Goal: Information Seeking & Learning: Learn about a topic

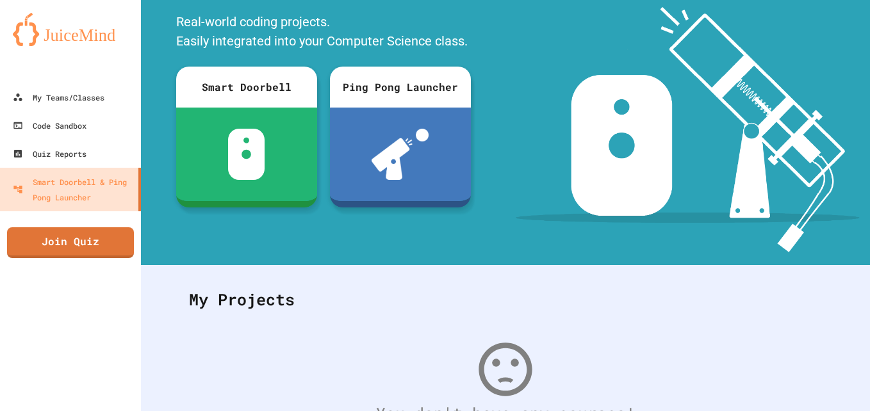
scroll to position [64, 0]
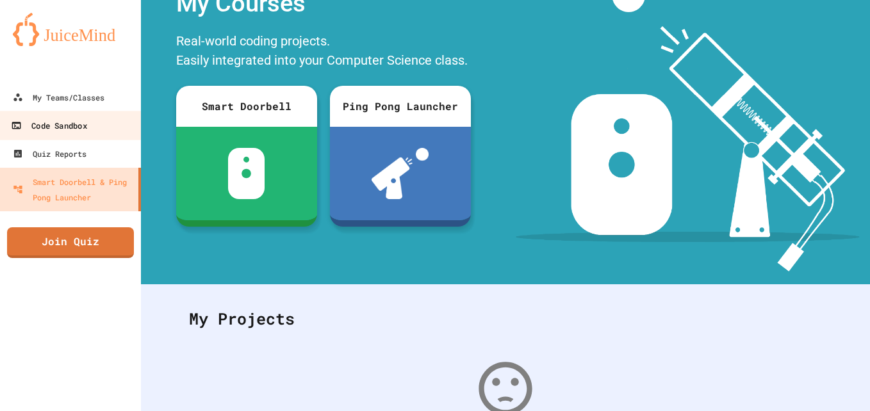
click at [68, 124] on div "Code Sandbox" at bounding box center [49, 126] width 76 height 16
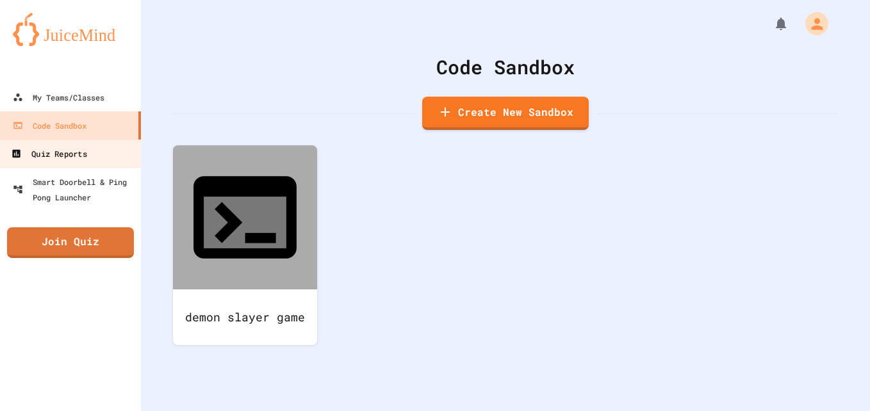
click at [64, 159] on div "Quiz Reports" at bounding box center [49, 154] width 76 height 16
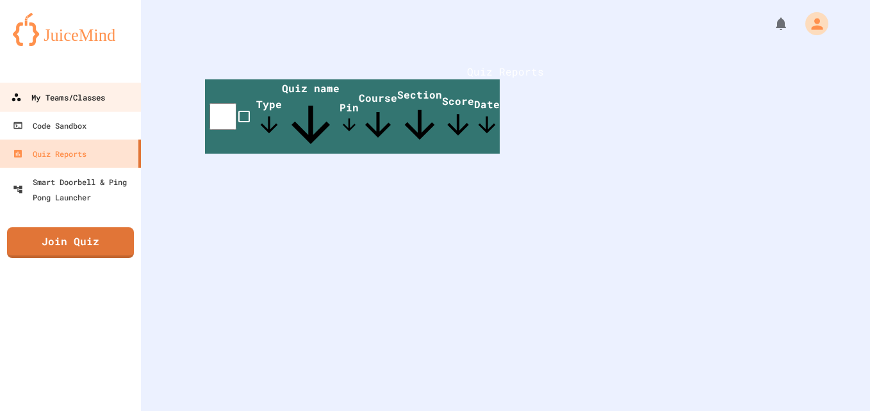
click at [94, 101] on div "My Teams/Classes" at bounding box center [58, 98] width 94 height 16
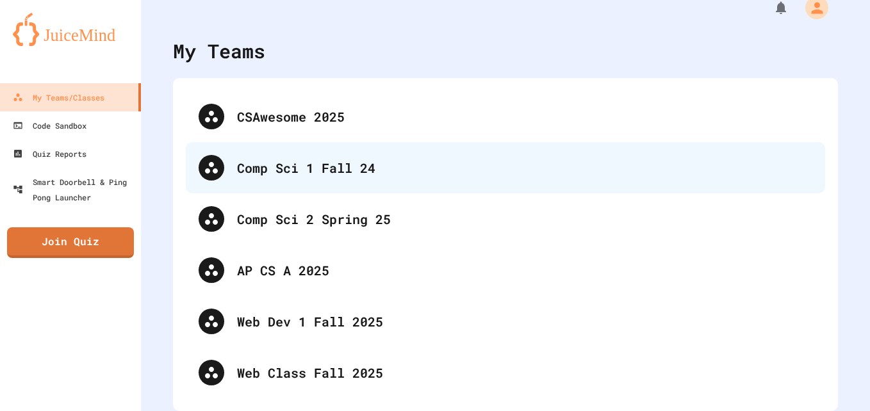
scroll to position [26, 0]
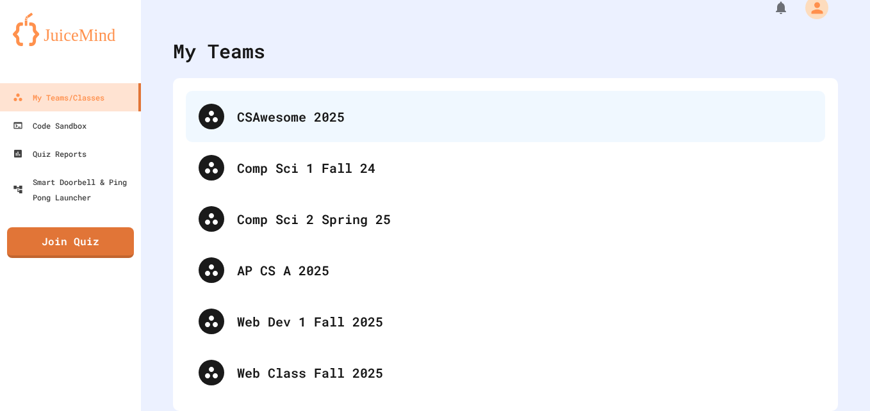
click at [391, 107] on div "CSAwesome 2025" at bounding box center [524, 116] width 575 height 19
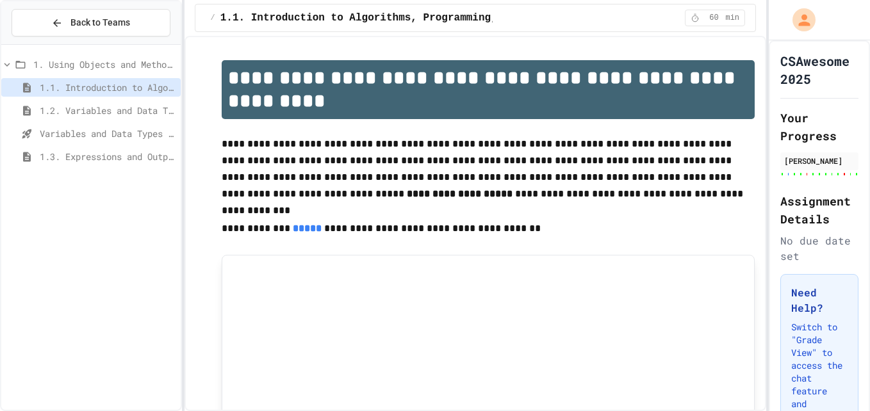
click at [46, 108] on span "1.2. Variables and Data Types" at bounding box center [108, 110] width 136 height 13
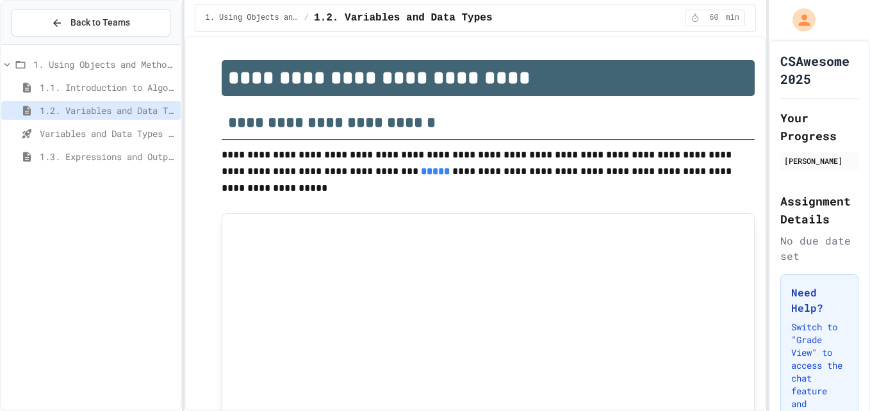
click at [69, 137] on span "Variables and Data Types - Quiz" at bounding box center [108, 133] width 136 height 13
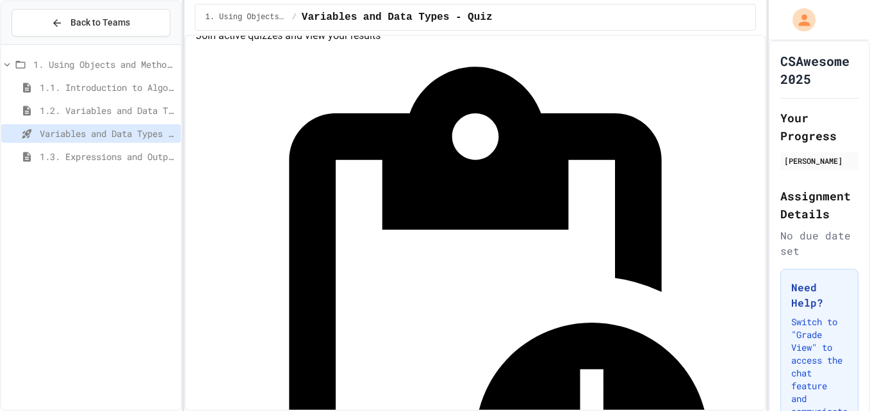
scroll to position [64, 0]
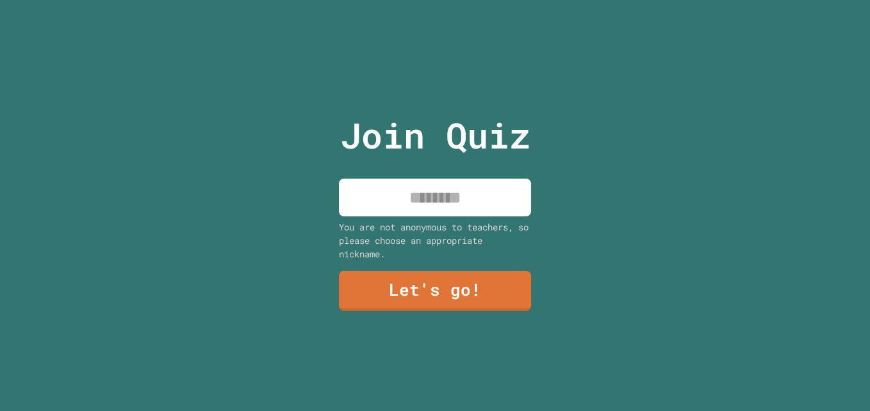
click at [463, 192] on input at bounding box center [435, 198] width 192 height 38
type input "*****"
click at [535, 165] on div "Join Quiz ***** You are not anonymous to teachers, so please choose an appropri…" at bounding box center [435, 205] width 216 height 411
click at [427, 295] on link "Let's go!" at bounding box center [435, 290] width 195 height 42
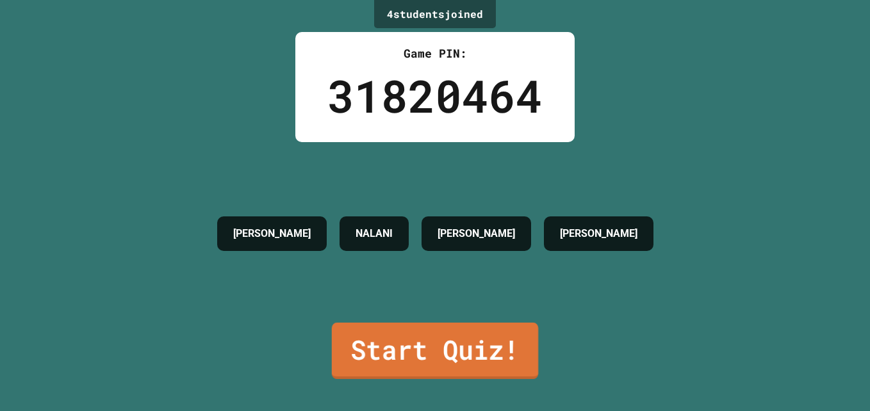
click at [481, 339] on link "Start Quiz!" at bounding box center [435, 351] width 206 height 56
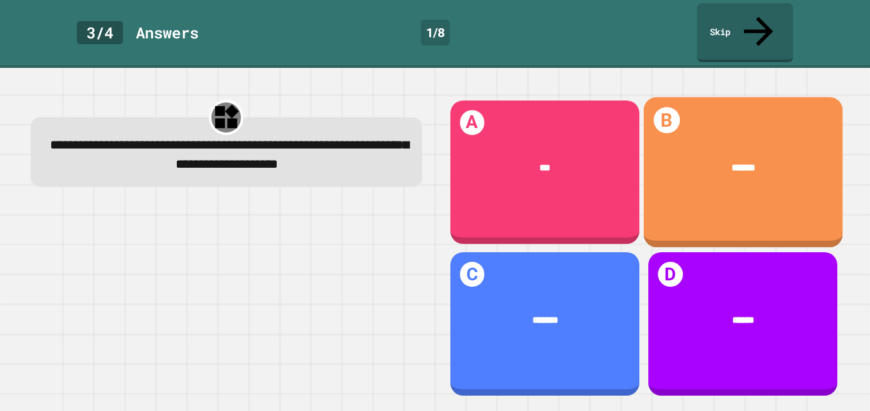
click at [729, 169] on div "B ******" at bounding box center [742, 172] width 199 height 151
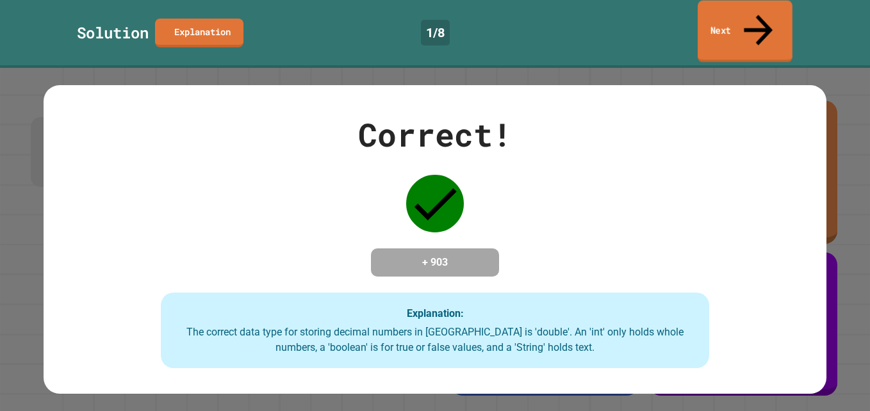
click at [715, 17] on link "Next" at bounding box center [744, 32] width 95 height 62
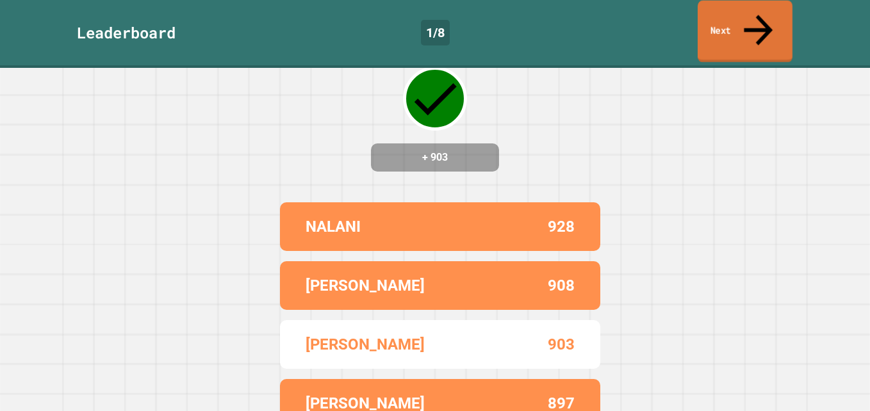
scroll to position [101, 0]
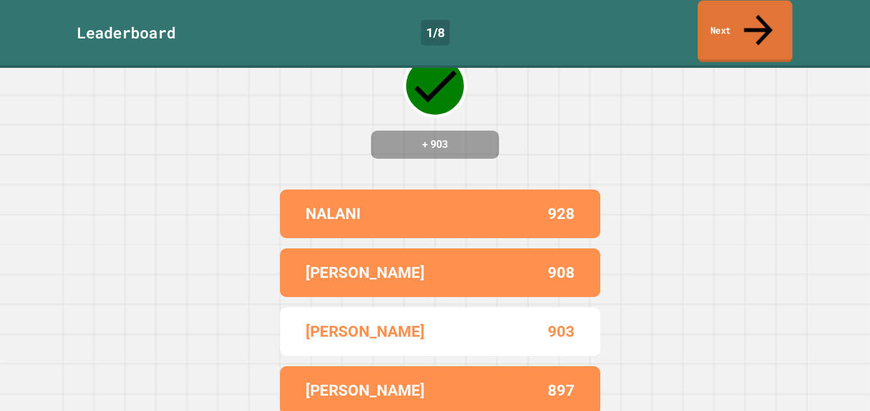
click at [746, 17] on link "Next" at bounding box center [744, 32] width 95 height 62
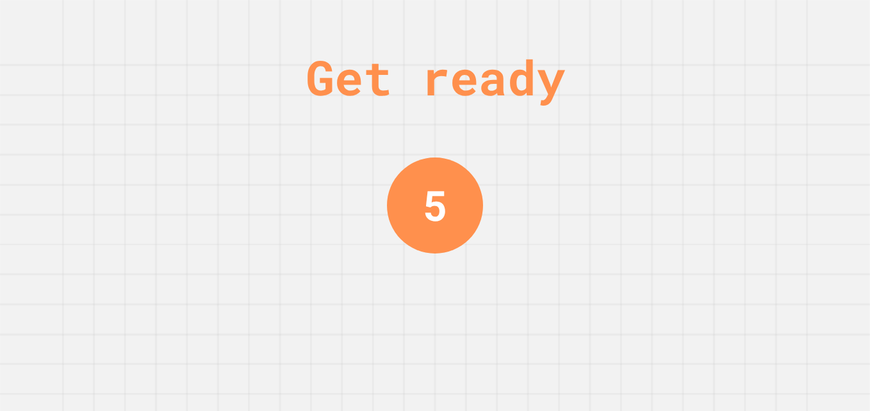
scroll to position [0, 0]
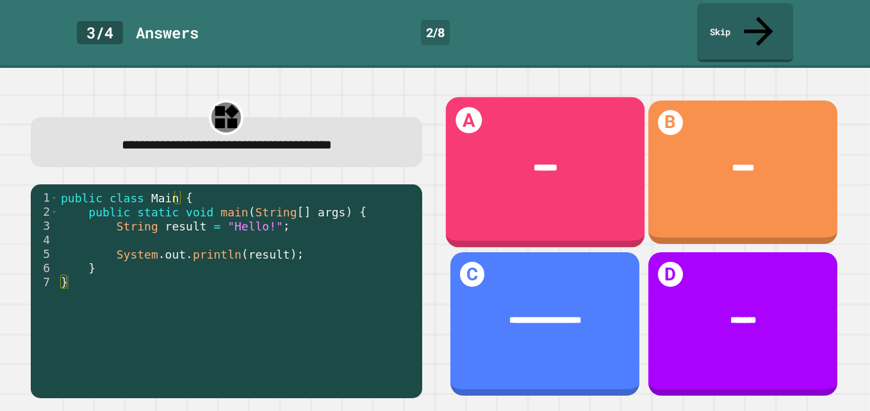
click at [536, 163] on span "******" at bounding box center [545, 168] width 23 height 10
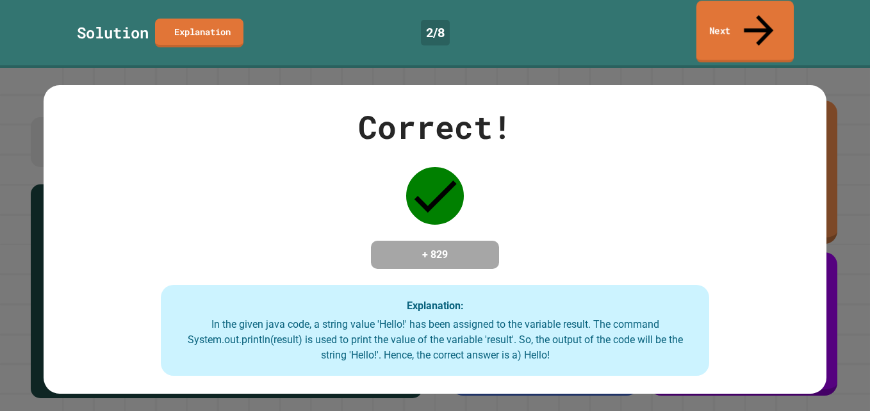
click at [774, 12] on link "Next" at bounding box center [744, 32] width 97 height 62
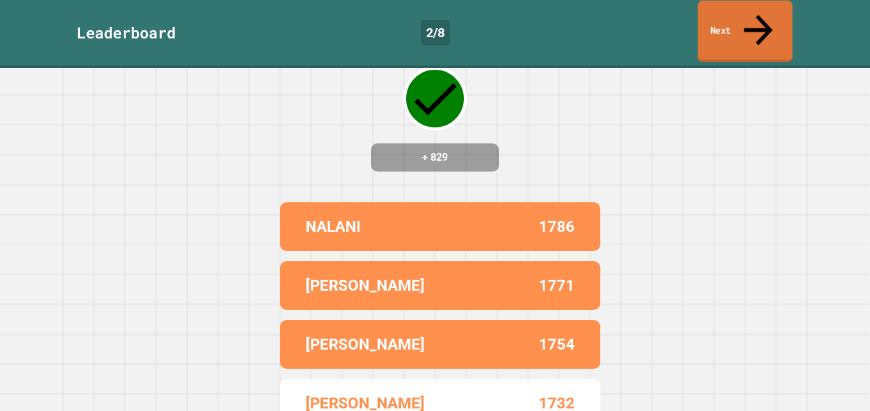
scroll to position [101, 0]
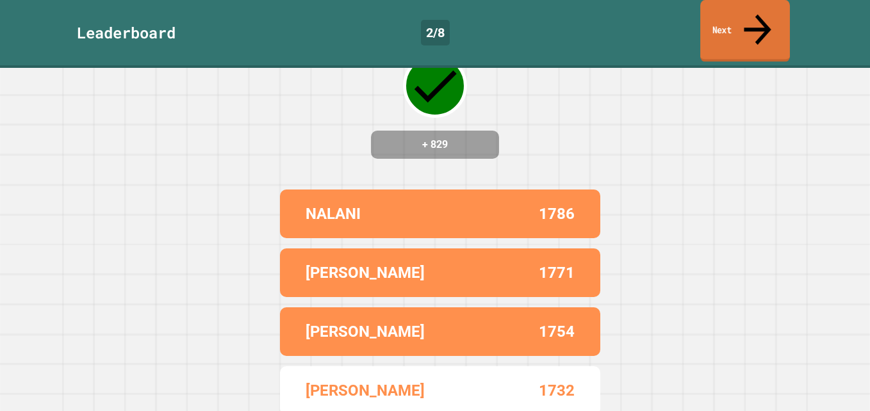
click at [754, 15] on icon at bounding box center [757, 28] width 40 height 45
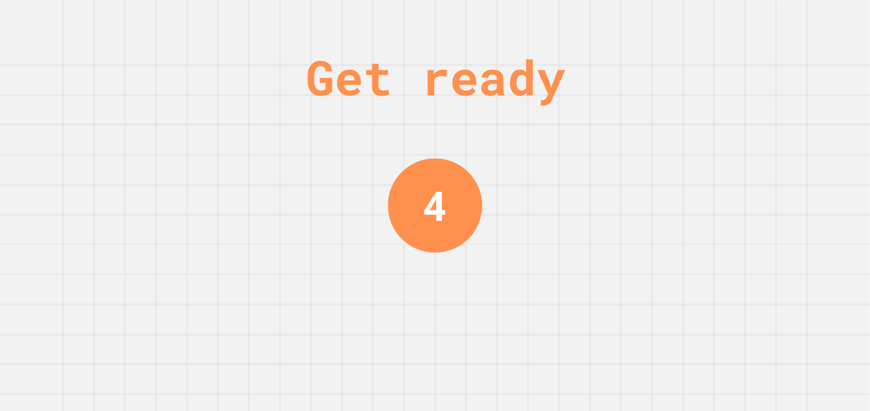
scroll to position [0, 0]
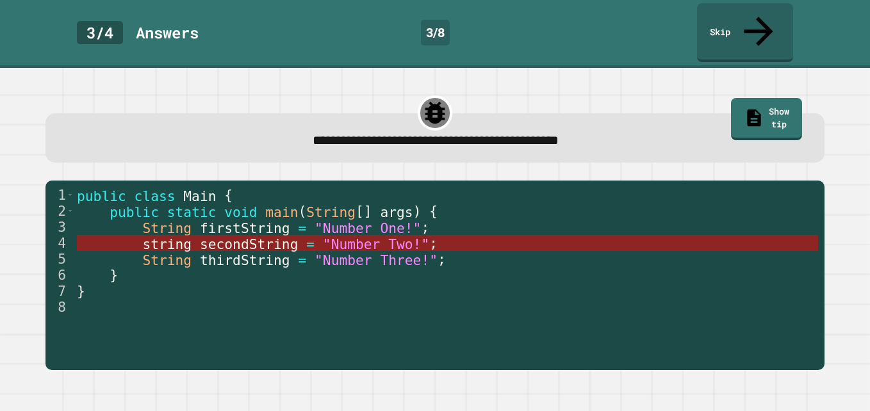
click at [266, 236] on span "secondString" at bounding box center [249, 244] width 99 height 16
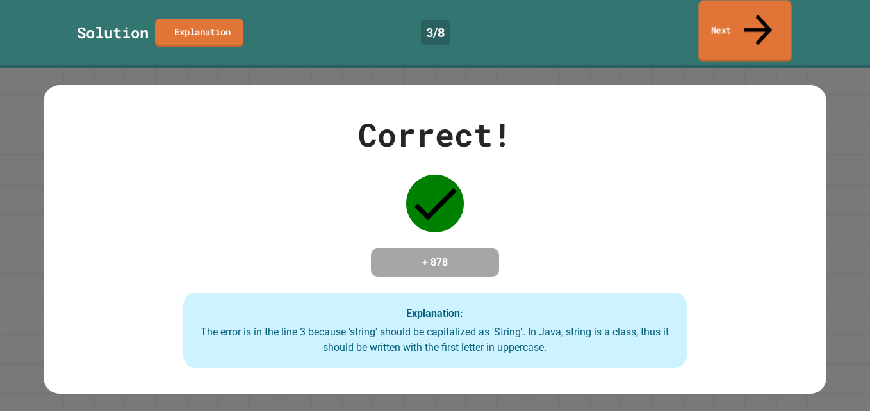
click at [766, 11] on link "Next" at bounding box center [744, 31] width 93 height 62
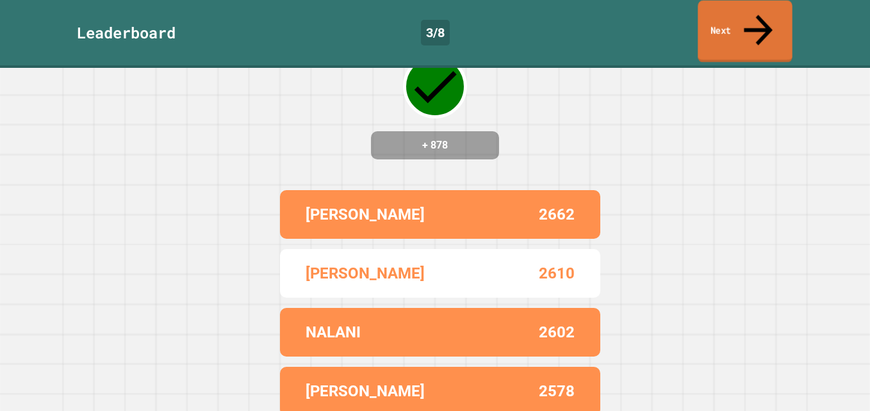
scroll to position [101, 0]
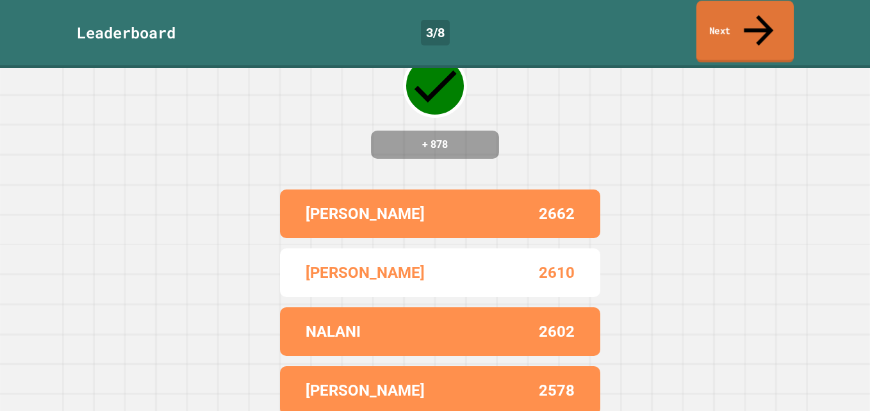
click at [719, 26] on link "Next" at bounding box center [744, 32] width 97 height 62
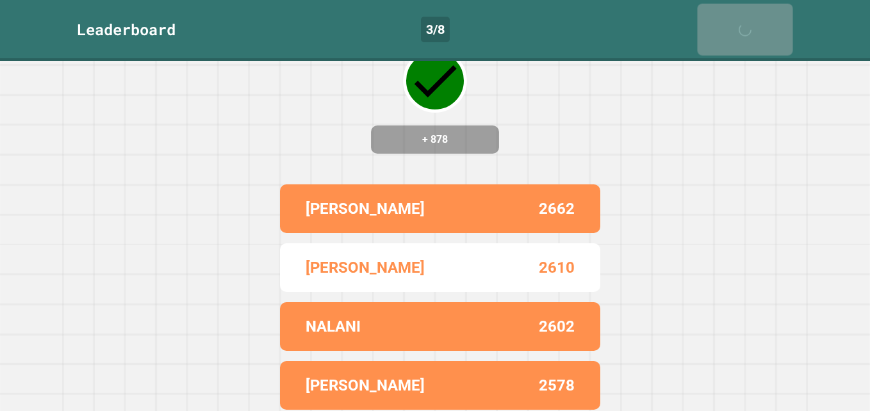
scroll to position [0, 0]
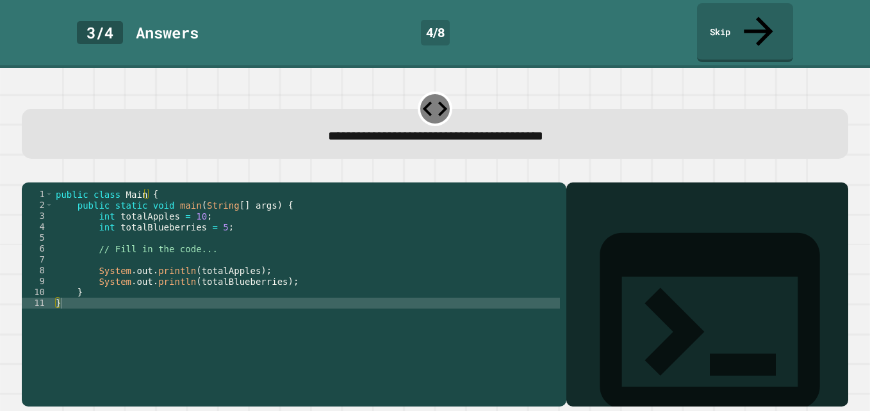
click at [205, 208] on div "public class Main { public static void main ( String [ ] args ) { int totalAppl…" at bounding box center [306, 298] width 507 height 218
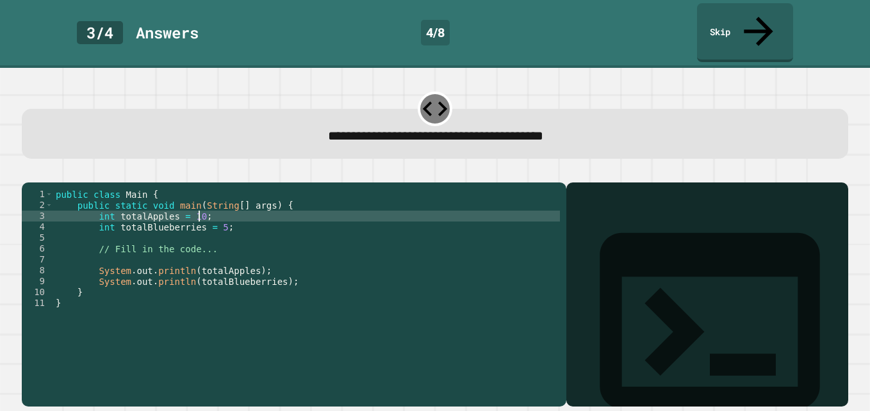
click at [215, 218] on div "public class Main { public static void main ( String [ ] args ) { int totalAppl…" at bounding box center [306, 298] width 507 height 218
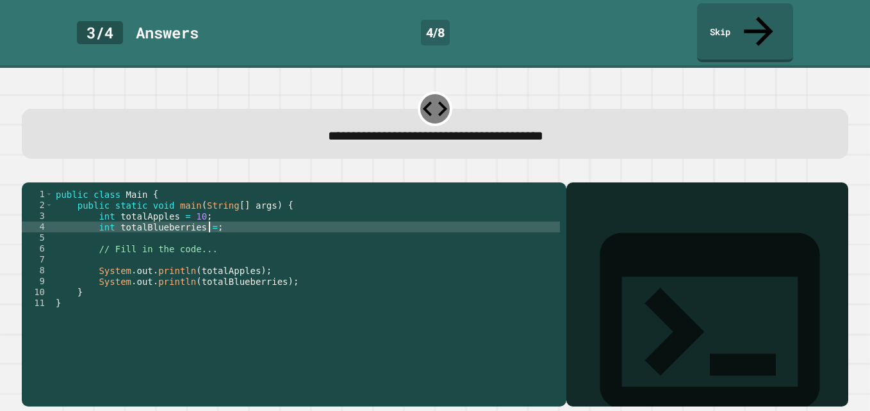
scroll to position [0, 11]
type textarea "**********"
click at [28, 172] on icon "button" at bounding box center [28, 172] width 0 height 0
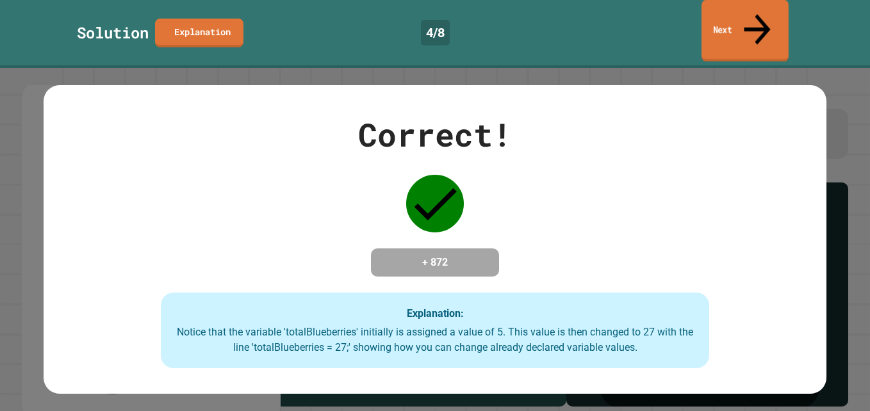
click at [769, 31] on link "Next" at bounding box center [744, 31] width 87 height 62
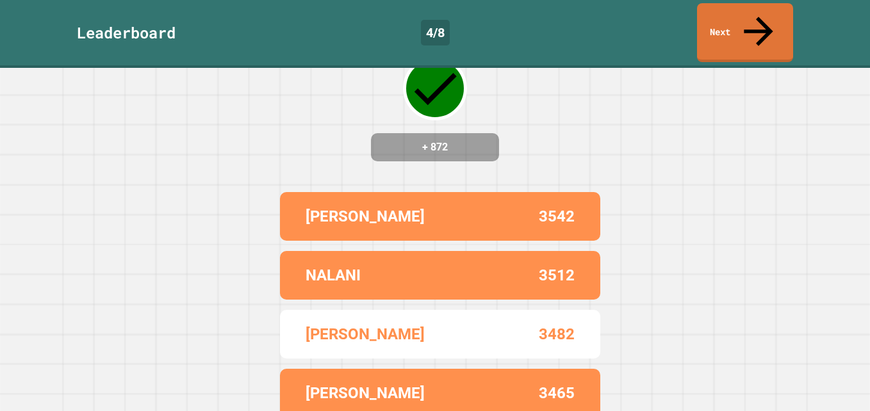
scroll to position [101, 0]
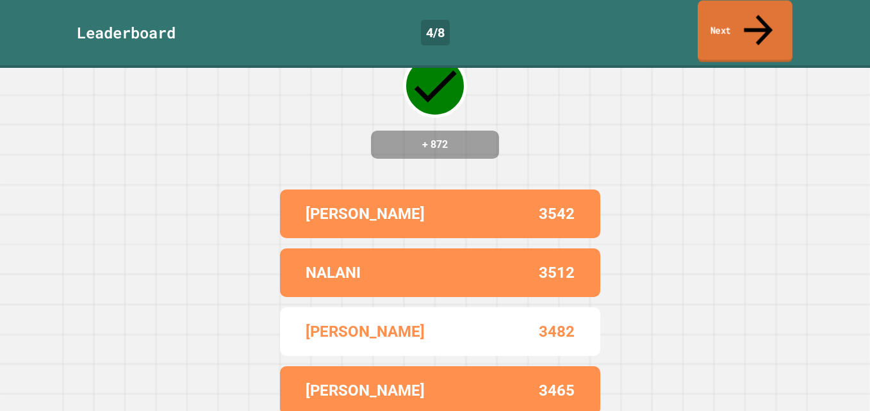
click at [728, 19] on link "Next" at bounding box center [744, 32] width 95 height 62
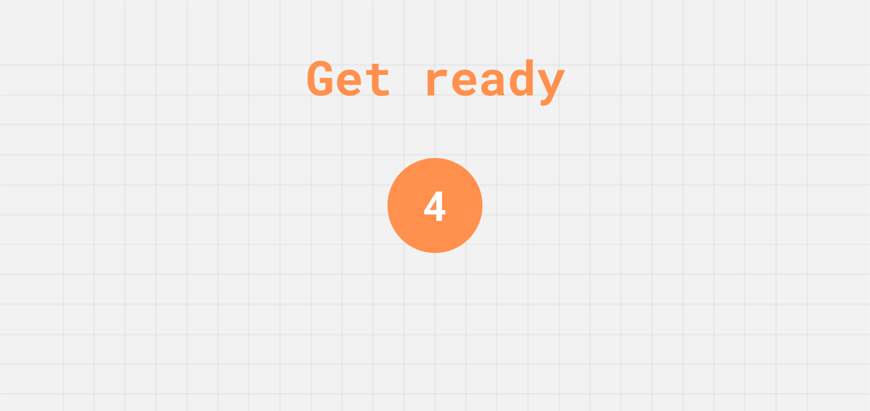
scroll to position [0, 0]
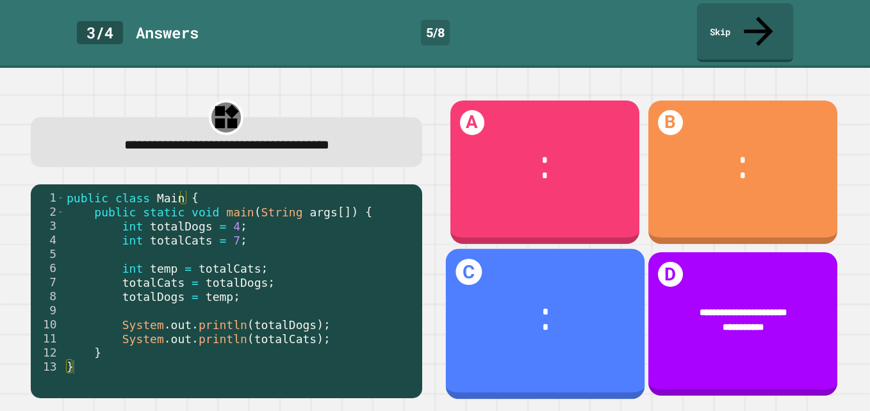
click at [503, 286] on div "* *" at bounding box center [544, 321] width 199 height 70
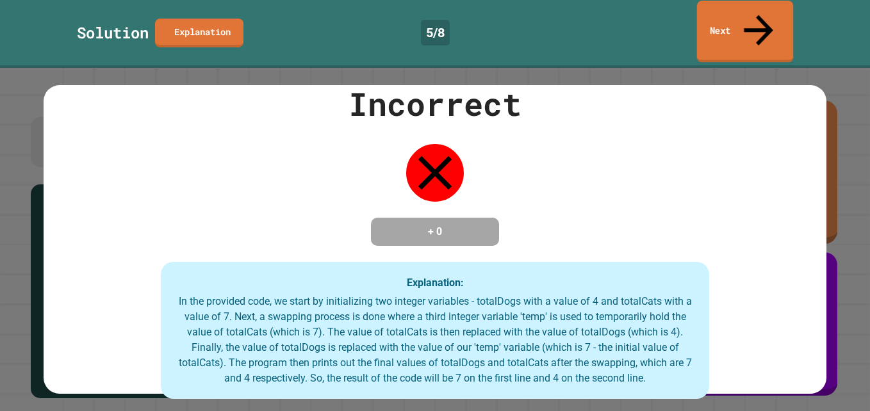
click at [760, 23] on link "Next" at bounding box center [745, 32] width 96 height 62
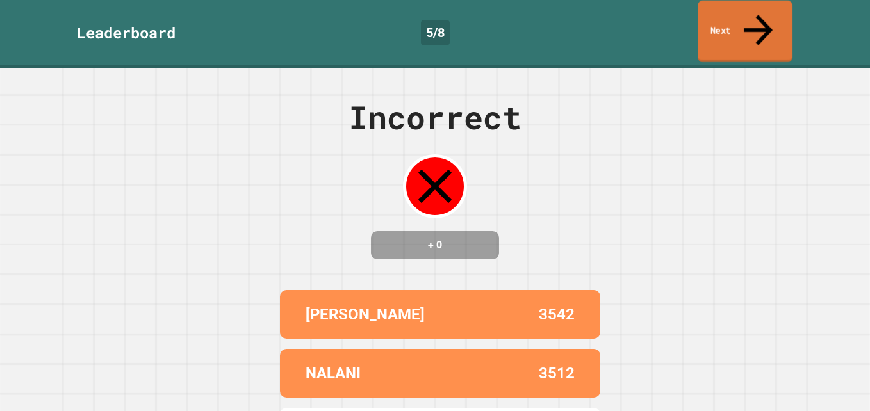
click at [762, 13] on icon at bounding box center [758, 29] width 43 height 45
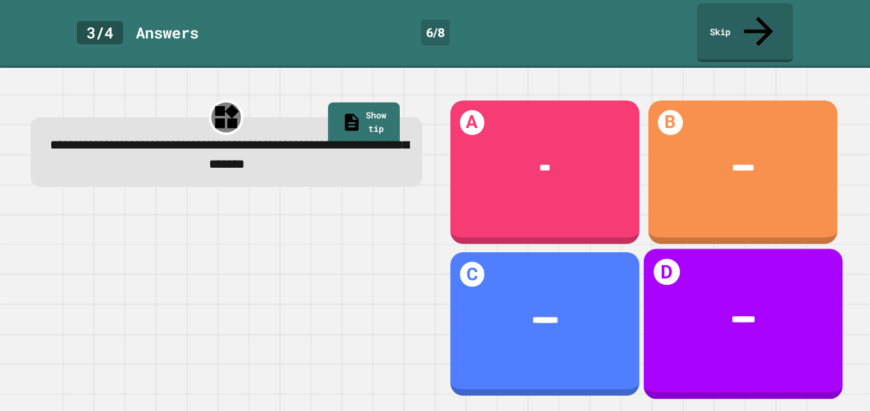
click at [695, 313] on div "******" at bounding box center [743, 321] width 159 height 16
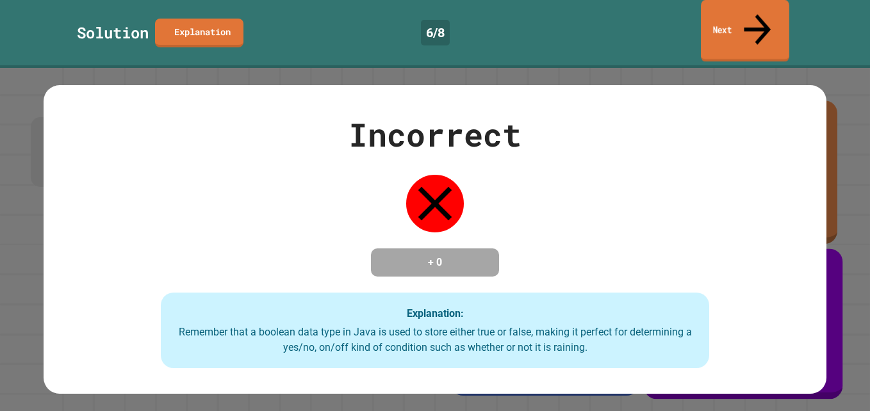
click at [772, 10] on link "Next" at bounding box center [745, 31] width 88 height 62
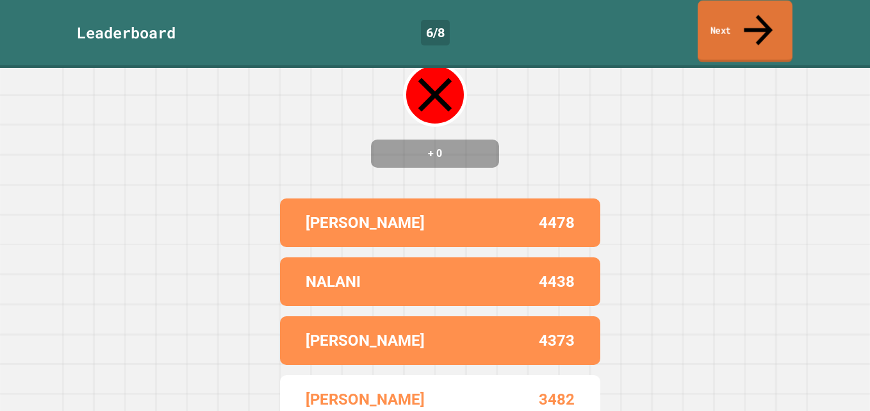
scroll to position [101, 0]
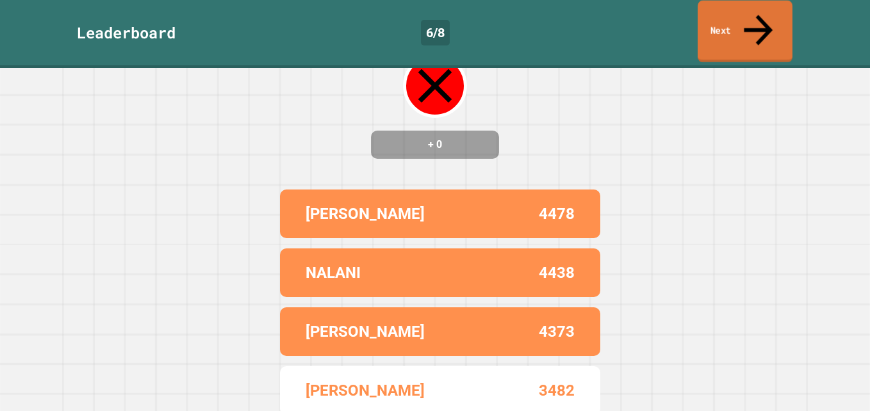
click at [765, 19] on link "Next" at bounding box center [744, 32] width 95 height 62
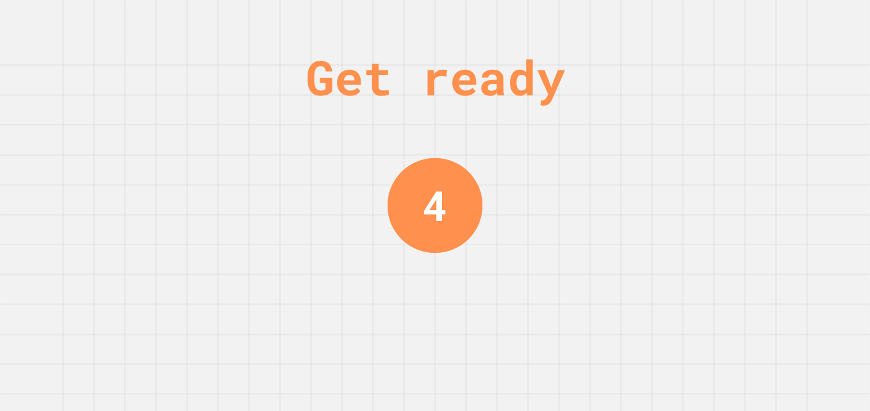
scroll to position [0, 0]
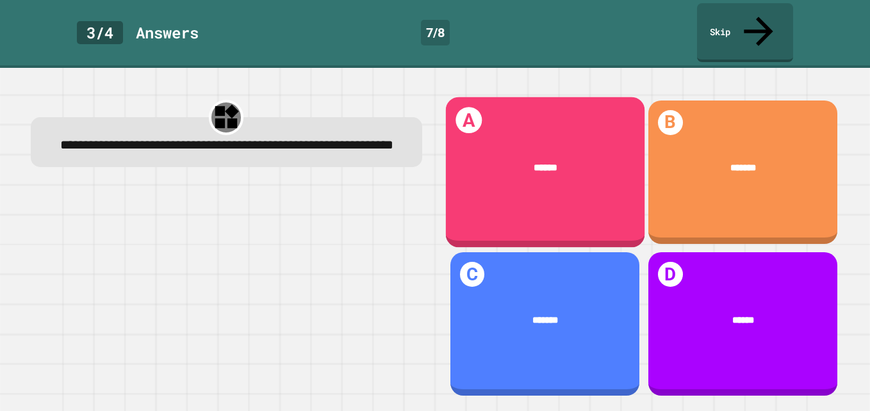
click at [585, 174] on div "A ******" at bounding box center [544, 172] width 199 height 151
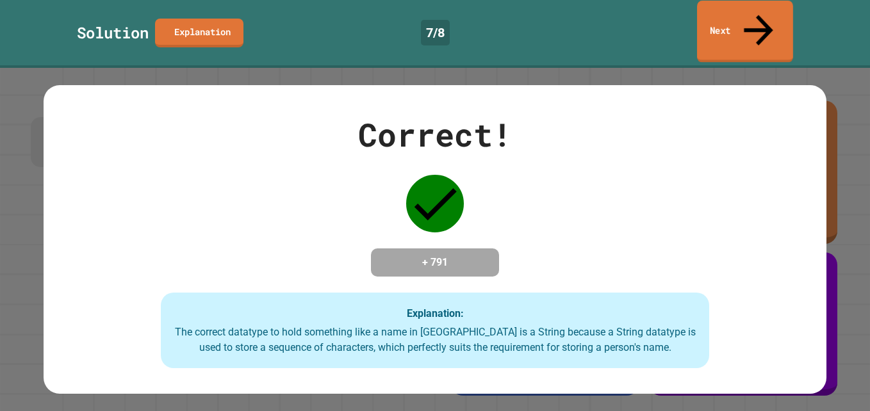
click at [788, 13] on link "Next" at bounding box center [745, 32] width 96 height 62
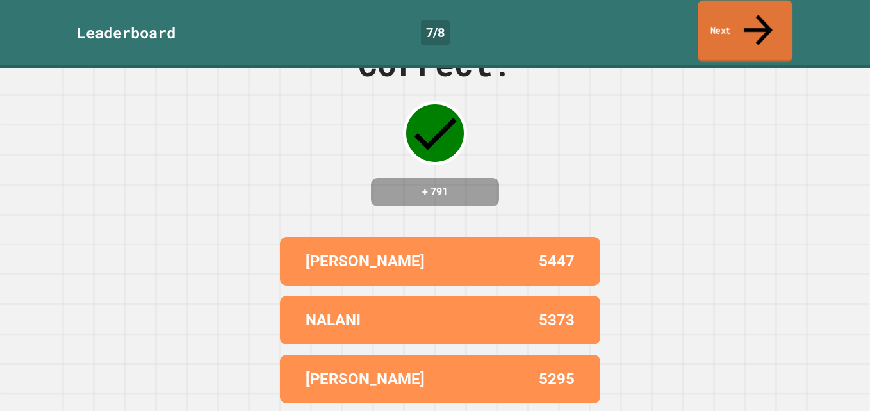
scroll to position [101, 0]
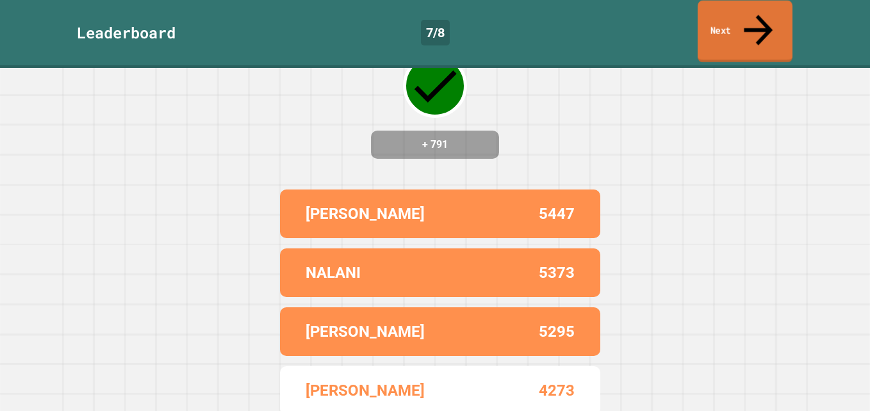
click at [764, 11] on icon at bounding box center [758, 29] width 43 height 45
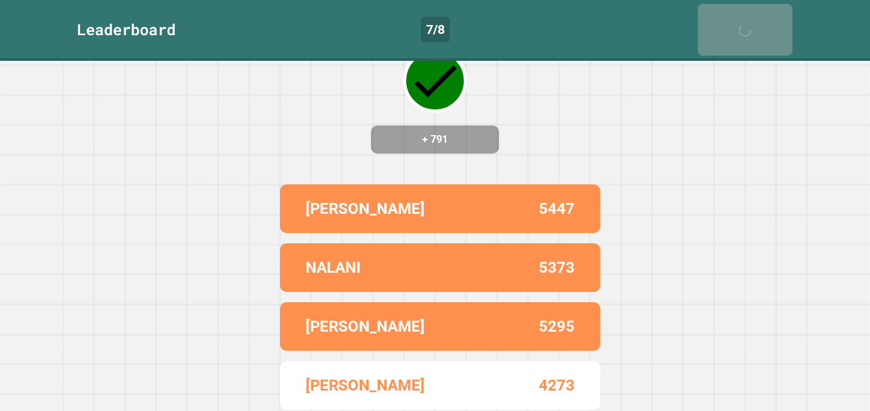
scroll to position [0, 0]
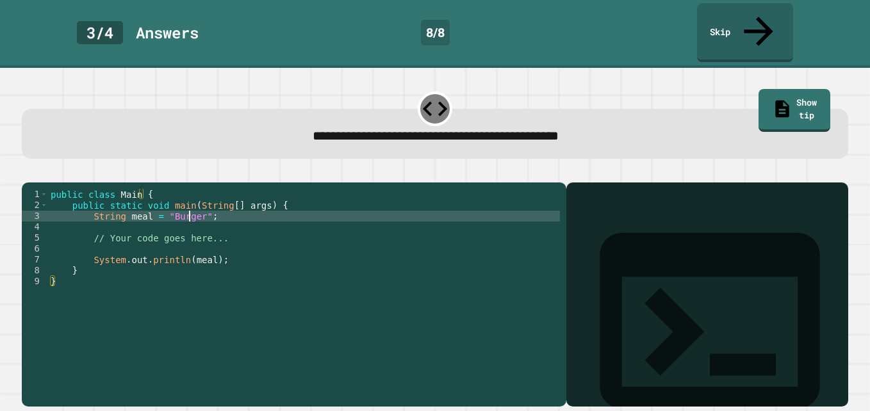
click at [190, 204] on div "public class Main { public static void main ( String [ ] args ) { String meal =…" at bounding box center [304, 298] width 512 height 218
type textarea "**********"
click at [28, 172] on icon "button" at bounding box center [28, 172] width 0 height 0
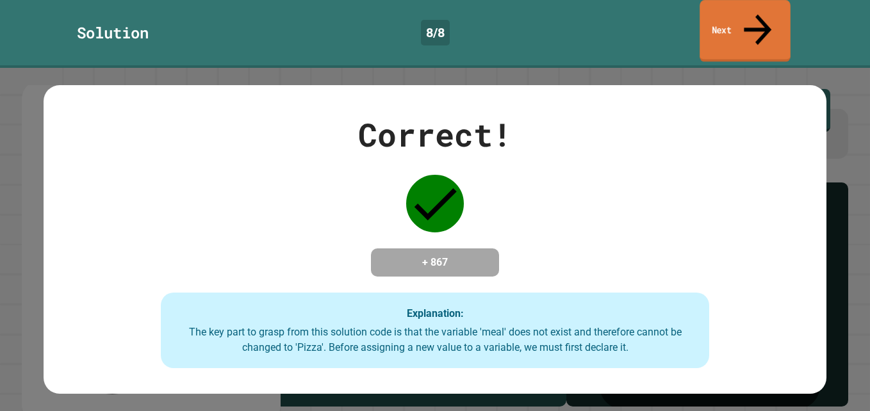
click at [744, 17] on link "Next" at bounding box center [744, 31] width 91 height 62
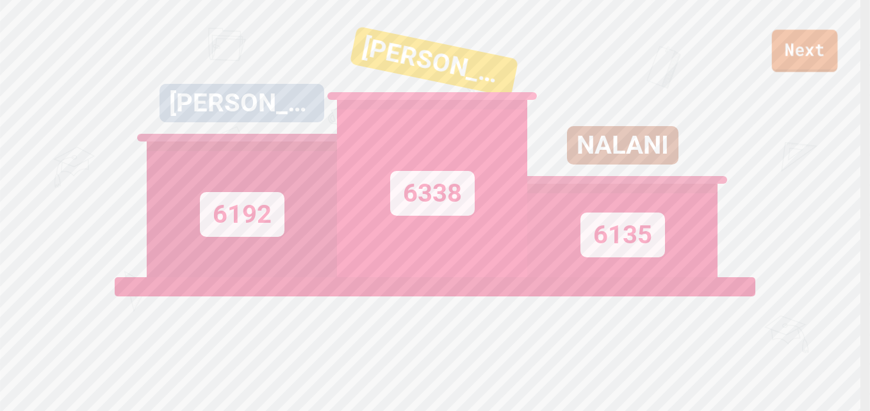
click at [794, 51] on link "Next" at bounding box center [805, 50] width 66 height 42
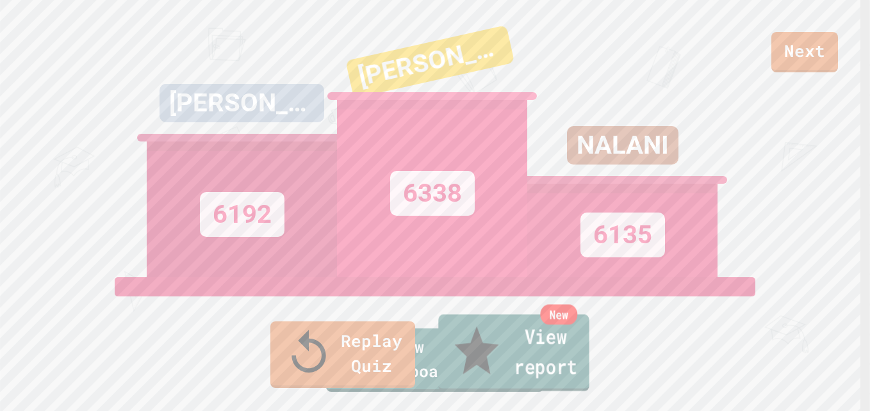
click at [576, 375] on link "New View report" at bounding box center [513, 352] width 151 height 77
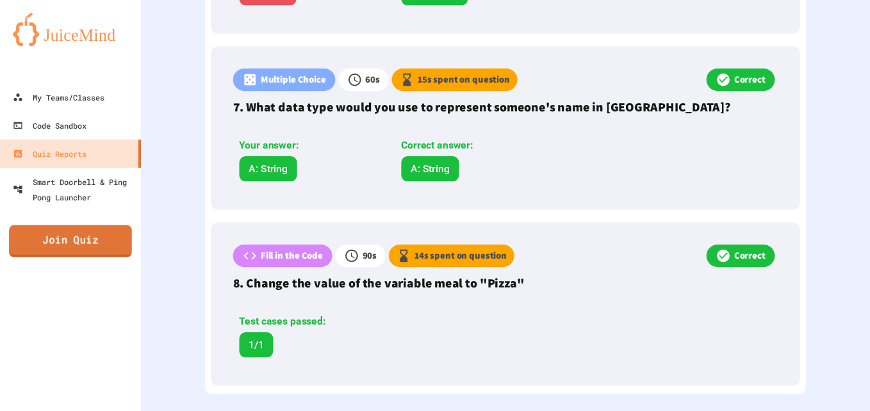
scroll to position [1441, 0]
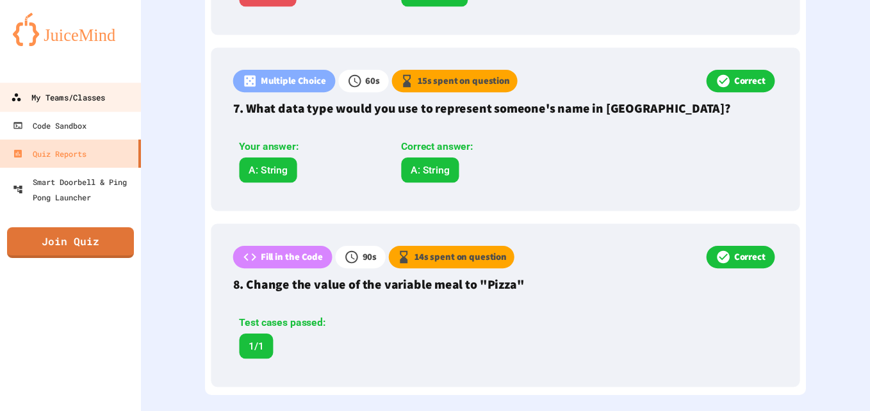
click at [72, 99] on div "My Teams/Classes" at bounding box center [58, 98] width 94 height 16
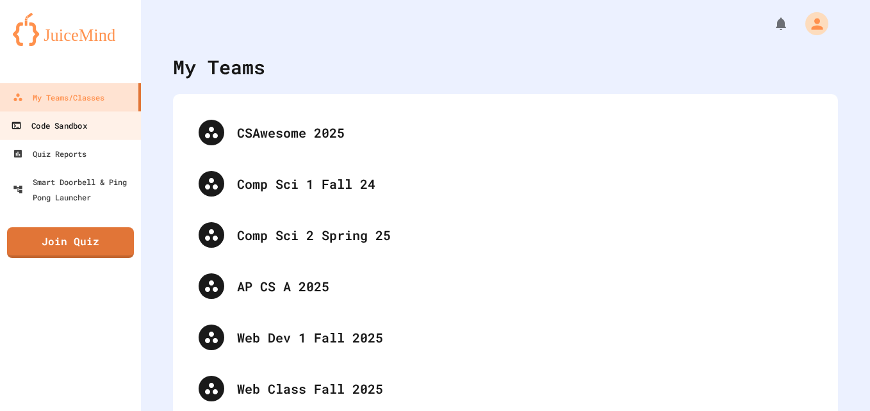
click at [86, 139] on link "Code Sandbox" at bounding box center [70, 125] width 145 height 29
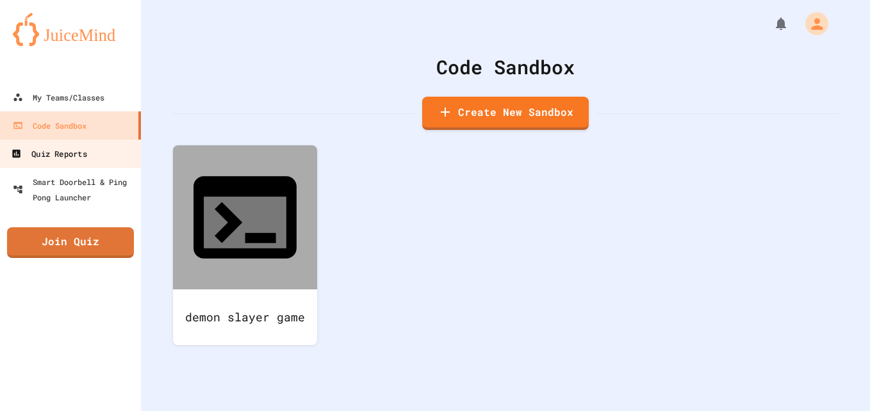
click at [85, 159] on div "Quiz Reports" at bounding box center [49, 154] width 76 height 16
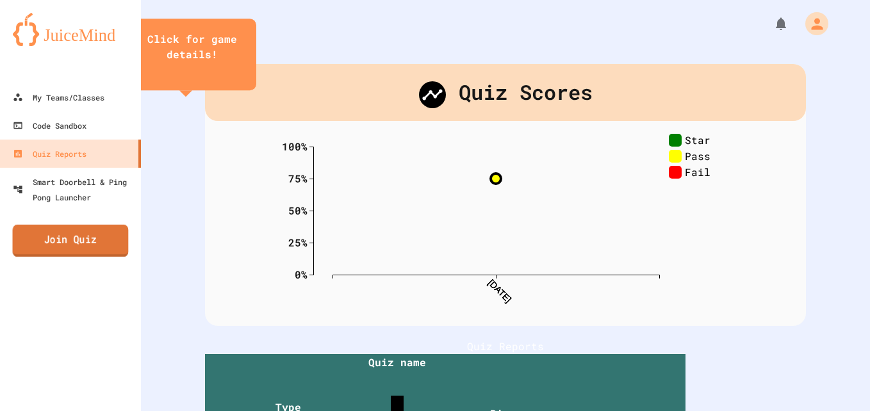
click at [78, 238] on link "Join Quiz" at bounding box center [71, 241] width 116 height 32
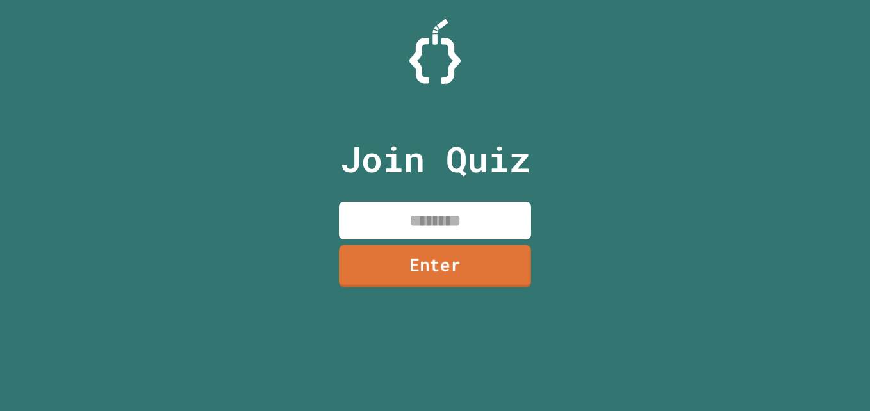
click at [460, 273] on link "Enter" at bounding box center [435, 266] width 192 height 42
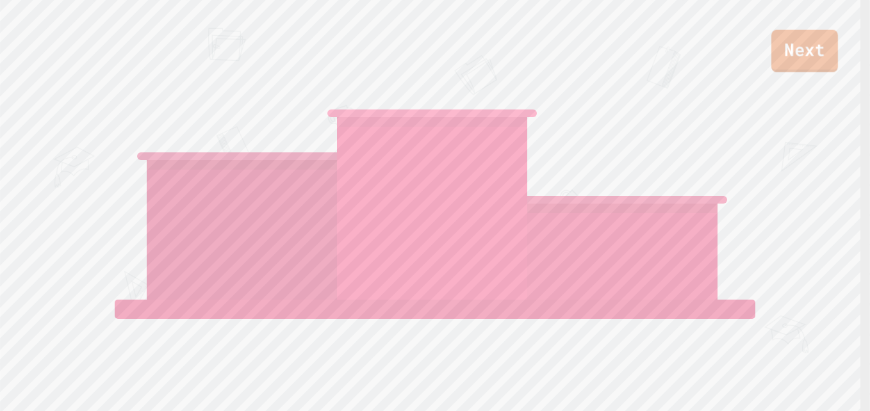
click at [781, 58] on link "Next" at bounding box center [804, 51] width 67 height 42
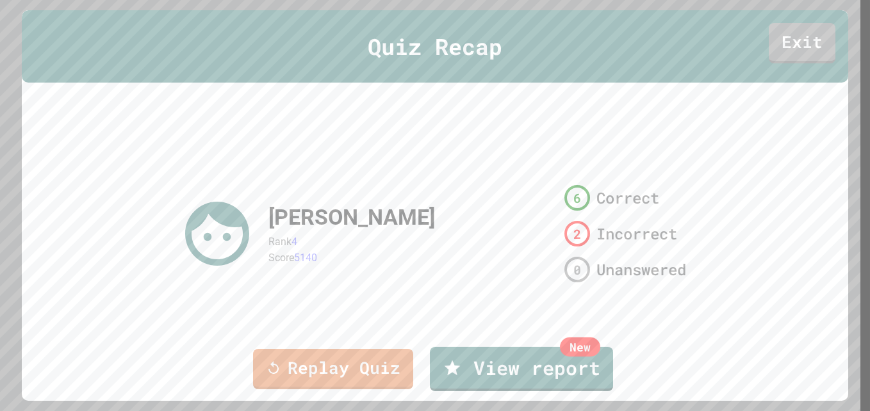
click at [273, 355] on link "Replay Quiz" at bounding box center [333, 369] width 160 height 40
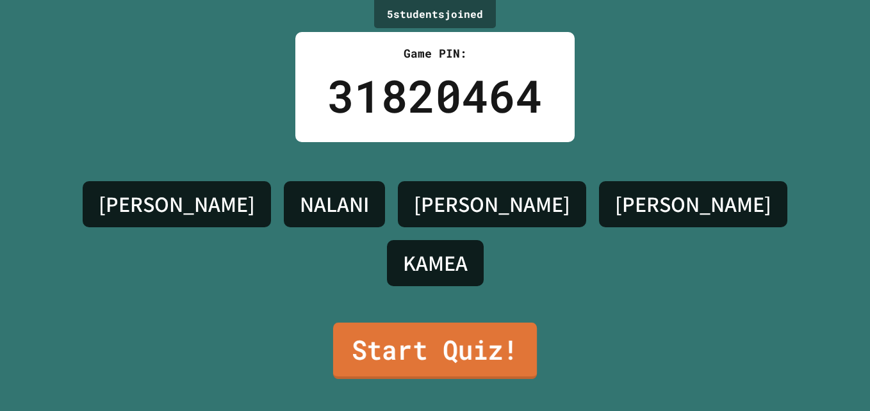
click at [436, 330] on link "Start Quiz!" at bounding box center [435, 351] width 204 height 56
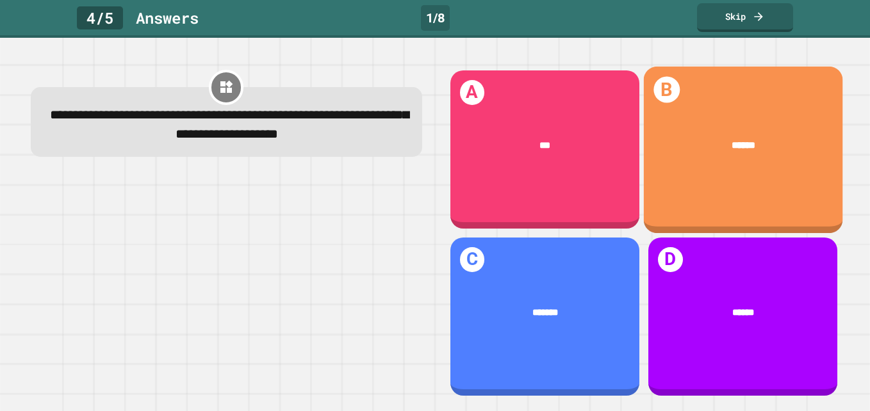
click at [709, 155] on div "******" at bounding box center [742, 145] width 199 height 55
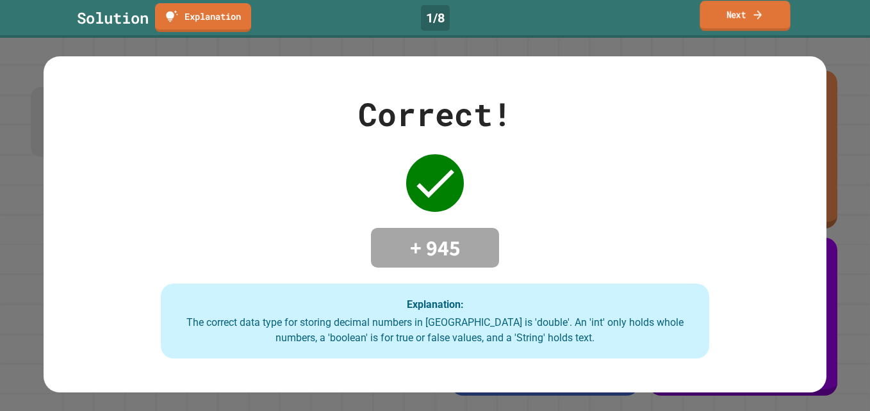
click at [740, 10] on link "Next" at bounding box center [744, 16] width 90 height 30
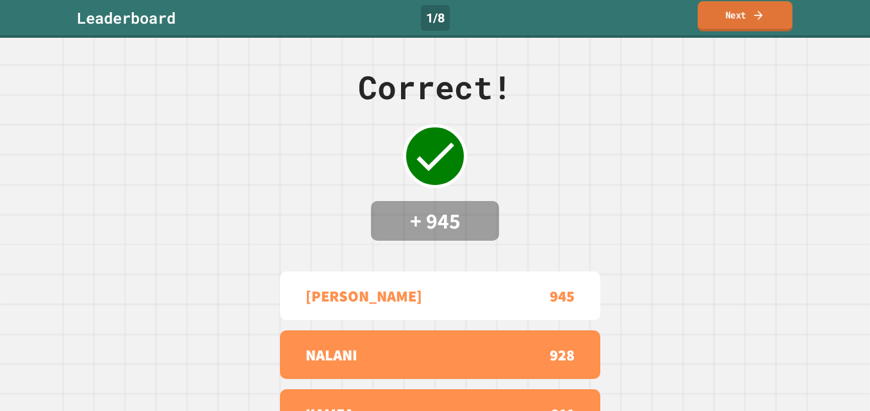
click at [765, 31] on link "Next" at bounding box center [744, 16] width 95 height 30
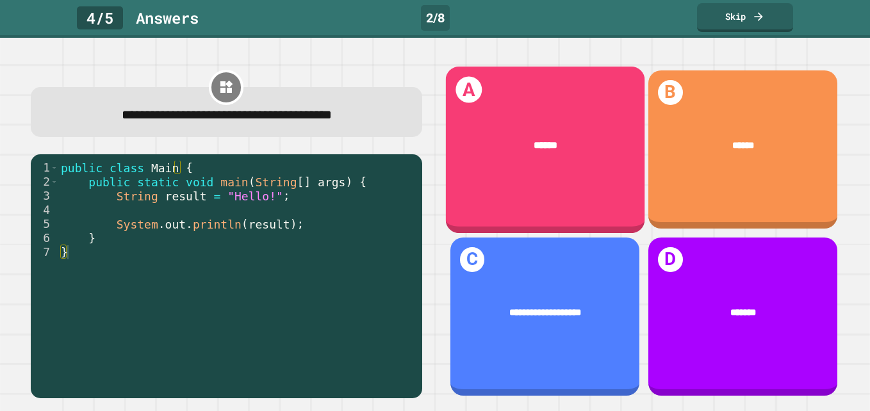
click at [472, 146] on div "******" at bounding box center [545, 146] width 159 height 16
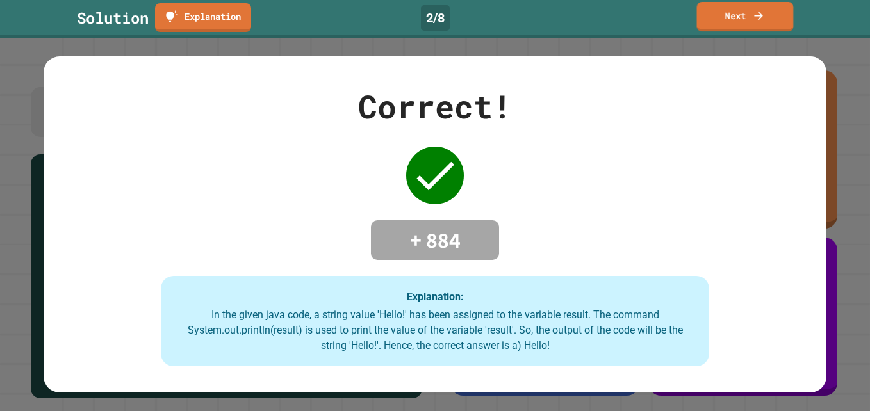
click at [756, 28] on link "Next" at bounding box center [745, 16] width 97 height 29
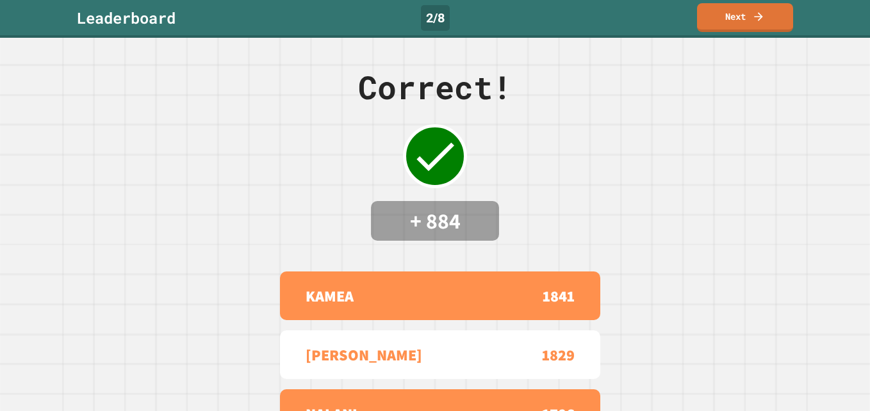
click at [755, 18] on icon at bounding box center [758, 16] width 13 height 13
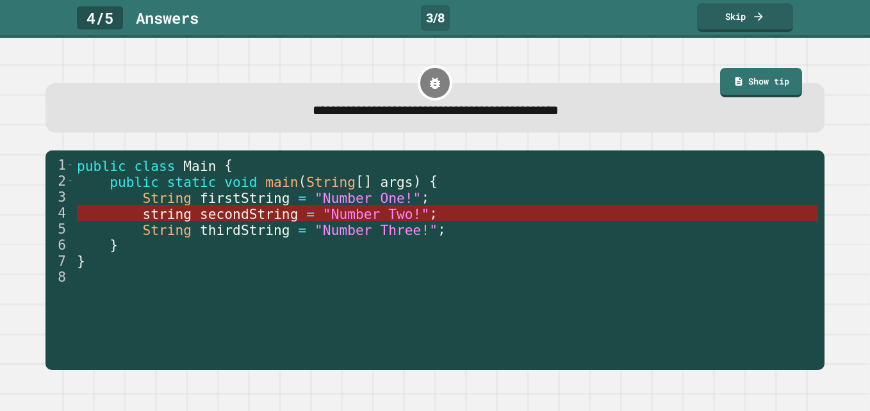
click at [323, 214] on span ""Number Two!"" at bounding box center [376, 214] width 106 height 16
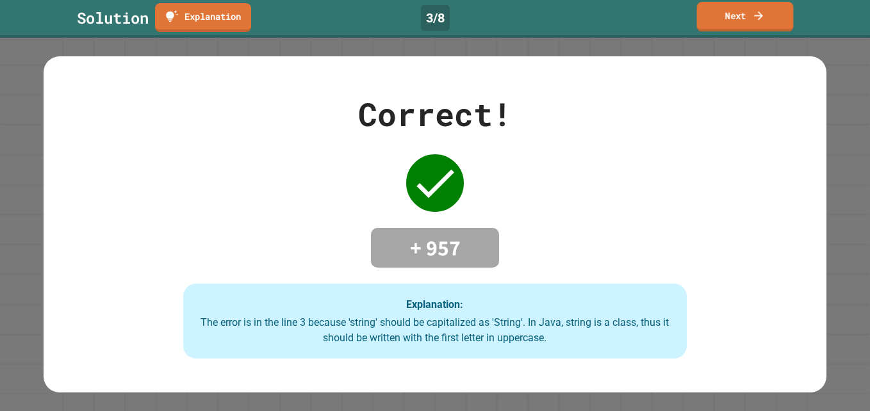
click at [764, 12] on link "Next" at bounding box center [745, 16] width 97 height 29
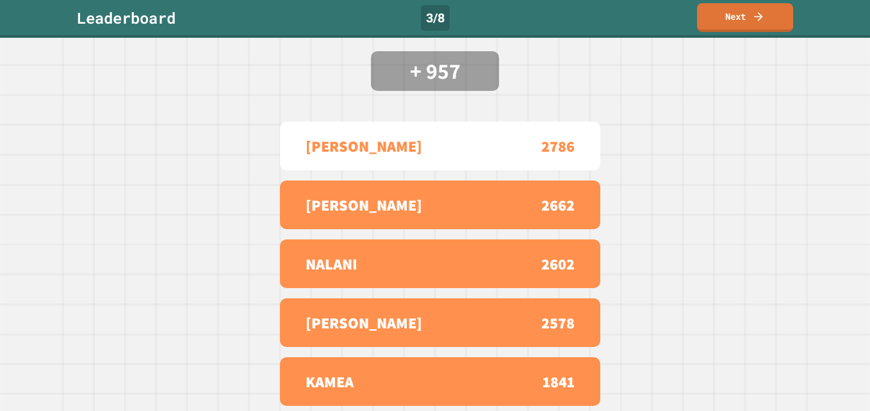
scroll to position [159, 0]
click at [744, 11] on link "Next" at bounding box center [744, 16] width 89 height 30
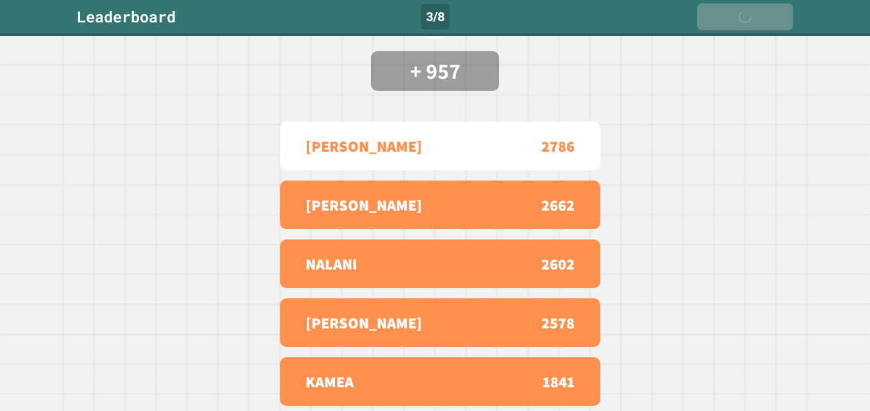
scroll to position [0, 0]
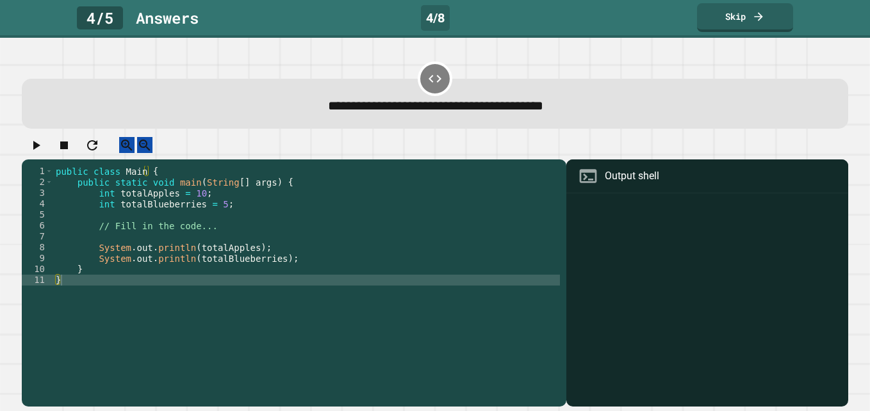
click at [211, 216] on div "public class Main { public static void main ( String [ ] args ) { int totalAppl…" at bounding box center [306, 275] width 507 height 218
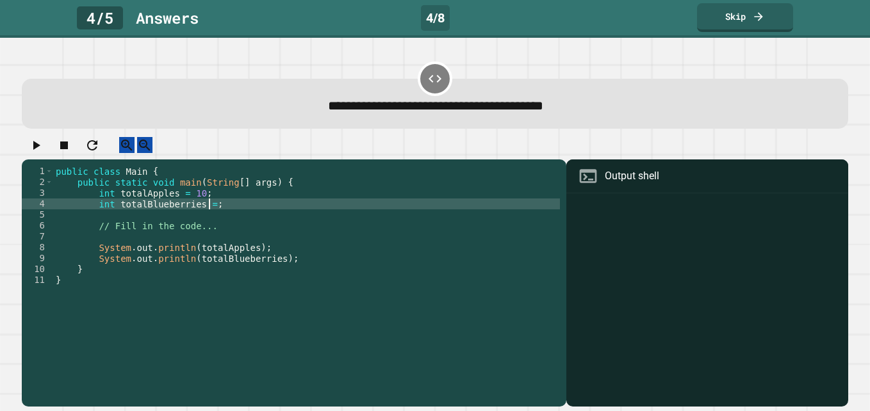
scroll to position [0, 11]
type textarea "**********"
click at [33, 153] on button "button" at bounding box center [35, 145] width 15 height 16
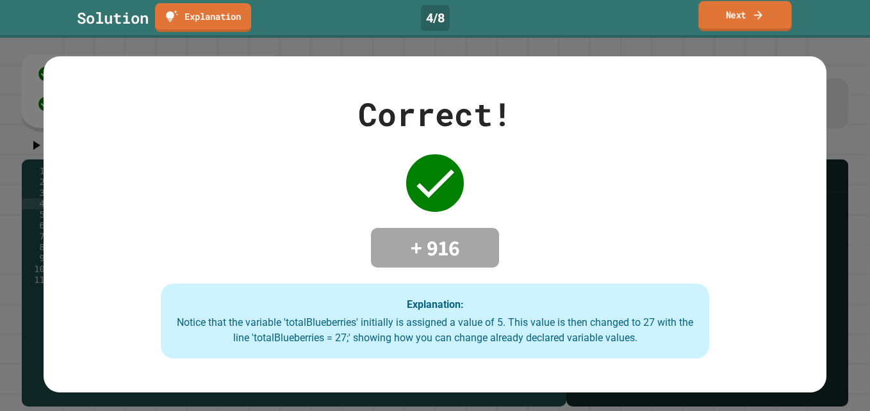
click at [776, 13] on link "Next" at bounding box center [744, 16] width 93 height 30
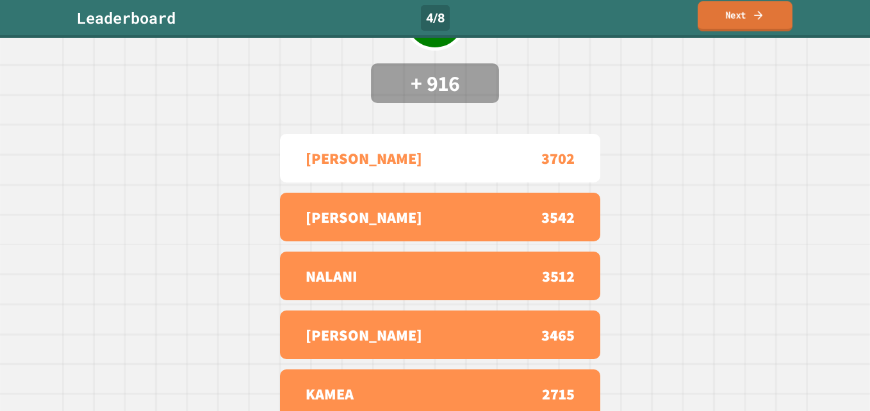
scroll to position [159, 0]
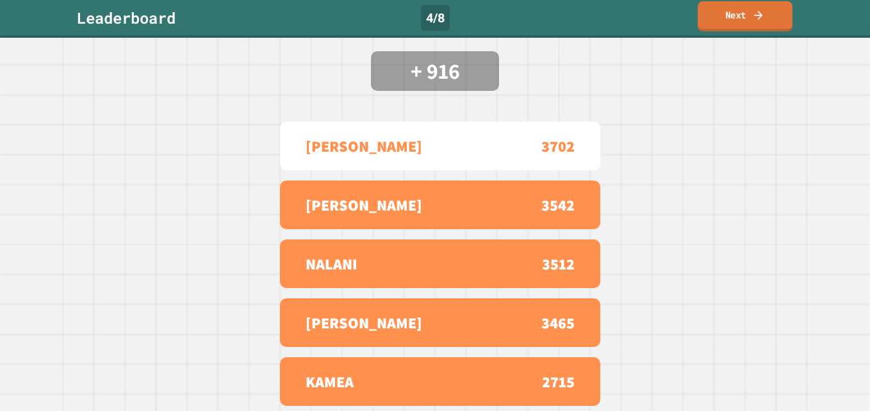
click at [763, 13] on icon at bounding box center [758, 14] width 13 height 13
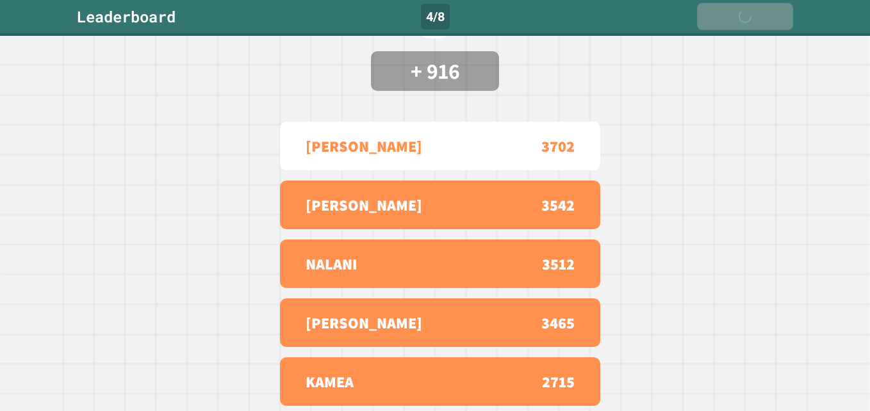
scroll to position [0, 0]
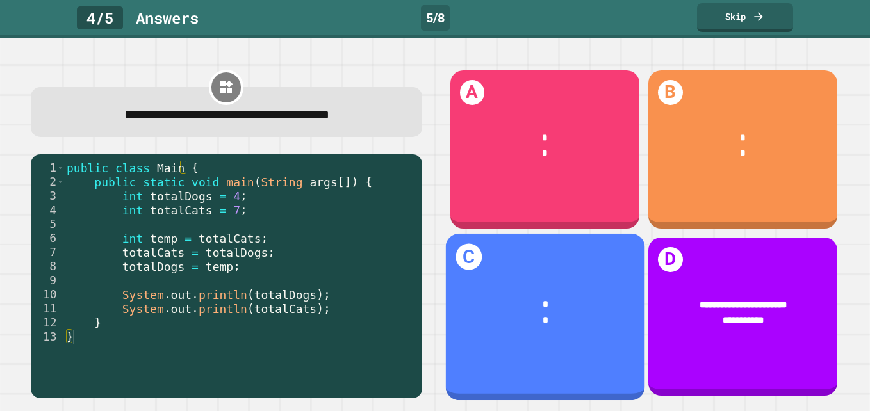
click at [550, 252] on div "C * *" at bounding box center [544, 317] width 199 height 167
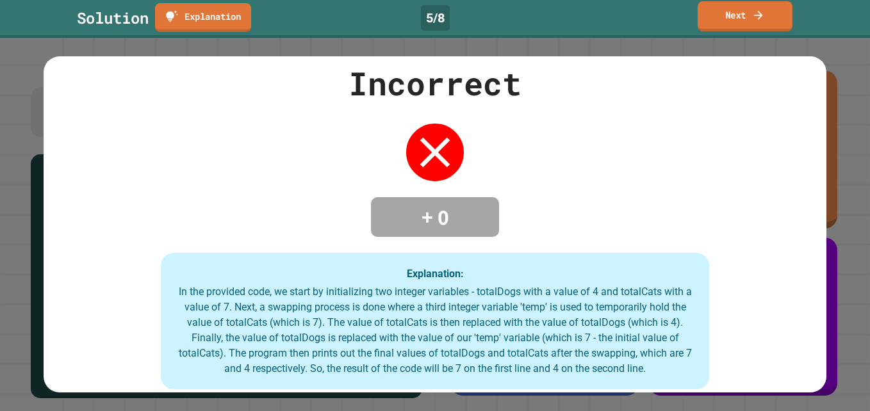
click at [752, 15] on icon at bounding box center [758, 14] width 13 height 13
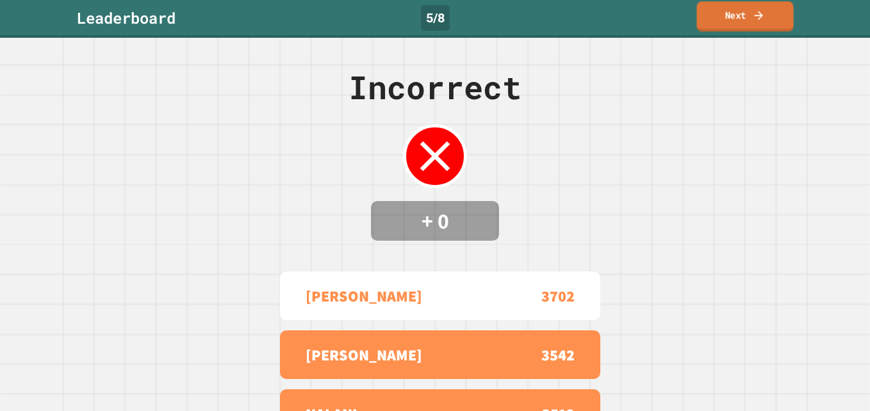
click at [738, 16] on link "Next" at bounding box center [744, 16] width 97 height 30
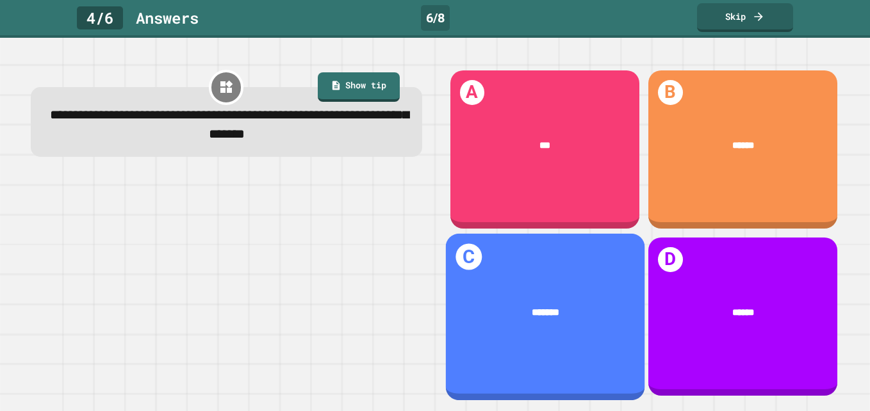
click at [569, 306] on div "*******" at bounding box center [545, 314] width 159 height 16
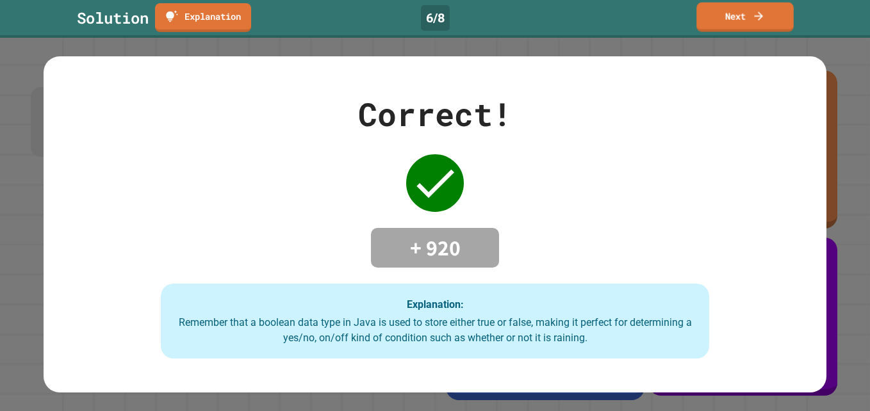
click at [730, 10] on link "Next" at bounding box center [744, 17] width 97 height 29
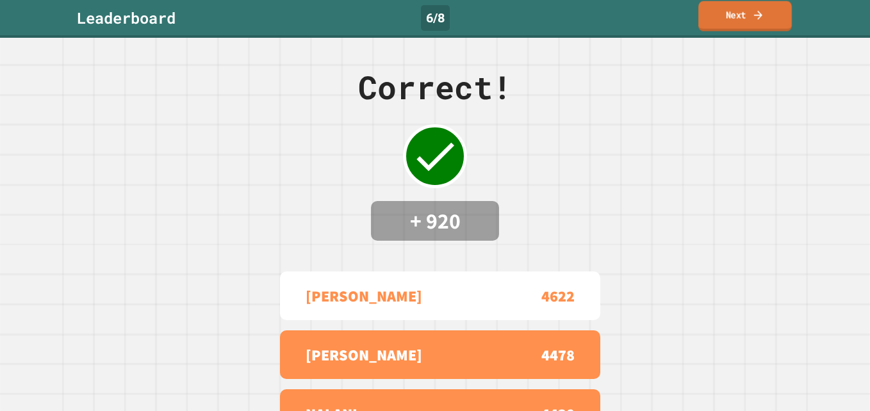
click at [746, 19] on link "Next" at bounding box center [745, 16] width 94 height 30
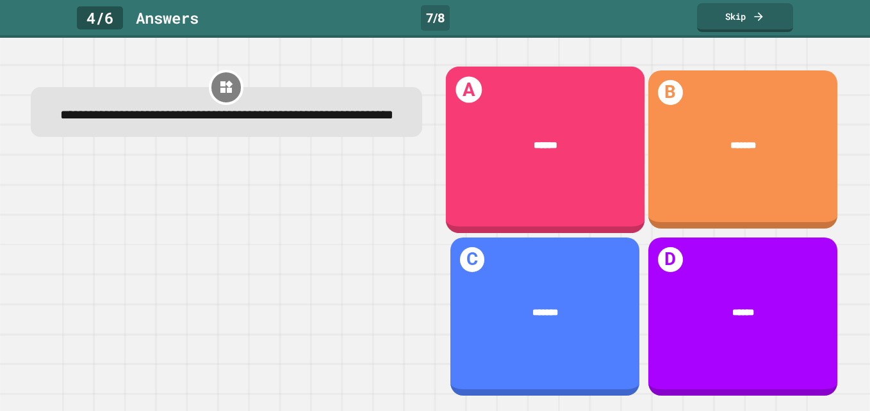
click at [550, 155] on div "******" at bounding box center [544, 145] width 199 height 55
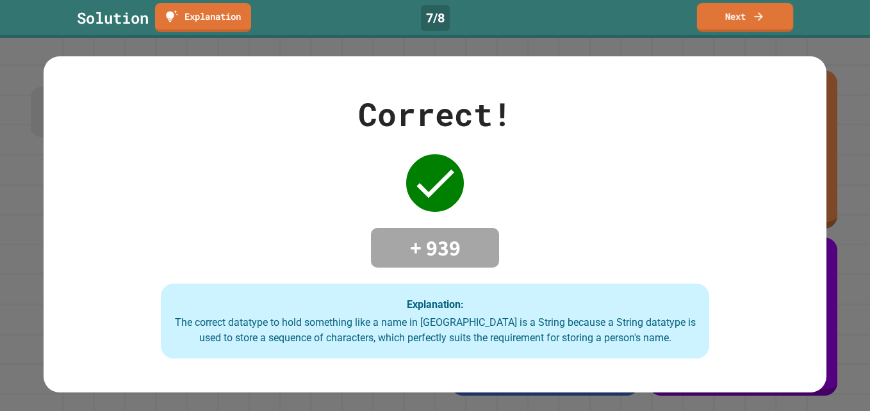
click at [738, 23] on link "Next" at bounding box center [745, 17] width 96 height 29
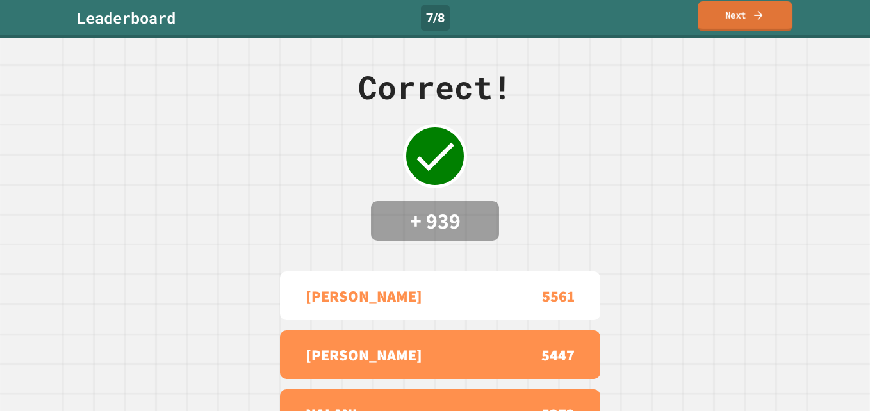
click at [744, 20] on link "Next" at bounding box center [744, 16] width 95 height 30
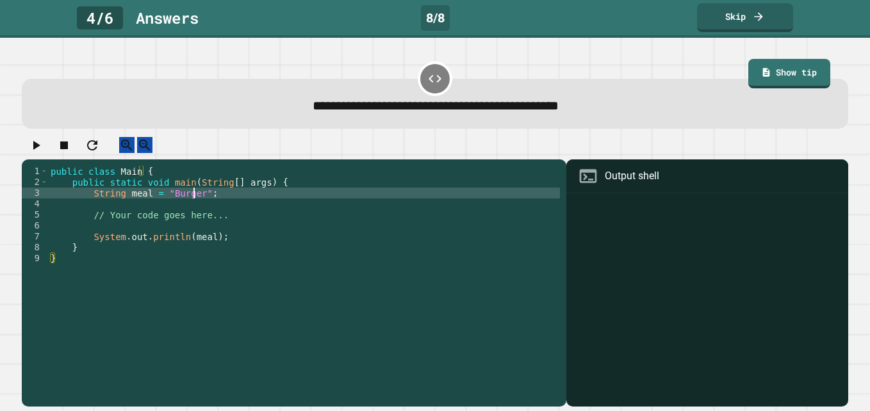
click at [195, 206] on div "public class Main { public static void main ( String [ ] args ) { String meal =…" at bounding box center [304, 275] width 512 height 218
type textarea "**********"
click at [32, 151] on button "button" at bounding box center [35, 145] width 15 height 16
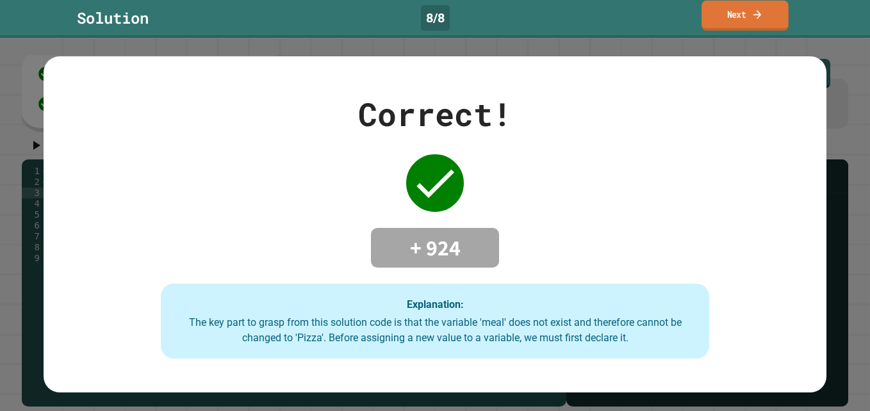
click at [779, 31] on link "Next" at bounding box center [744, 16] width 87 height 30
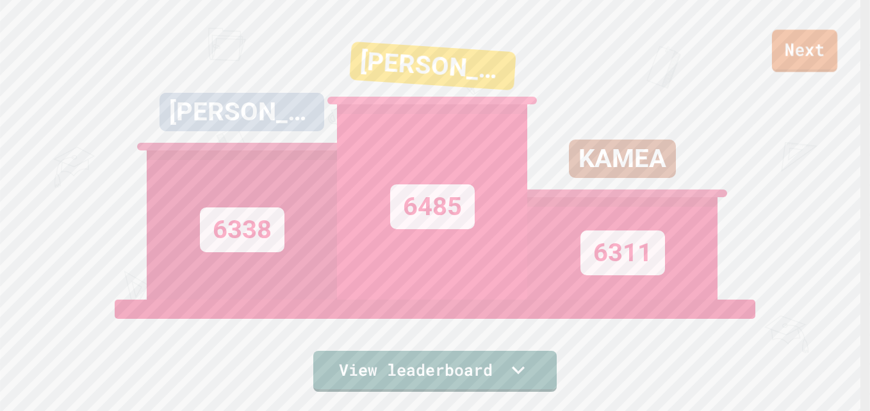
click at [804, 69] on link "Next" at bounding box center [804, 50] width 65 height 42
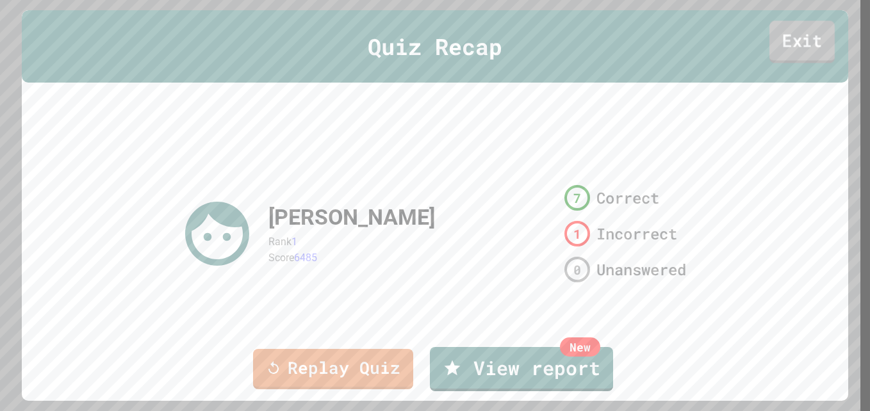
click at [780, 37] on link "Exit" at bounding box center [801, 41] width 65 height 42
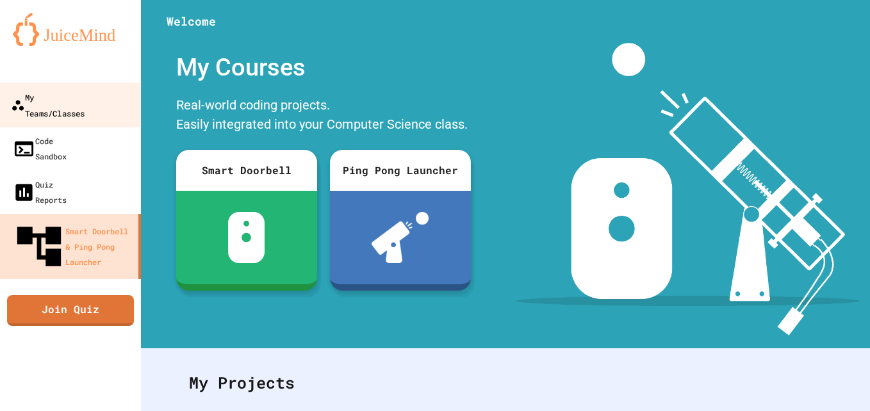
click at [85, 97] on div "My Teams/Classes" at bounding box center [48, 104] width 74 height 31
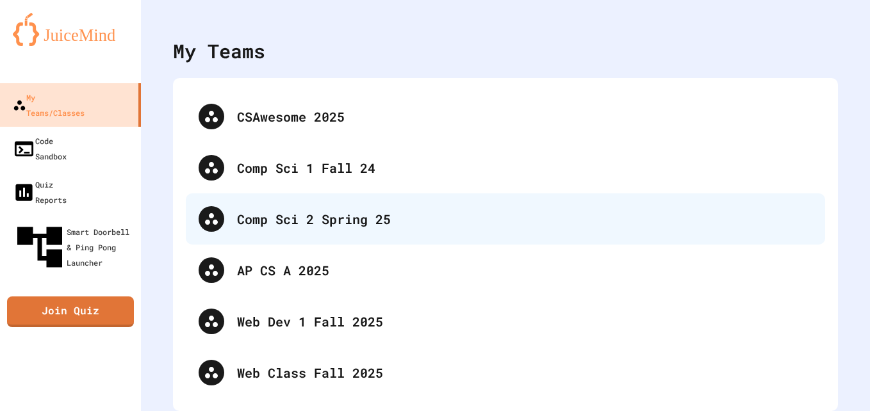
scroll to position [26, 0]
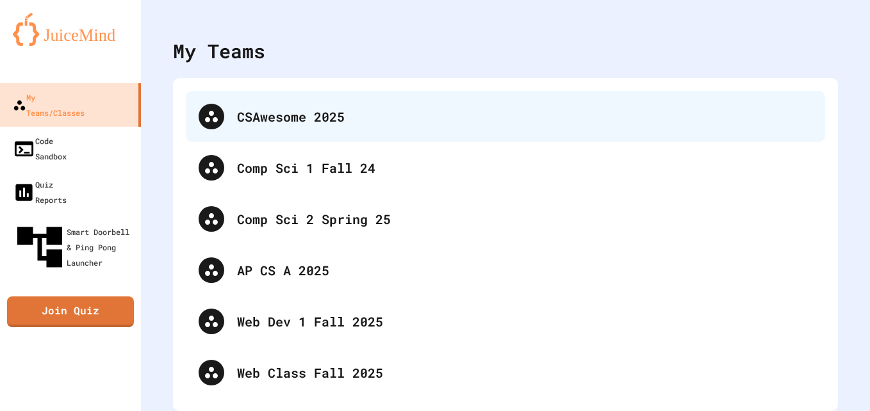
click at [297, 107] on div "CSAwesome 2025" at bounding box center [524, 116] width 575 height 19
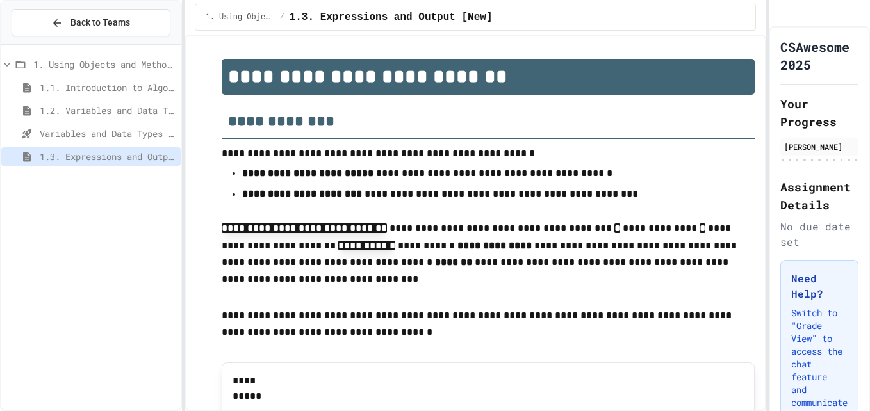
click at [115, 134] on span "Variables and Data Types - Quiz" at bounding box center [108, 133] width 136 height 13
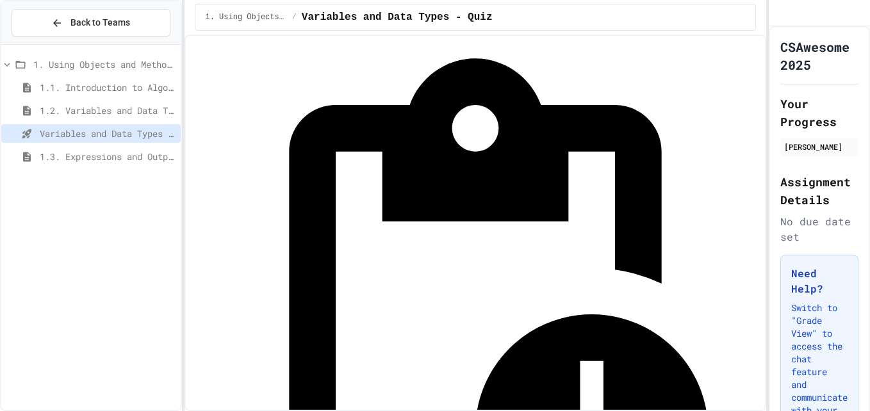
scroll to position [64, 0]
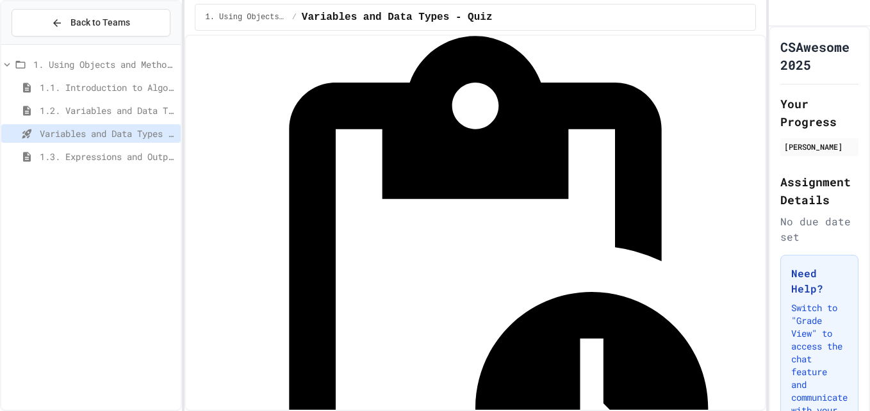
click at [40, 156] on span "1.3. Expressions and Output [New]" at bounding box center [108, 156] width 136 height 13
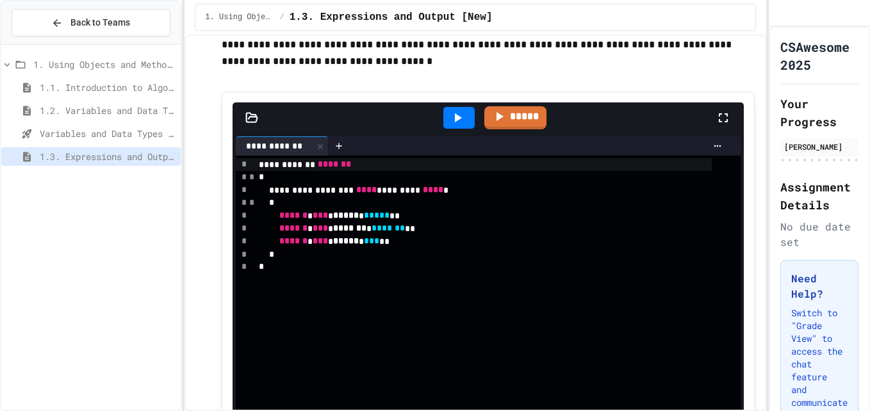
scroll to position [256, 0]
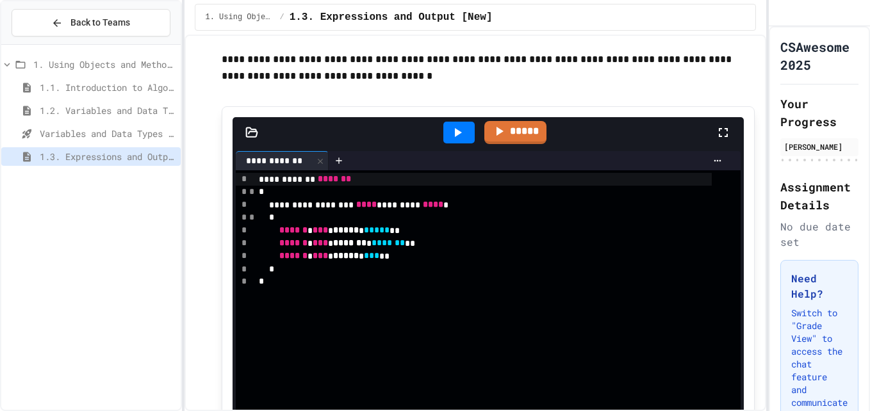
click at [620, 295] on div "**********" at bounding box center [498, 388] width 486 height 436
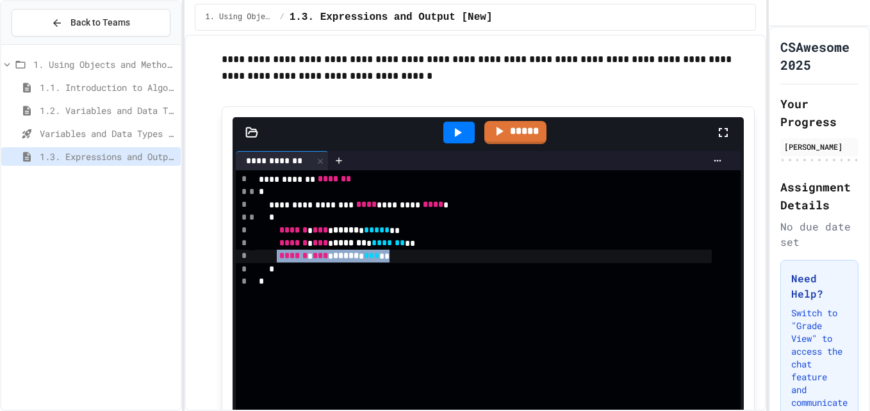
drag, startPoint x: 412, startPoint y: 259, endPoint x: 294, endPoint y: 259, distance: 118.5
click at [294, 259] on div "****** * *** * ***** * *** **" at bounding box center [483, 256] width 457 height 13
click at [405, 247] on span "*******" at bounding box center [387, 242] width 33 height 9
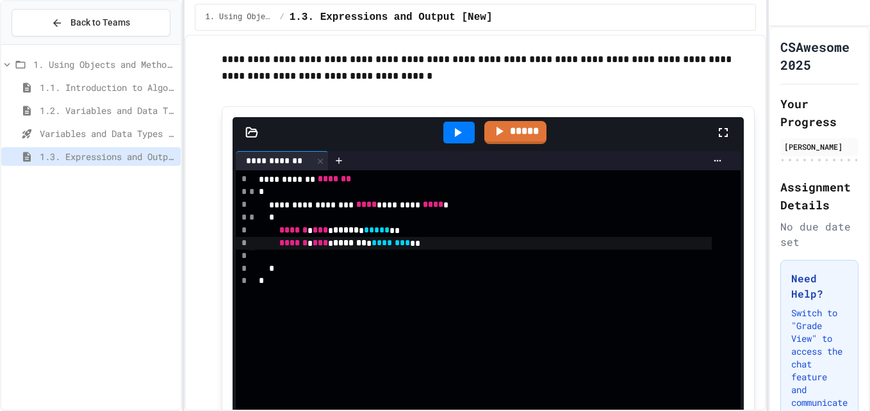
click at [461, 135] on div at bounding box center [458, 133] width 31 height 22
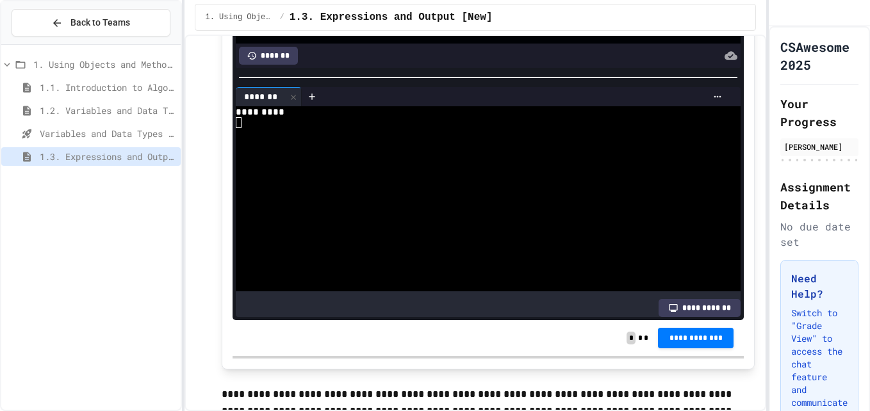
scroll to position [576, 0]
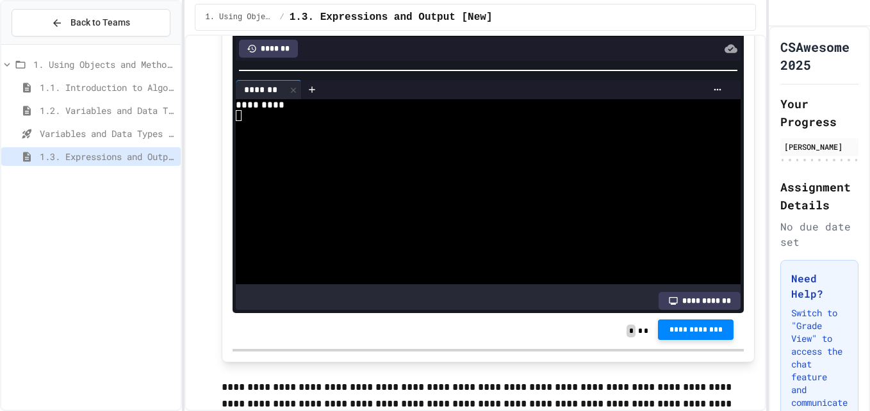
click at [690, 336] on button "**********" at bounding box center [696, 330] width 76 height 20
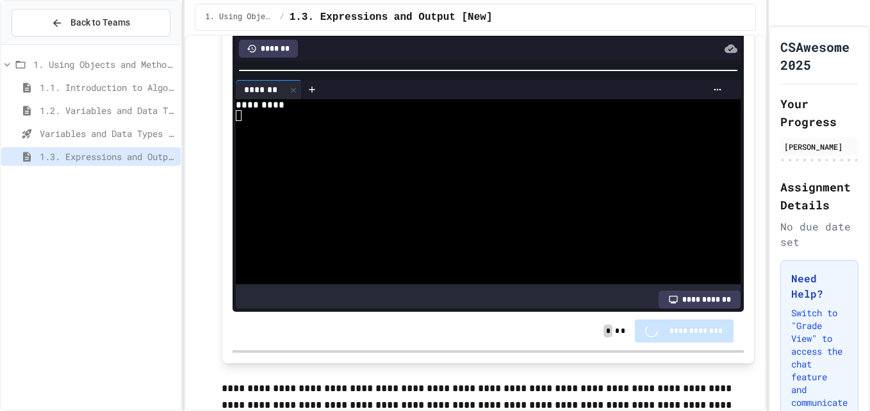
scroll to position [576, 0]
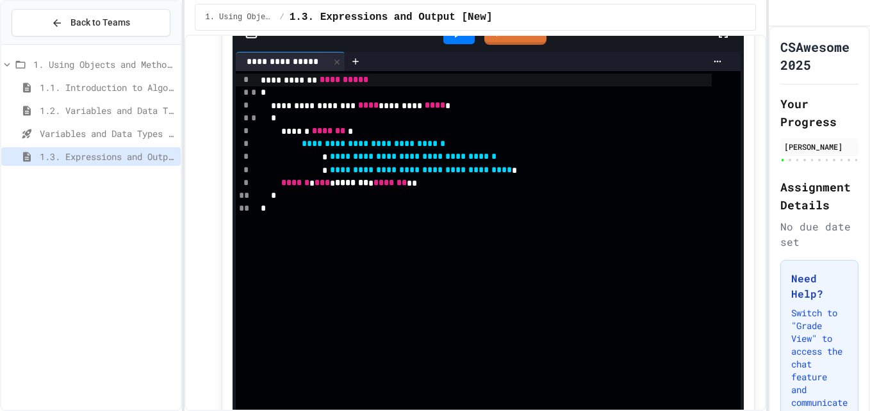
scroll to position [1024, 0]
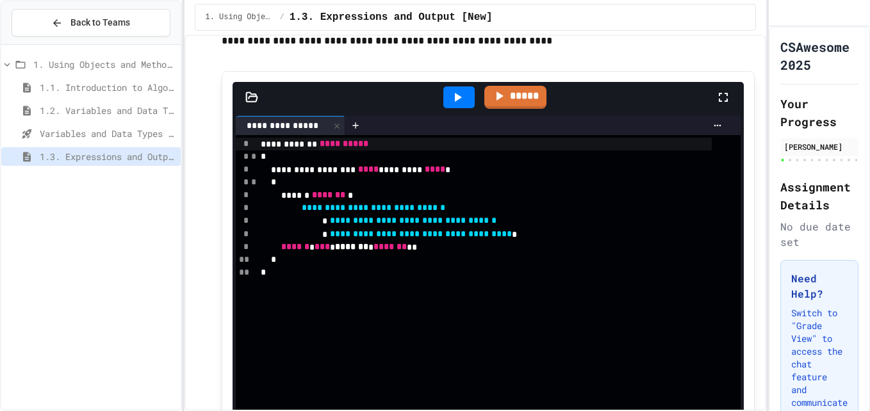
click at [459, 86] on div at bounding box center [459, 97] width 44 height 35
click at [454, 92] on icon at bounding box center [457, 97] width 15 height 15
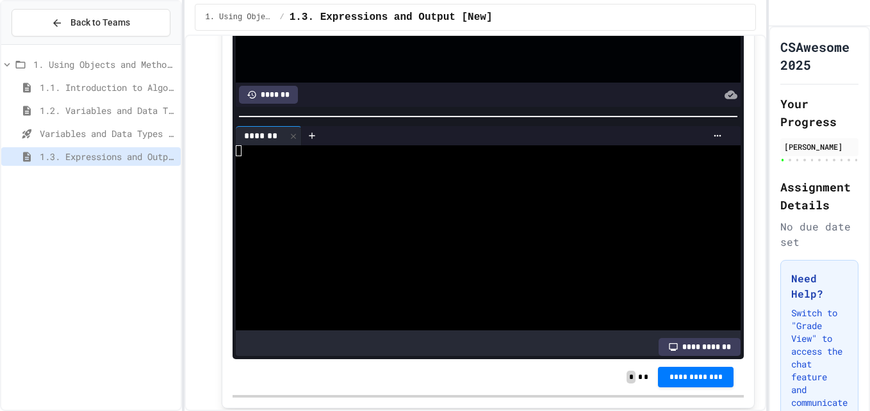
scroll to position [1280, 0]
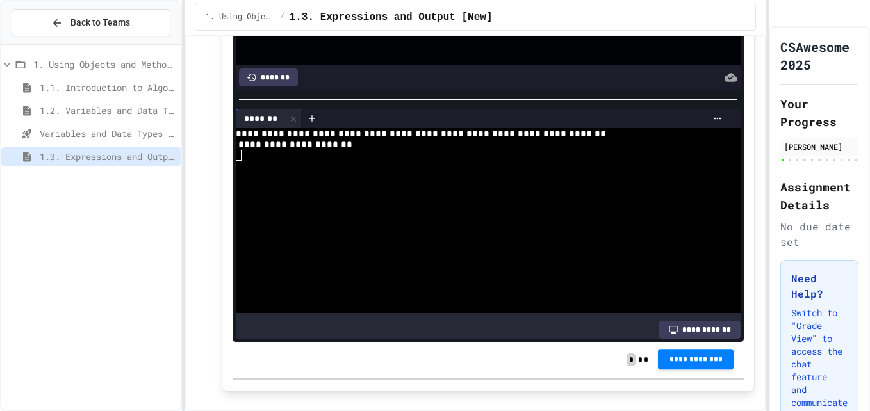
click at [665, 365] on button "**********" at bounding box center [696, 359] width 76 height 20
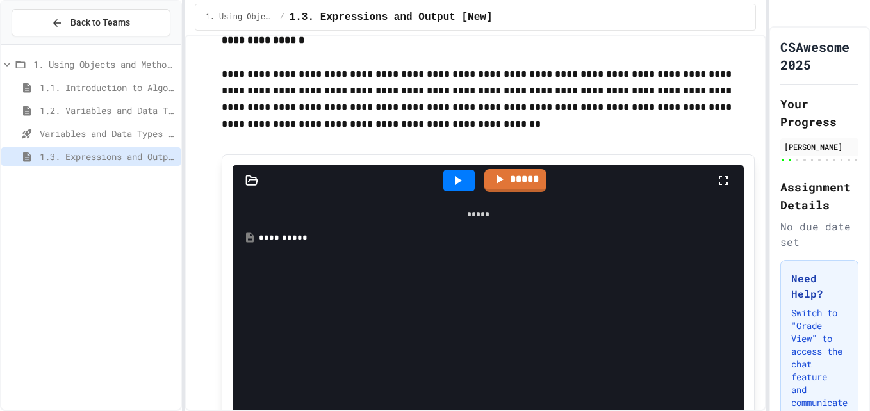
scroll to position [1921, 0]
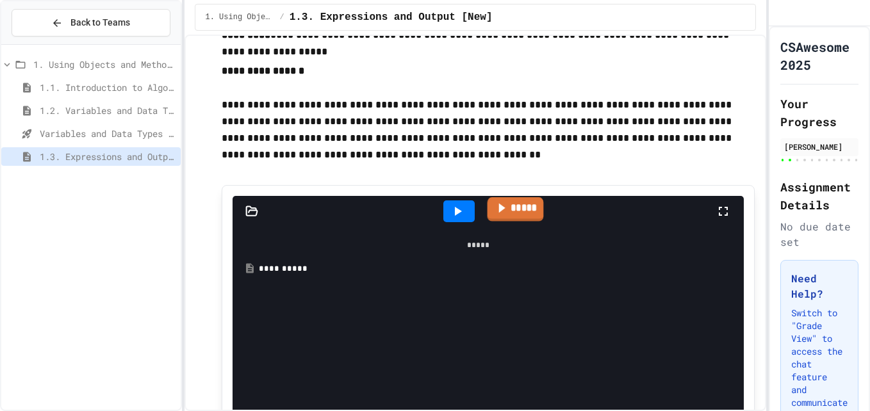
click at [499, 208] on icon at bounding box center [501, 208] width 14 height 16
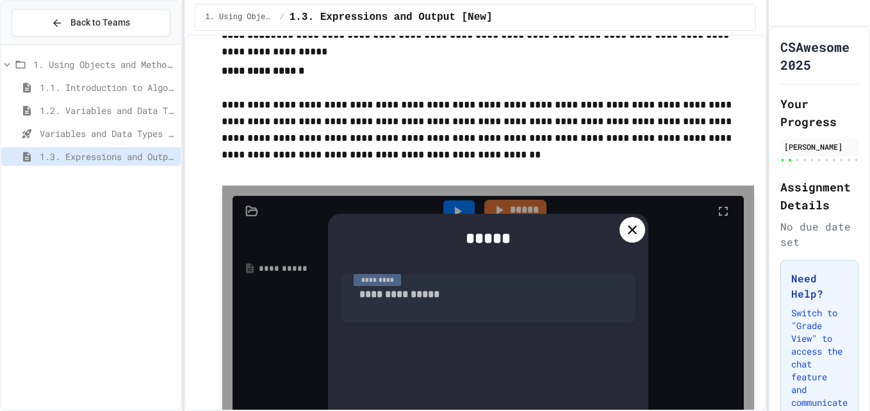
click at [633, 236] on icon at bounding box center [631, 229] width 15 height 15
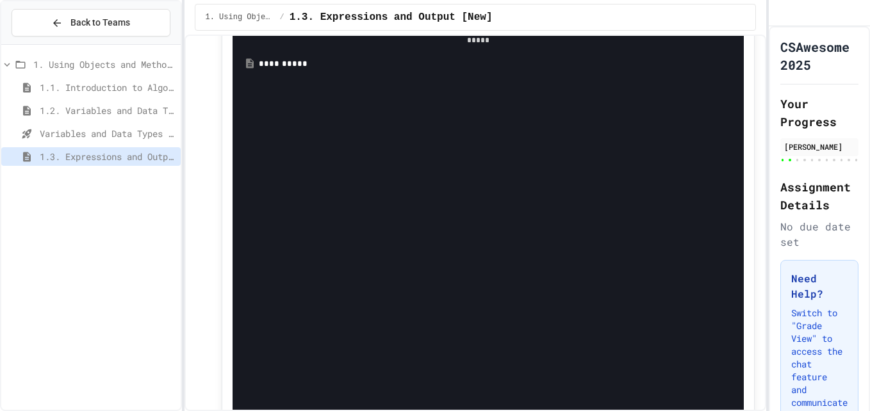
scroll to position [2049, 0]
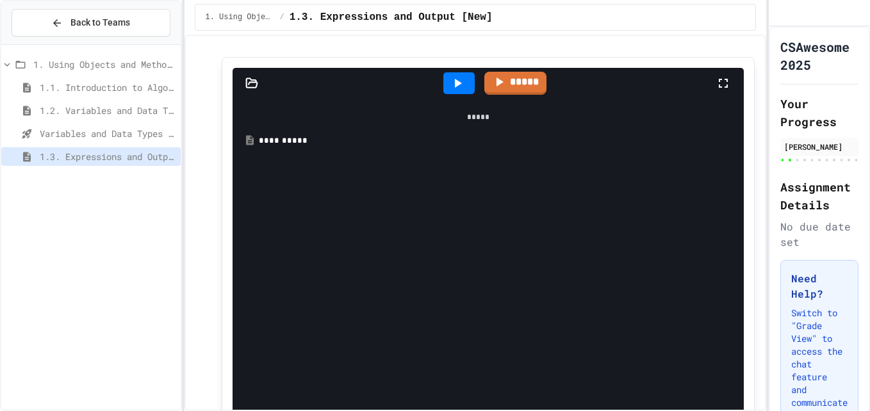
click at [261, 136] on div "**********" at bounding box center [488, 141] width 459 height 13
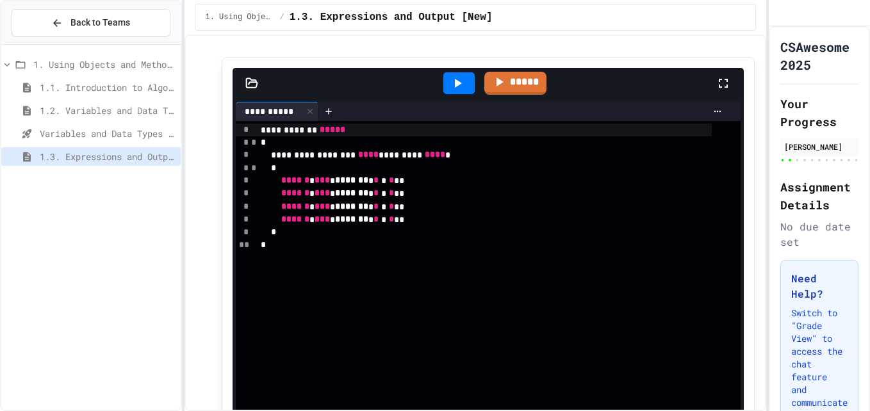
click at [450, 88] on icon at bounding box center [457, 83] width 15 height 15
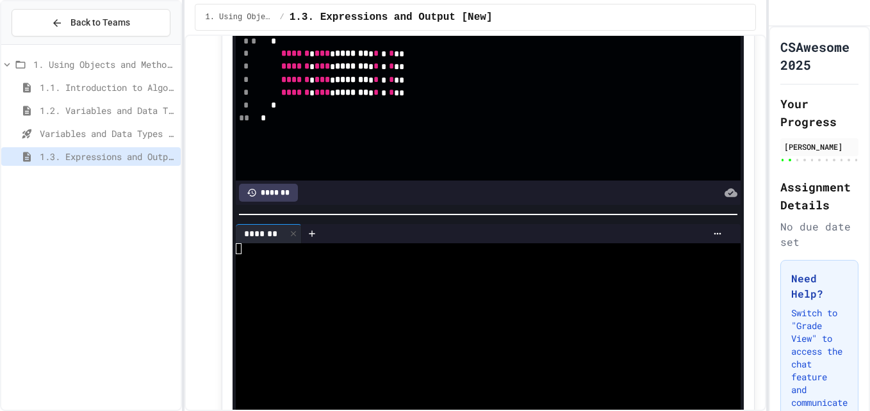
scroll to position [2177, 0]
click at [398, 83] on div "****** * *** * ******* * * * * **" at bounding box center [484, 78] width 455 height 13
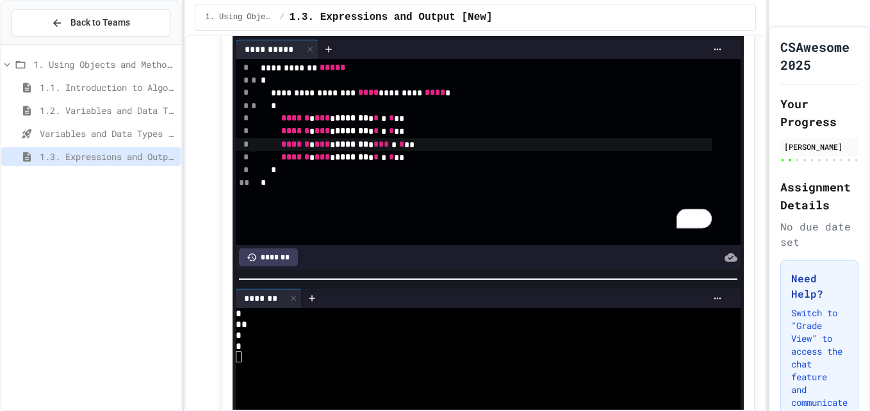
scroll to position [2049, 0]
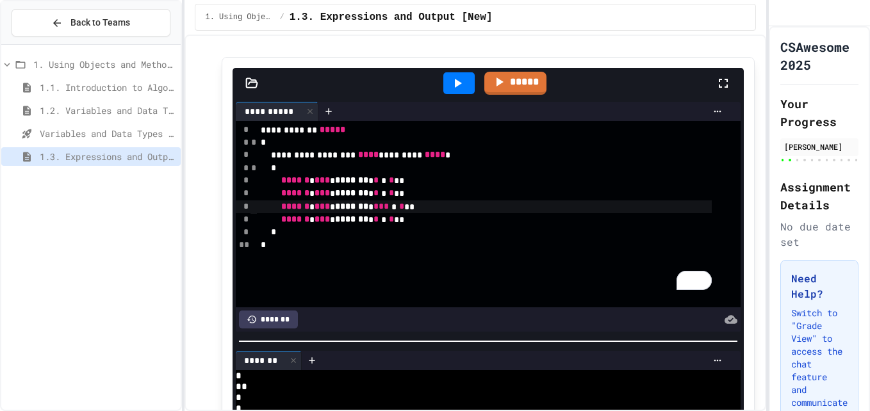
click at [464, 90] on div at bounding box center [458, 83] width 31 height 22
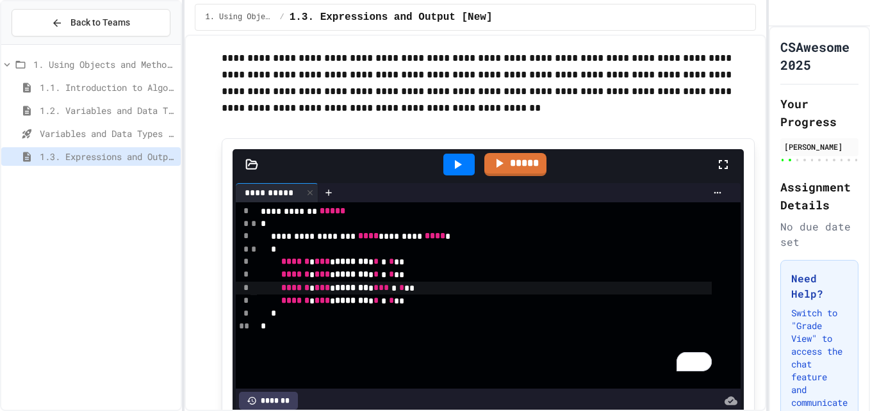
scroll to position [1986, 0]
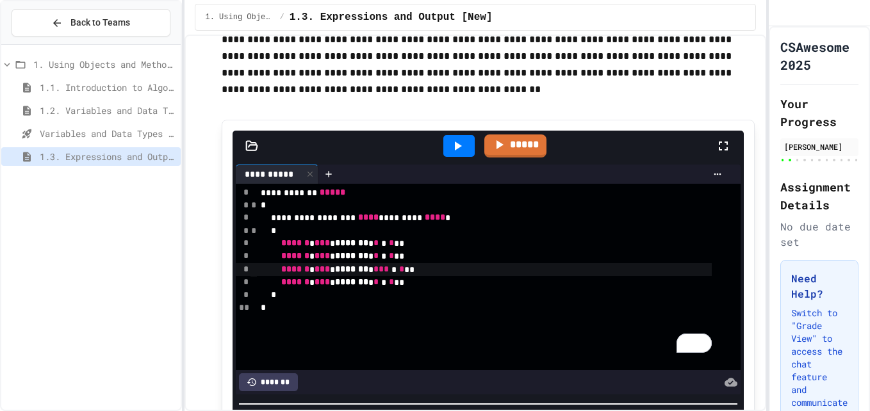
click at [410, 276] on div "****** * *** * ******* * *** * * **" at bounding box center [484, 269] width 455 height 13
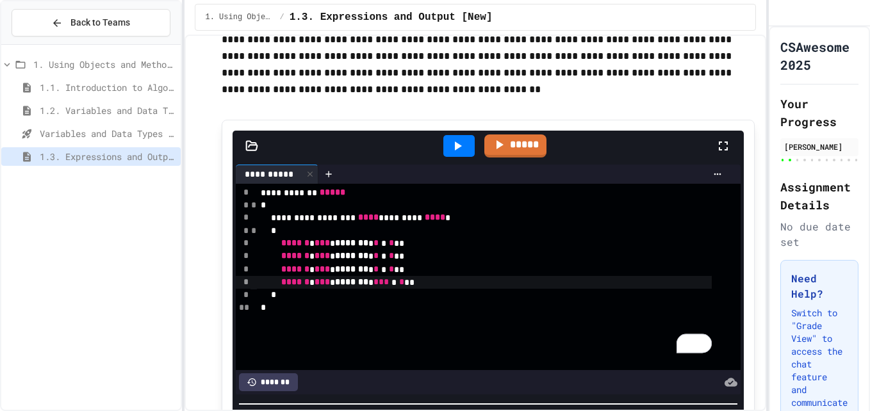
click at [460, 157] on div at bounding box center [458, 146] width 31 height 22
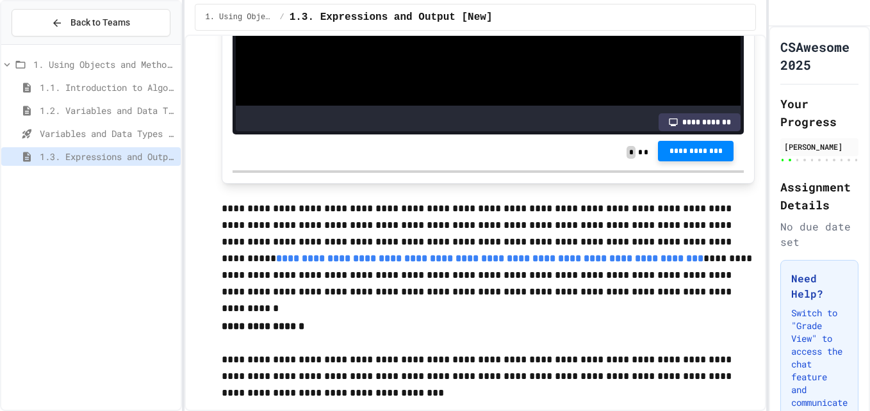
click at [678, 161] on button "**********" at bounding box center [696, 151] width 76 height 20
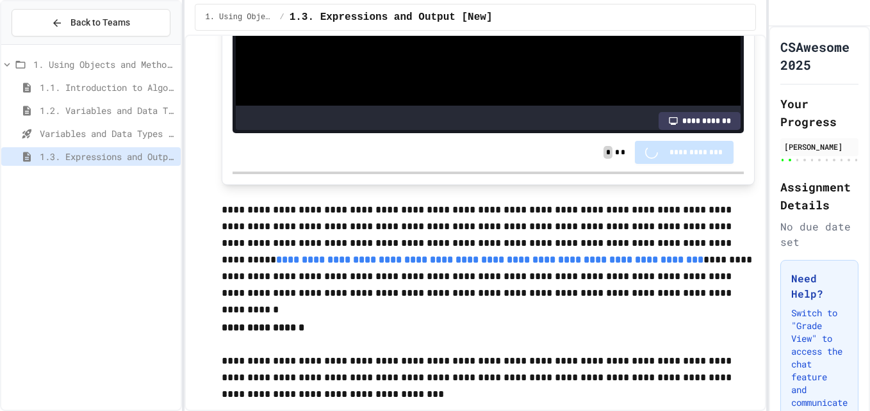
scroll to position [2498, 0]
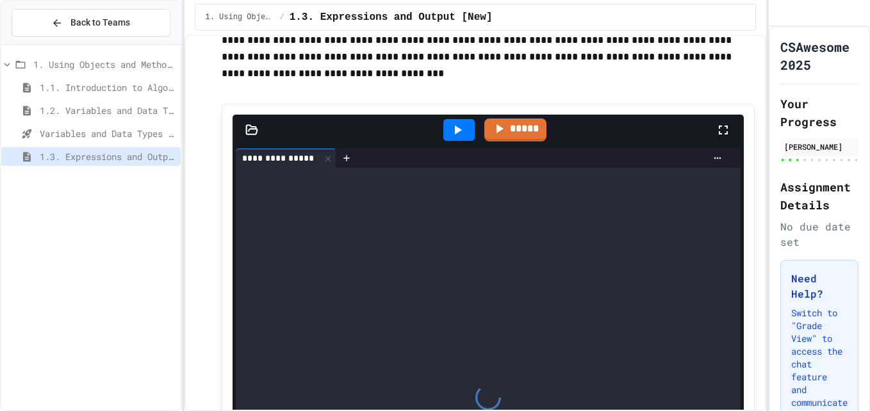
scroll to position [2754, 0]
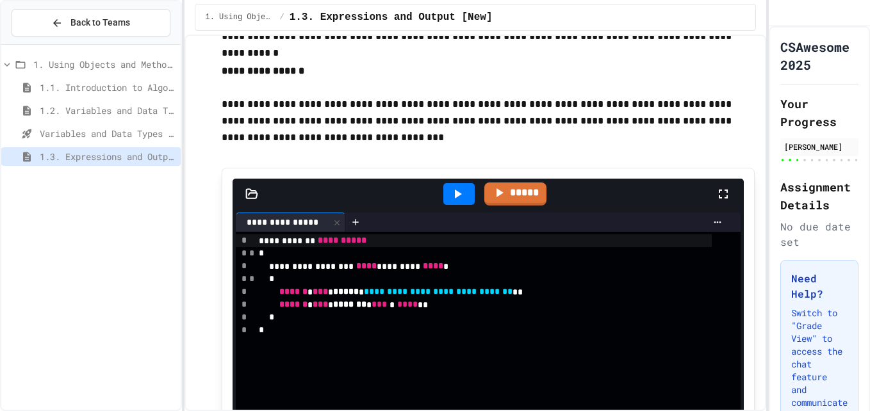
click at [467, 192] on div at bounding box center [458, 194] width 31 height 22
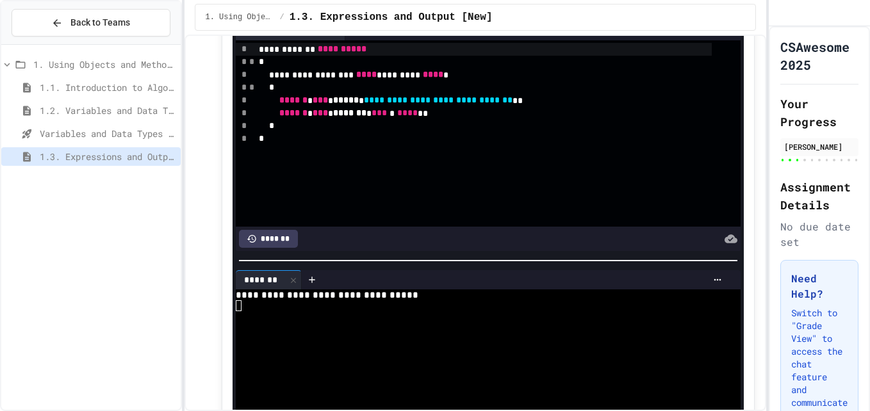
scroll to position [2946, 0]
click at [418, 117] on span "****" at bounding box center [407, 112] width 20 height 9
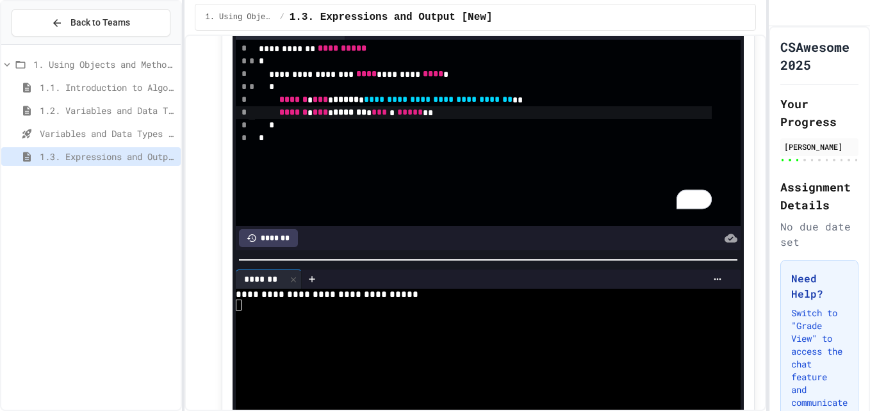
scroll to position [2882, 0]
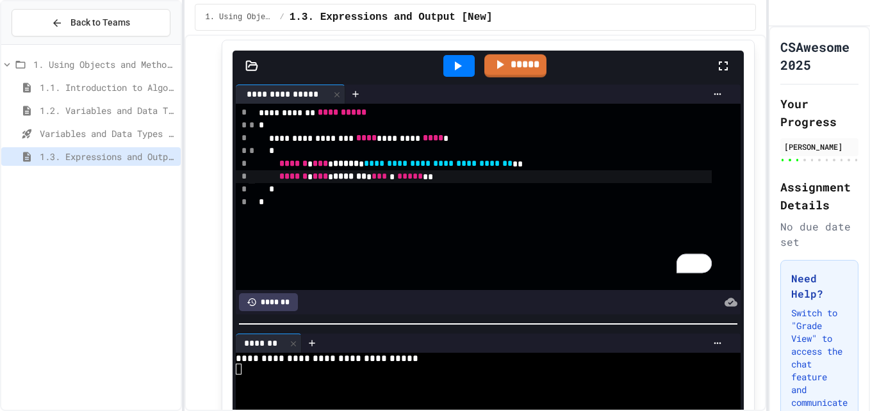
click at [460, 71] on icon at bounding box center [457, 65] width 15 height 15
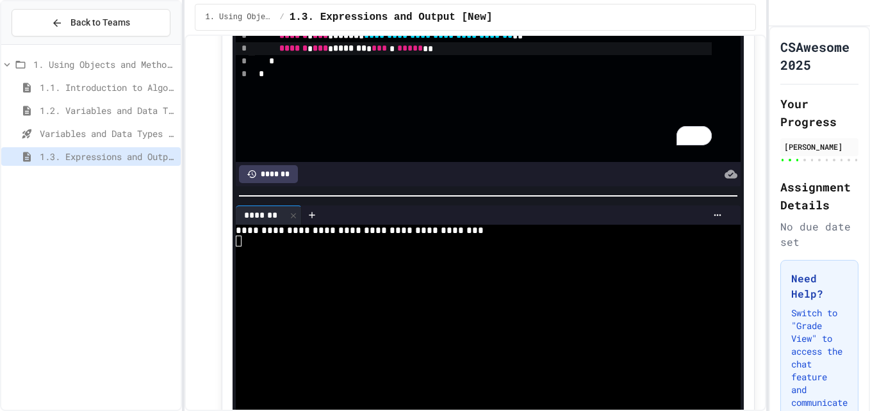
scroll to position [2946, 0]
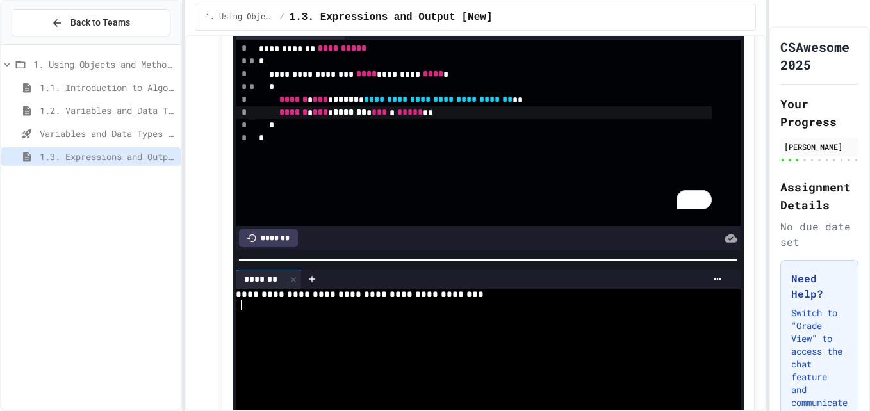
click at [423, 117] on span "*****" at bounding box center [410, 112] width 26 height 9
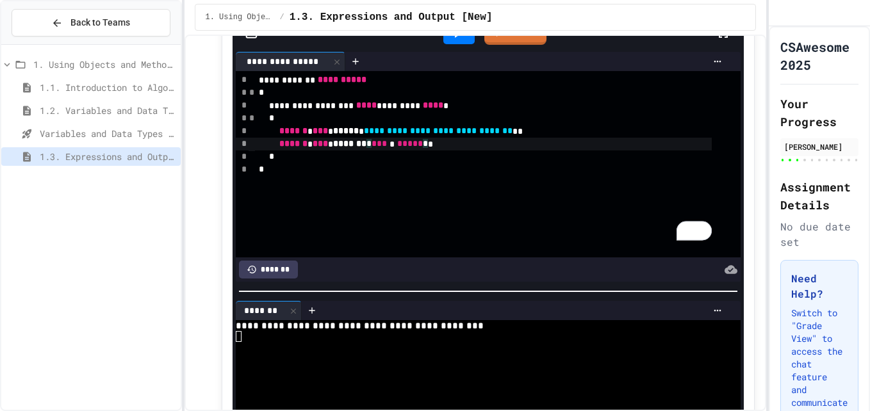
scroll to position [2818, 0]
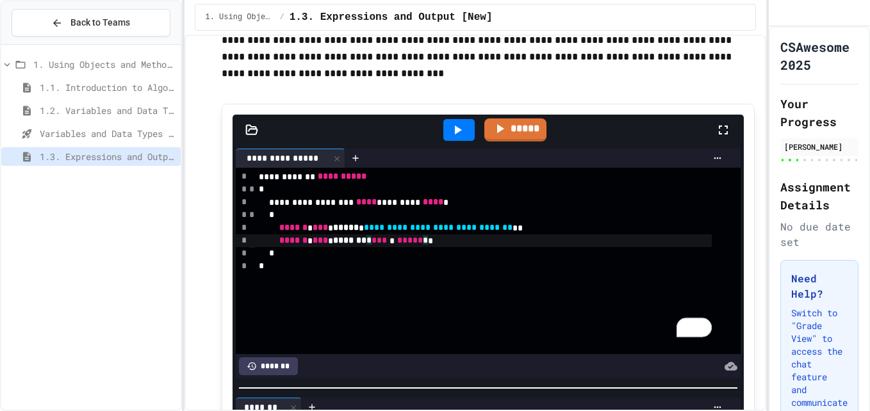
click at [450, 135] on icon at bounding box center [457, 129] width 15 height 15
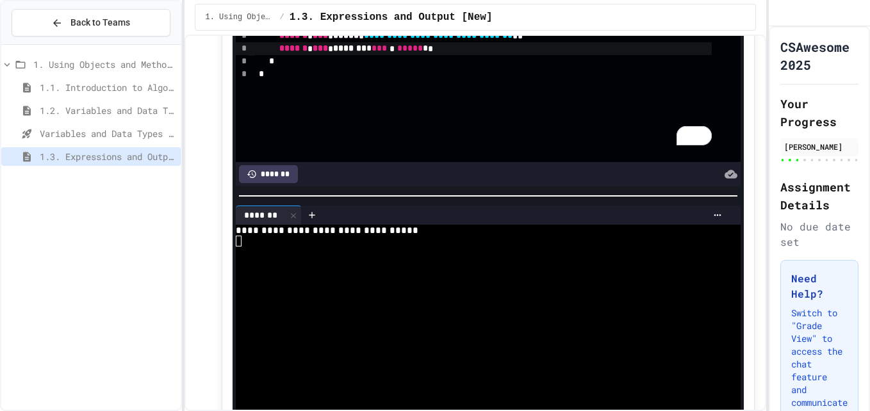
scroll to position [2946, 0]
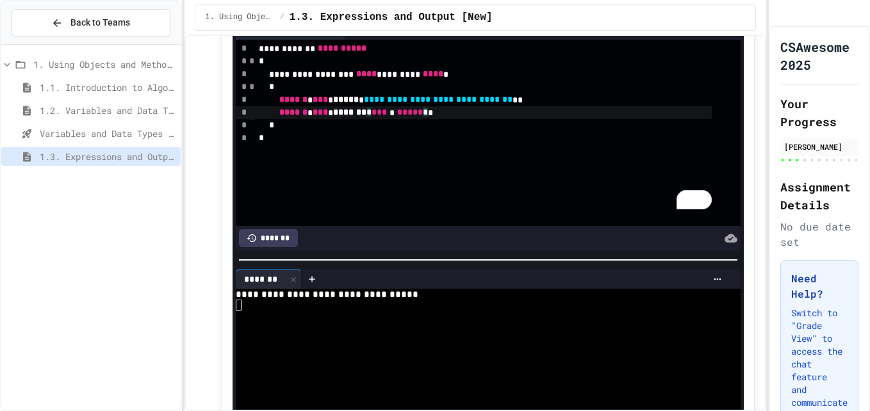
click at [428, 117] on span "*" at bounding box center [425, 112] width 5 height 9
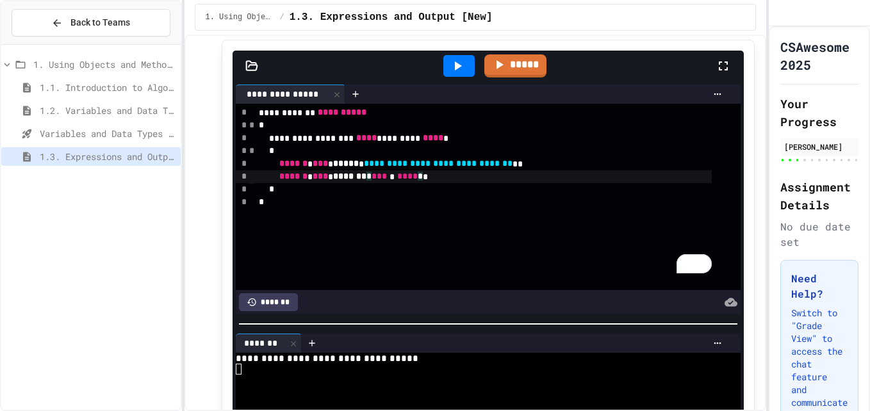
click at [455, 65] on icon at bounding box center [458, 65] width 7 height 9
click at [459, 58] on div at bounding box center [458, 66] width 31 height 22
click at [418, 181] on span "****" at bounding box center [407, 176] width 20 height 9
click at [453, 72] on icon at bounding box center [457, 65] width 15 height 15
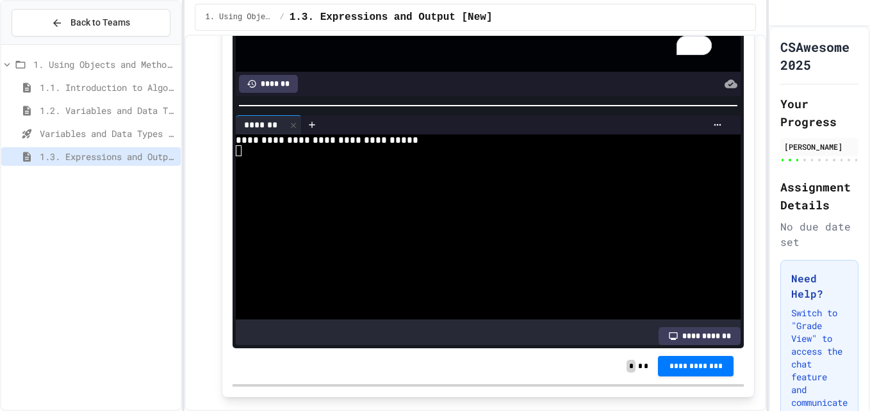
scroll to position [3331, 0]
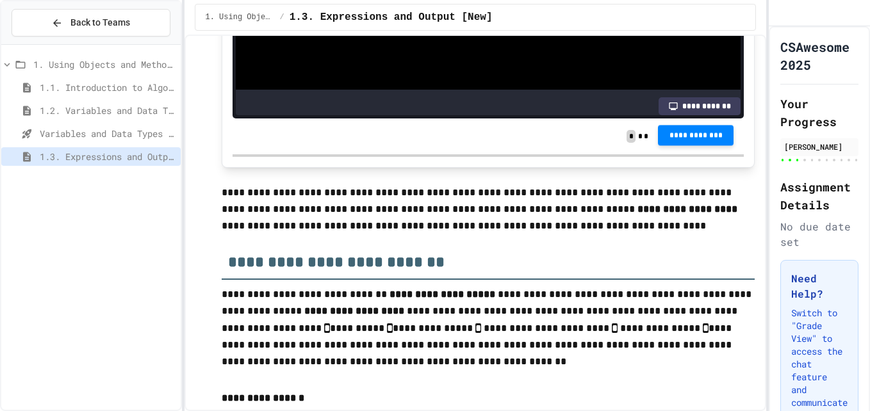
click at [687, 129] on button "**********" at bounding box center [696, 135] width 76 height 20
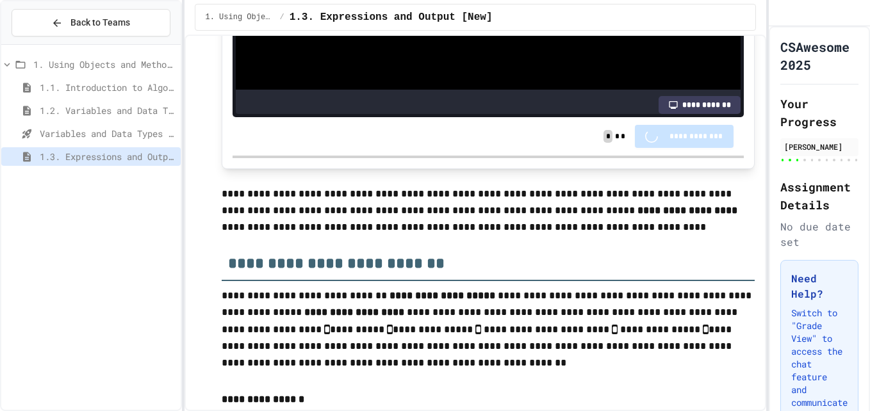
scroll to position [3330, 0]
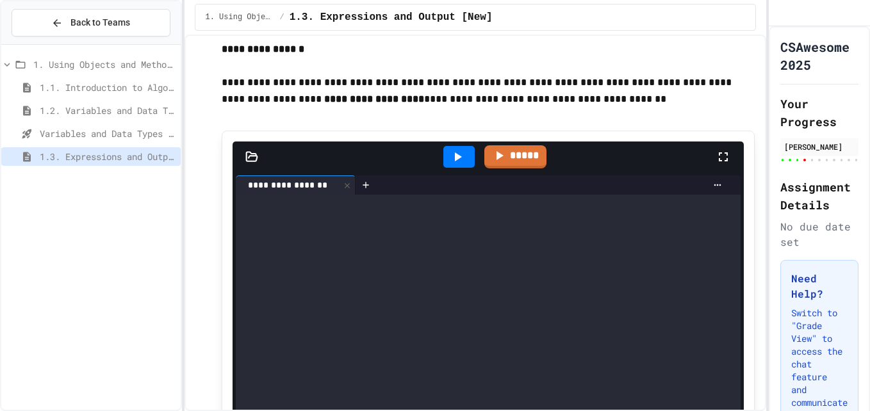
scroll to position [3650, 0]
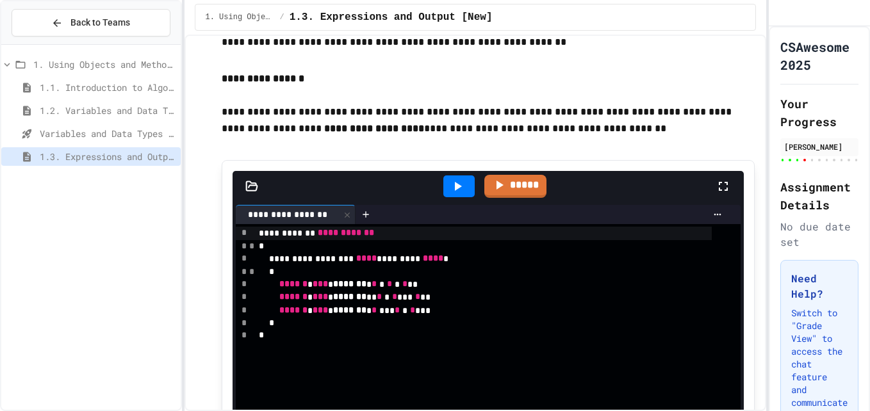
click at [450, 187] on icon at bounding box center [457, 186] width 15 height 15
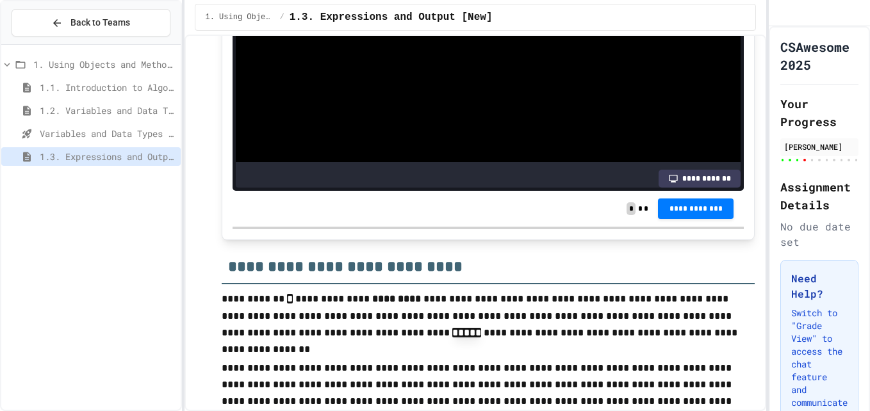
scroll to position [4163, 0]
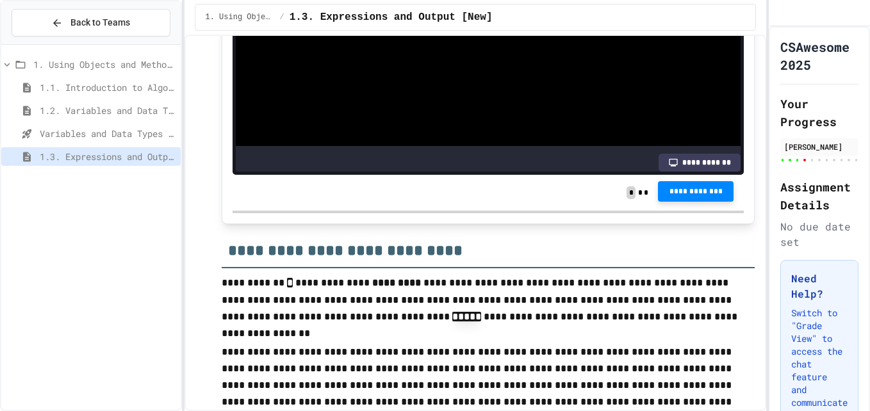
click at [668, 196] on span "**********" at bounding box center [695, 191] width 55 height 10
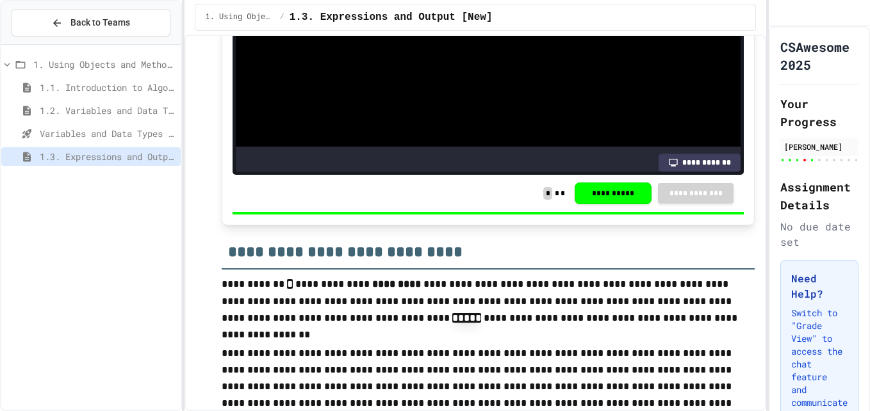
scroll to position [4162, 0]
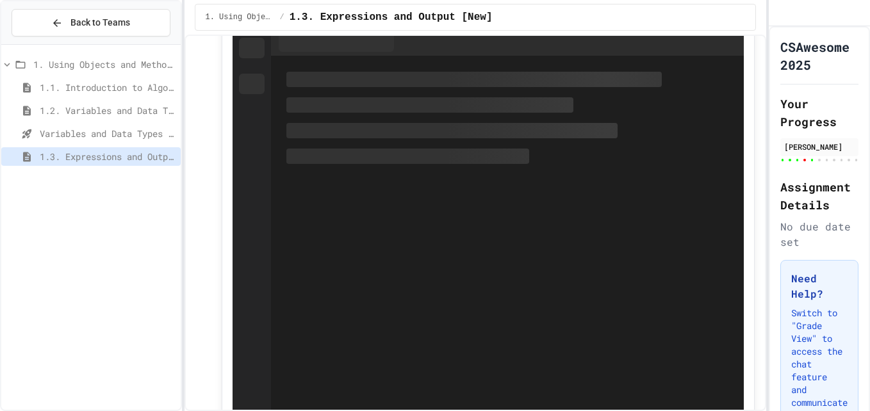
scroll to position [5187, 0]
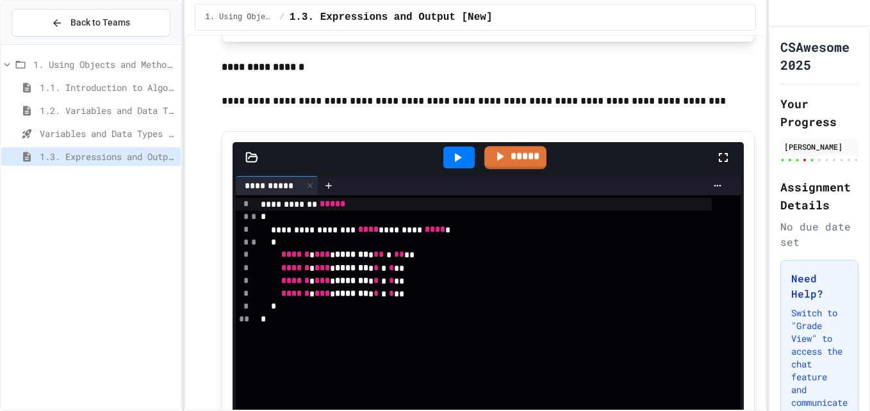
click at [457, 158] on icon at bounding box center [457, 157] width 15 height 15
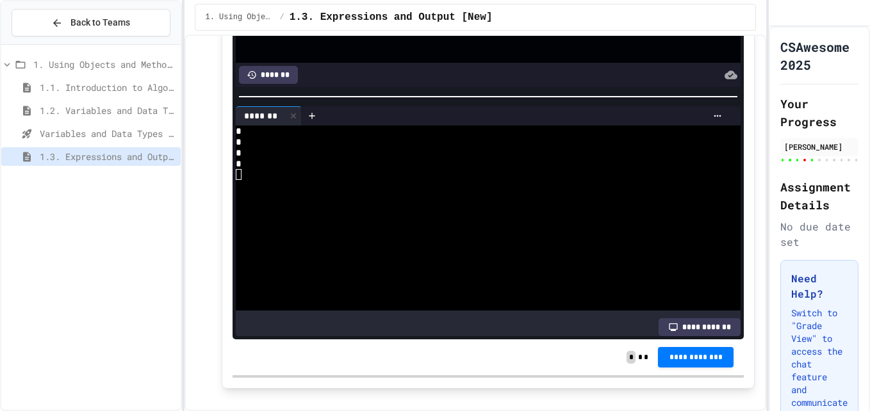
scroll to position [5507, 0]
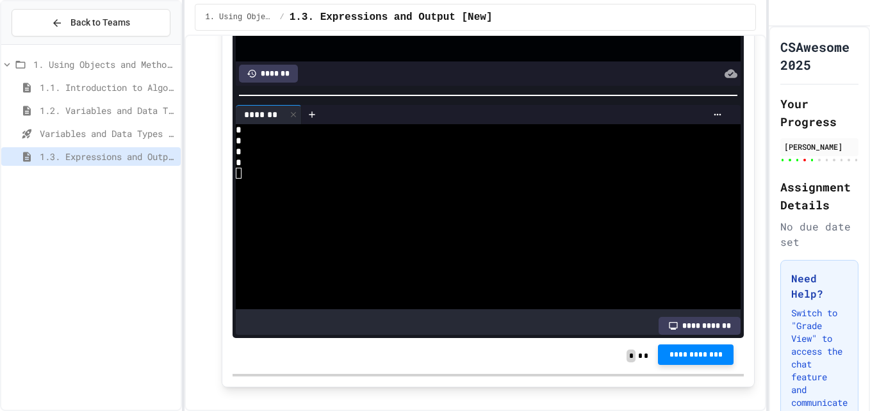
click at [660, 365] on button "**********" at bounding box center [696, 355] width 76 height 20
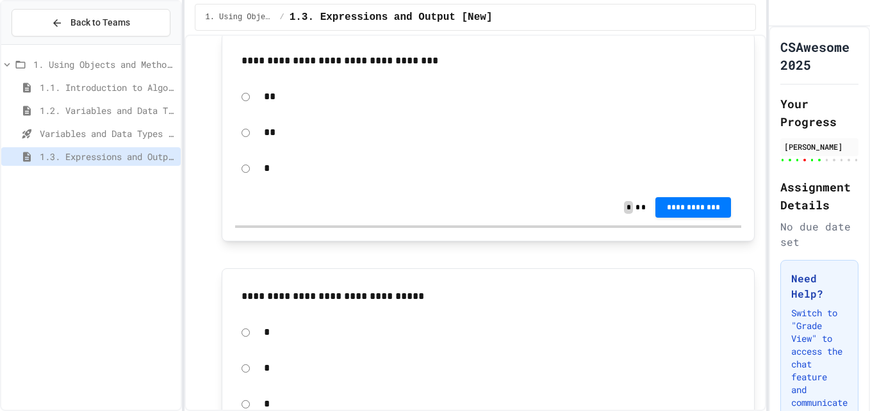
scroll to position [5955, 0]
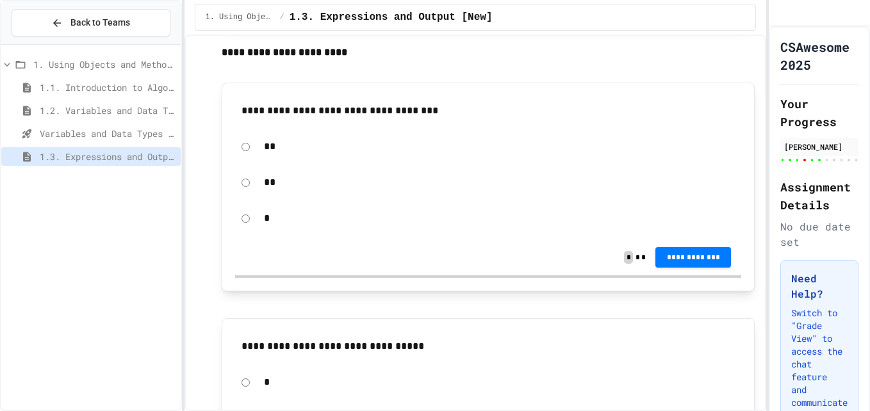
drag, startPoint x: 239, startPoint y: 118, endPoint x: 512, endPoint y: 124, distance: 273.5
click at [464, 126] on div "**********" at bounding box center [488, 110] width 507 height 29
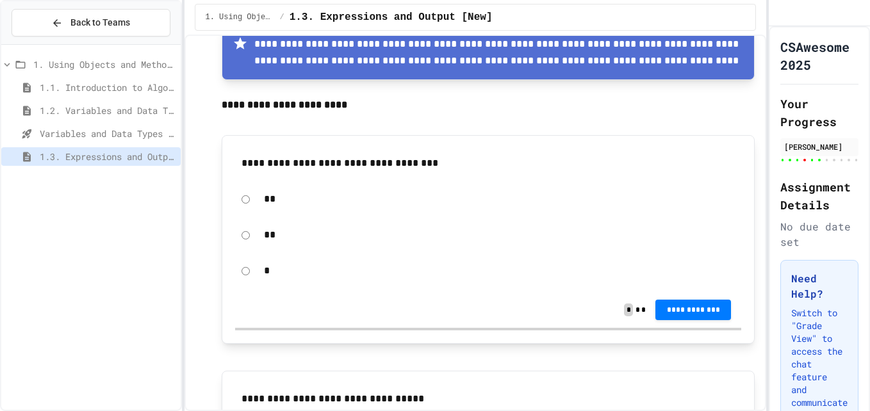
scroll to position [5891, 0]
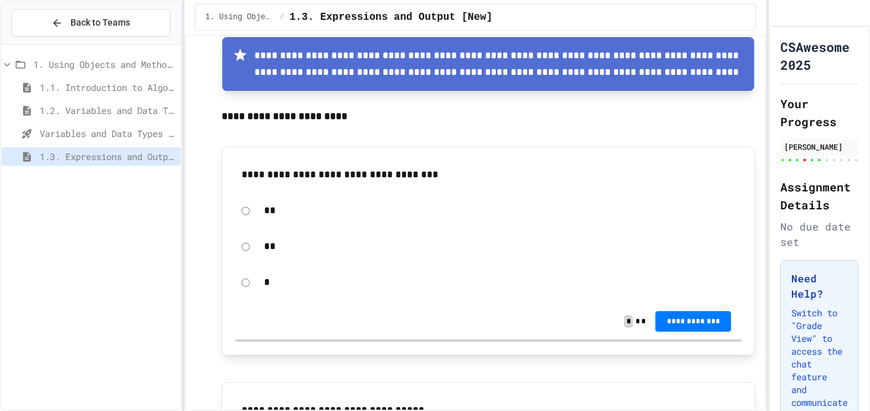
click at [255, 297] on div "*" at bounding box center [488, 282] width 507 height 29
click at [256, 289] on div "*" at bounding box center [488, 282] width 507 height 29
click at [252, 293] on div "*" at bounding box center [488, 282] width 507 height 29
click at [252, 292] on div "*" at bounding box center [488, 282] width 507 height 29
click at [674, 326] on span "**********" at bounding box center [692, 321] width 55 height 10
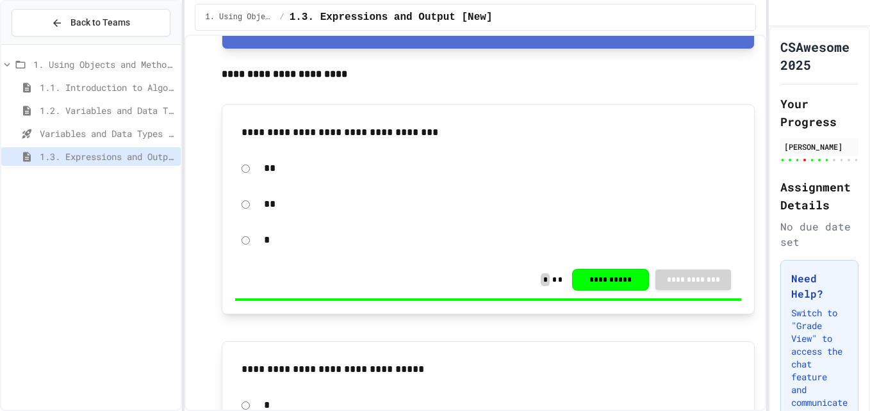
scroll to position [6147, 0]
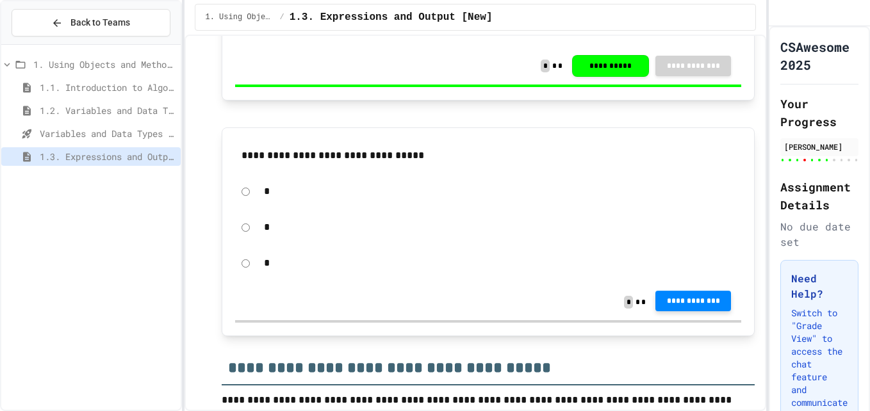
click at [655, 307] on button "**********" at bounding box center [693, 301] width 76 height 20
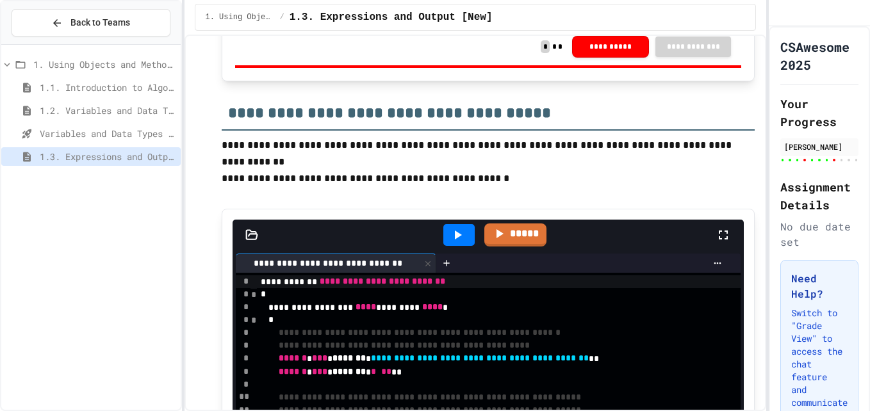
scroll to position [6468, 0]
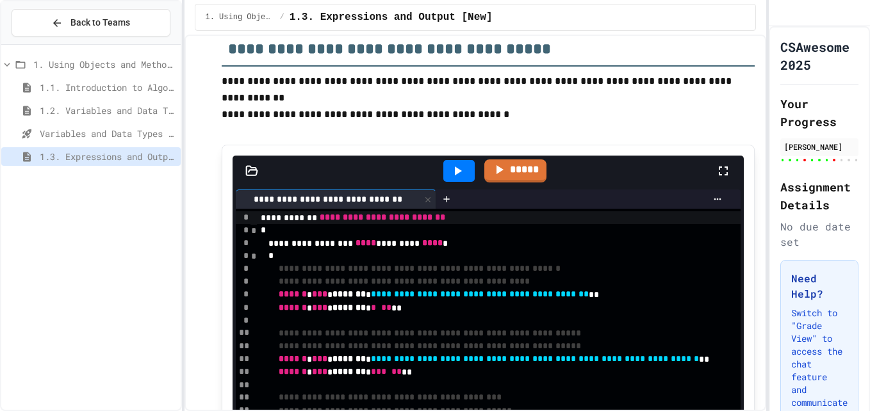
drag, startPoint x: 288, startPoint y: 134, endPoint x: 594, endPoint y: 133, distance: 306.2
click at [594, 133] on p at bounding box center [489, 131] width 534 height 17
click at [453, 168] on div at bounding box center [458, 171] width 31 height 22
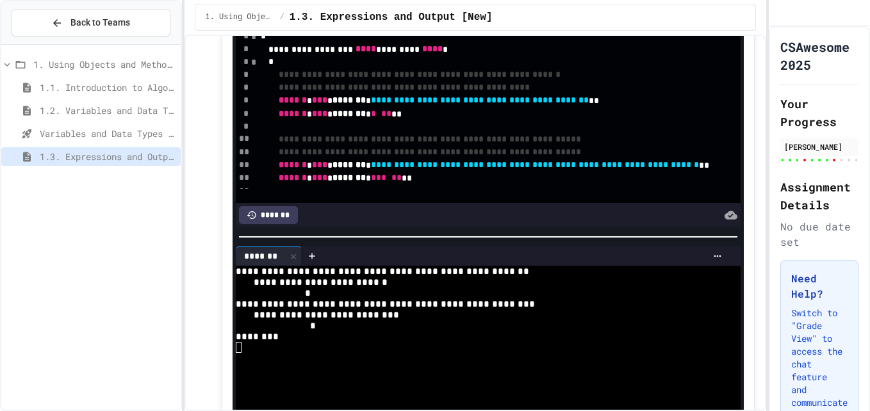
scroll to position [0, 0]
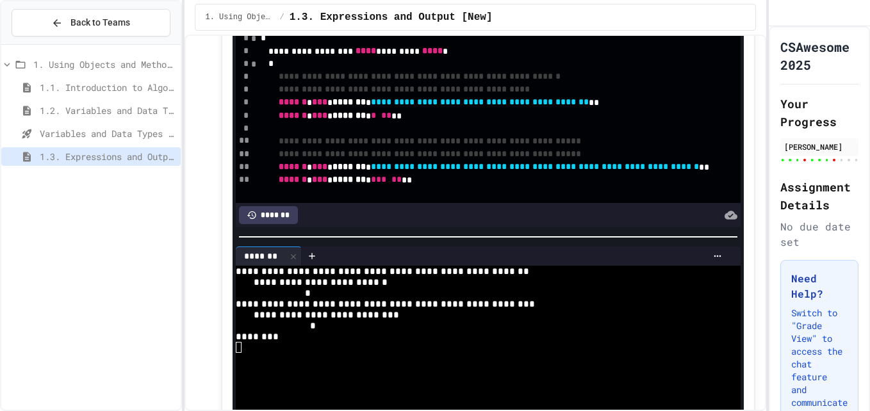
click at [291, 122] on div "****** * *** * ******* * * ** **" at bounding box center [511, 116] width 508 height 13
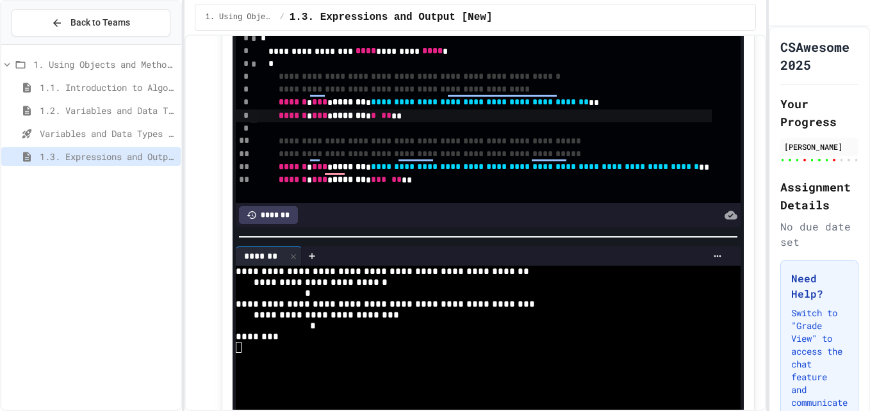
click at [398, 122] on div "****** * *** * ******* * * ** **" at bounding box center [511, 116] width 508 height 13
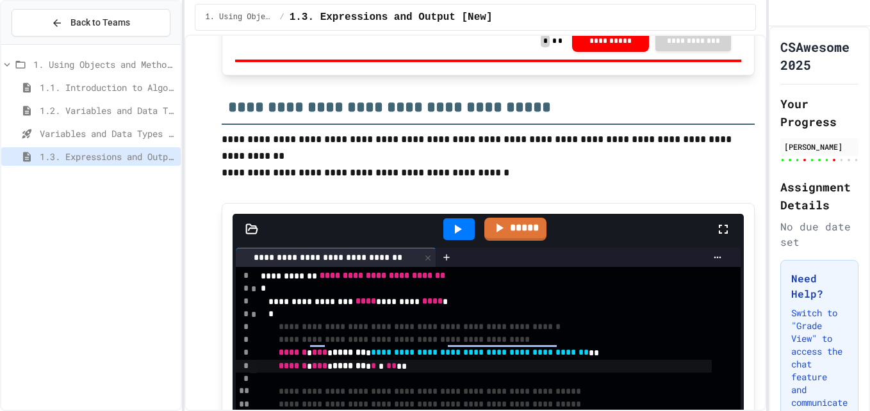
scroll to position [6404, 0]
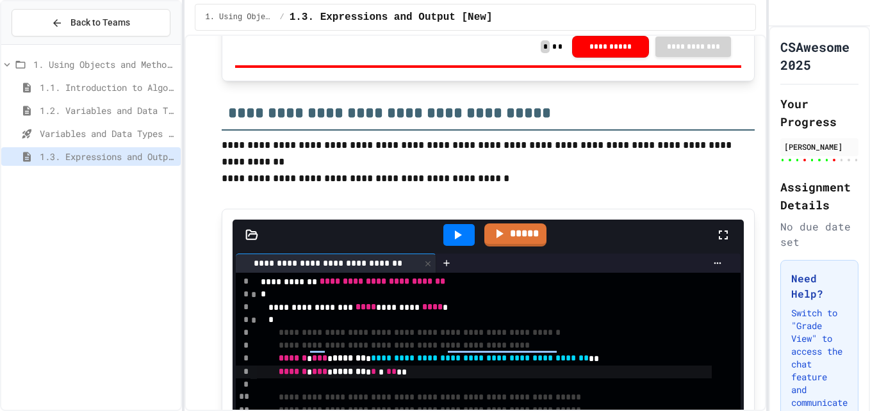
click at [454, 240] on icon at bounding box center [457, 234] width 15 height 15
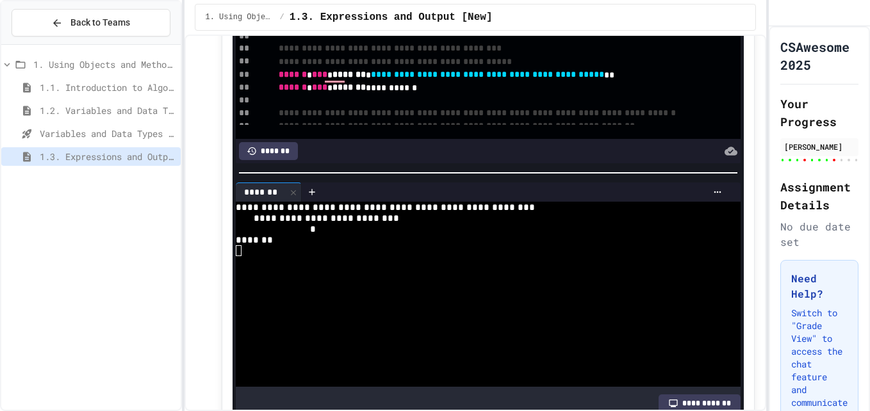
scroll to position [75, 0]
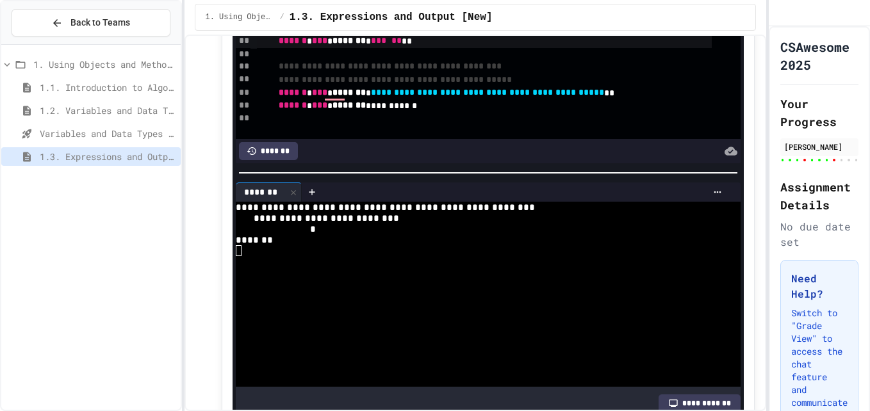
click at [290, 47] on div "****** * *** * ******* * *** ** **" at bounding box center [511, 41] width 508 height 13
click at [410, 47] on div "****** * *** * ******* * *** ** **" at bounding box center [511, 41] width 508 height 13
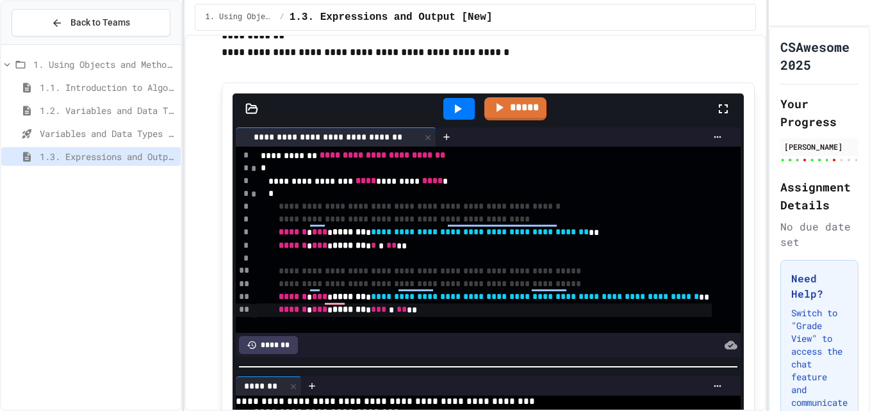
scroll to position [6404, 0]
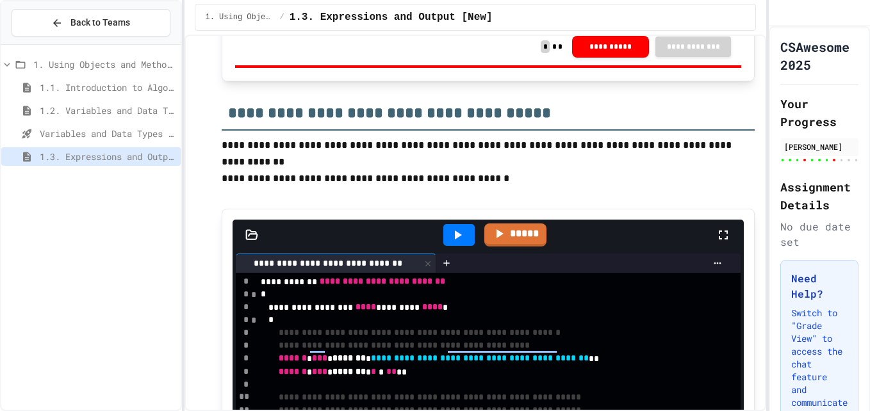
click at [459, 238] on icon at bounding box center [457, 234] width 15 height 15
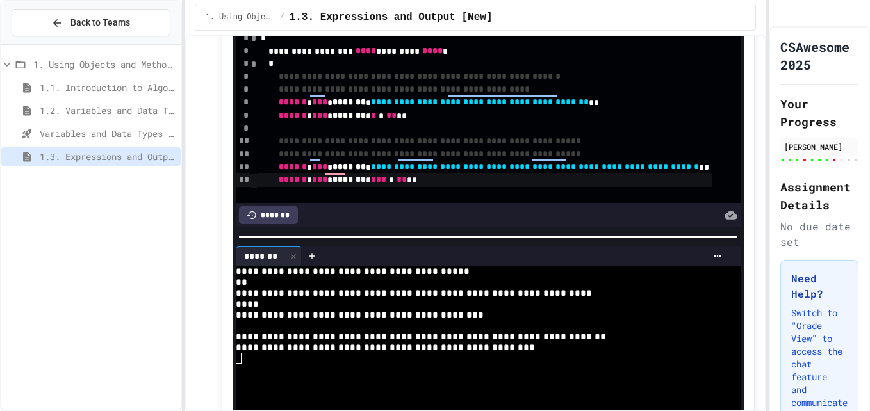
scroll to position [6532, 0]
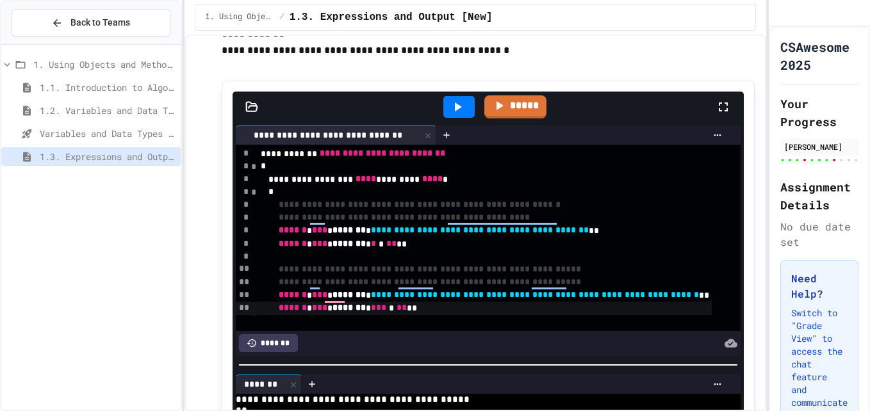
click at [453, 111] on icon at bounding box center [457, 106] width 15 height 15
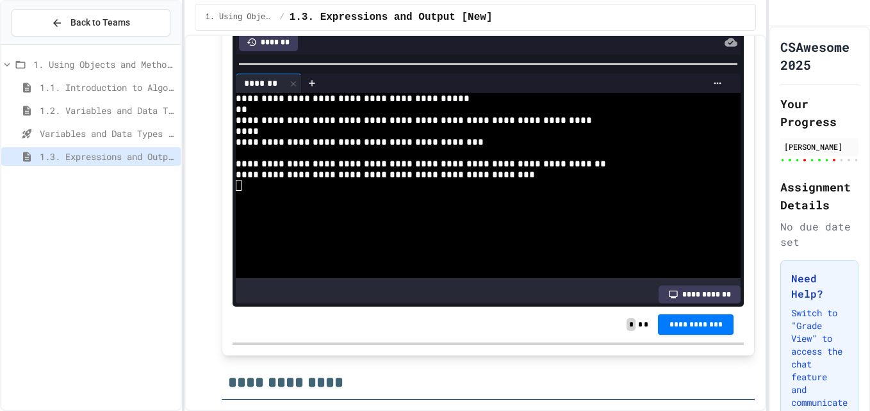
scroll to position [6852, 0]
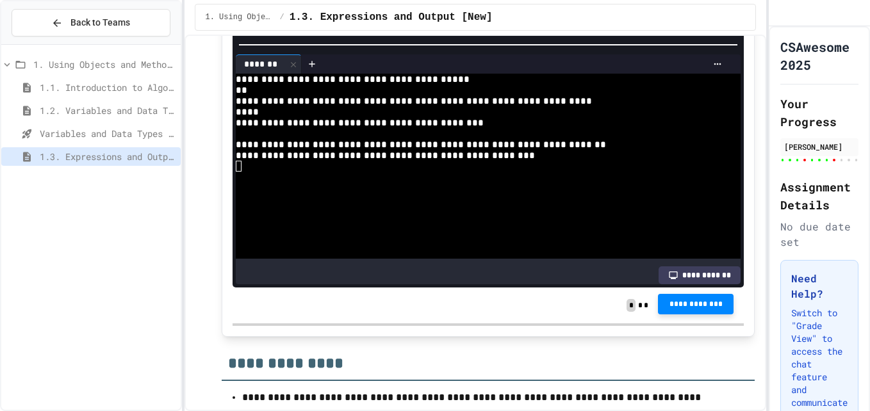
click at [675, 309] on span "**********" at bounding box center [695, 304] width 55 height 10
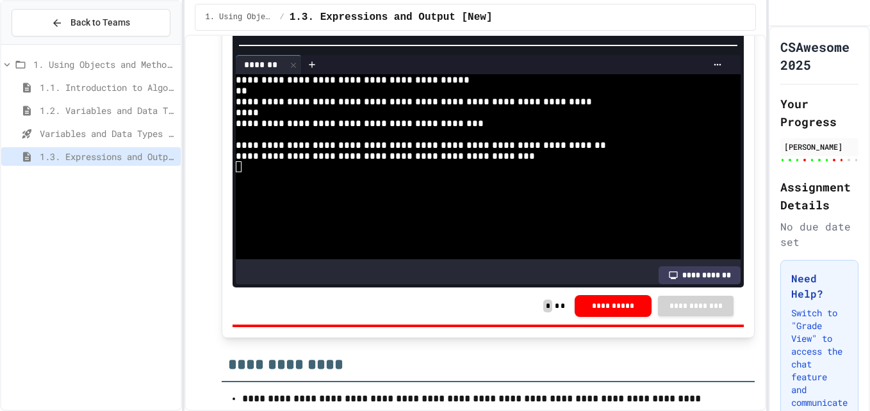
scroll to position [6851, 0]
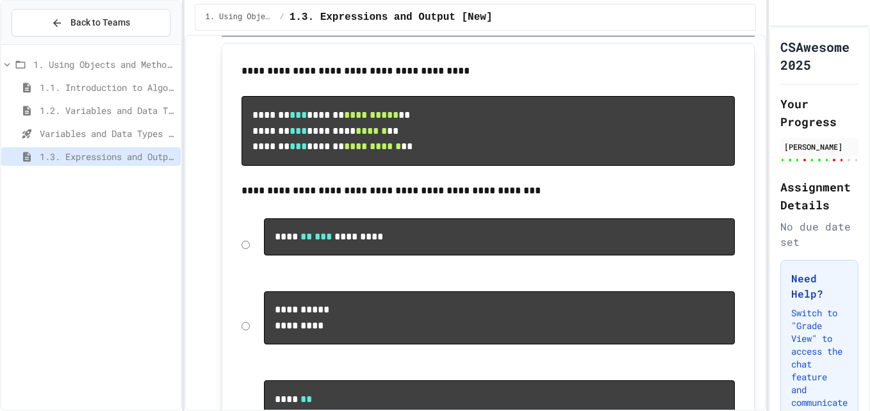
scroll to position [7812, 0]
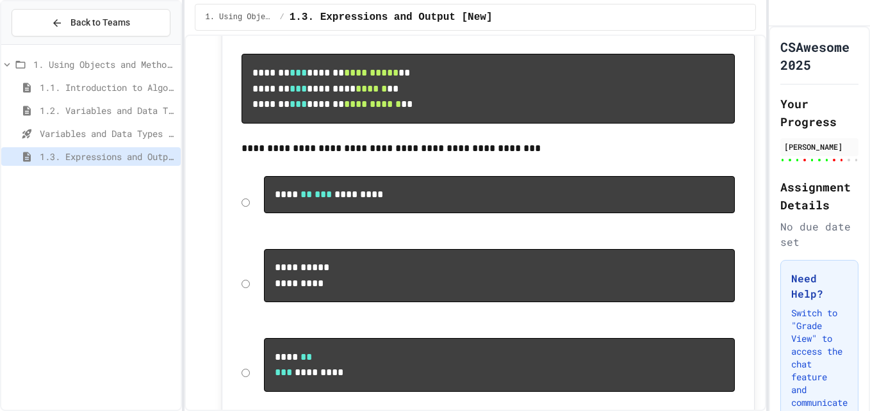
drag, startPoint x: 317, startPoint y: 154, endPoint x: 566, endPoint y: 152, distance: 248.5
click at [566, 152] on p "**********" at bounding box center [488, 148] width 494 height 17
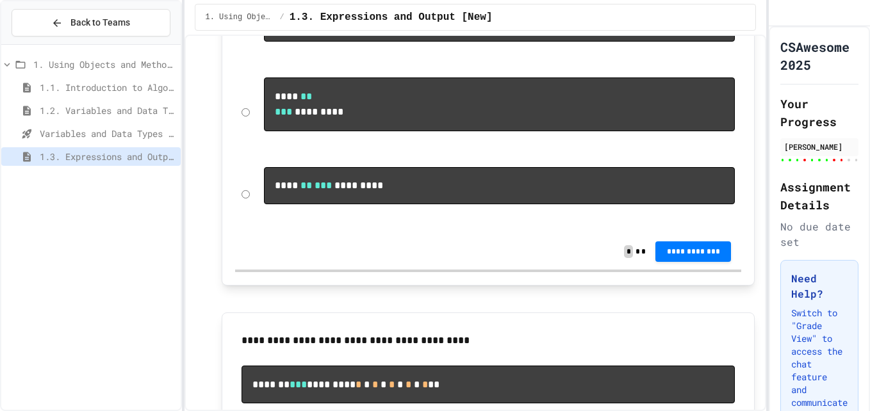
scroll to position [8132, 0]
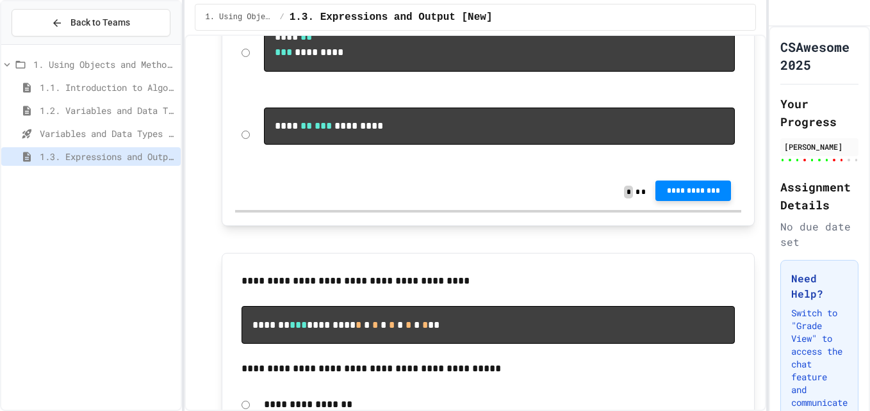
click at [681, 196] on span "**********" at bounding box center [692, 191] width 55 height 10
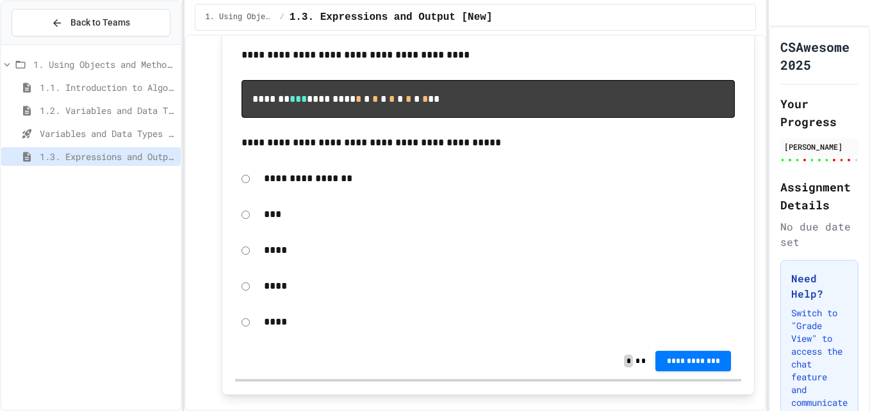
scroll to position [8388, 0]
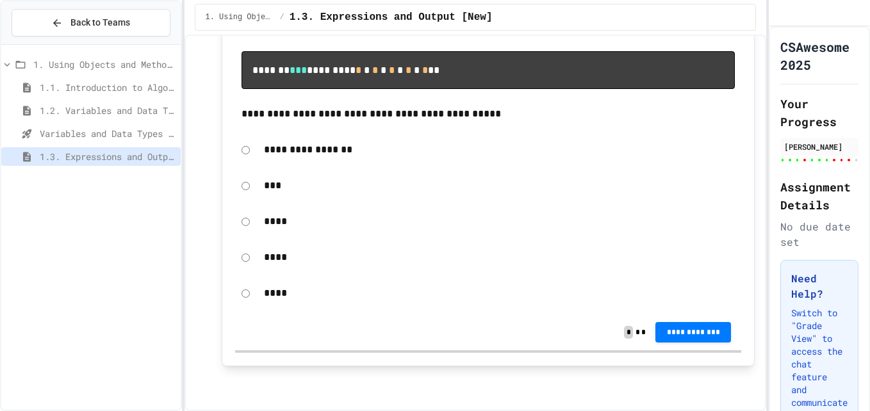
click at [413, 75] on code "******* *** ********* * * * * * * * * * **" at bounding box center [345, 70] width 187 height 10
click at [250, 165] on div "**********" at bounding box center [488, 149] width 507 height 29
click at [252, 165] on div "**********" at bounding box center [488, 149] width 507 height 29
click at [250, 200] on div "***" at bounding box center [488, 185] width 507 height 29
click at [671, 336] on span "**********" at bounding box center [692, 331] width 55 height 10
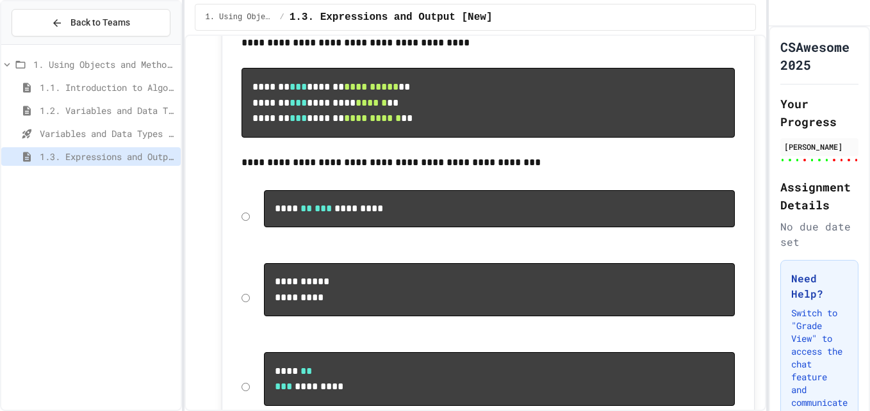
scroll to position [8438, 0]
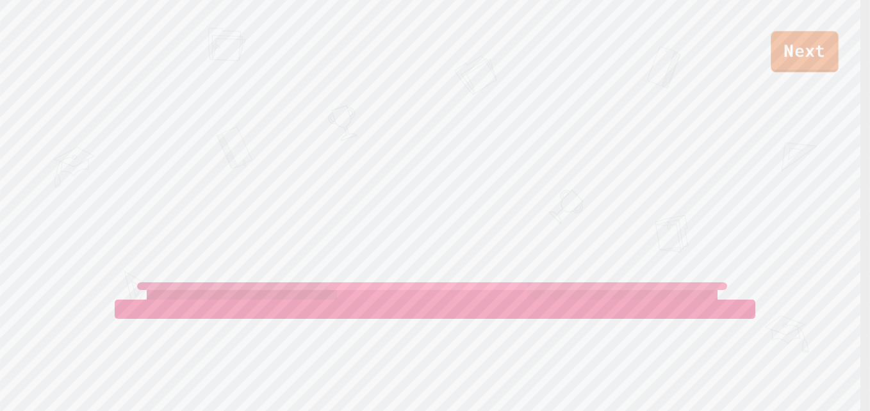
click at [792, 40] on link "Next" at bounding box center [804, 51] width 67 height 41
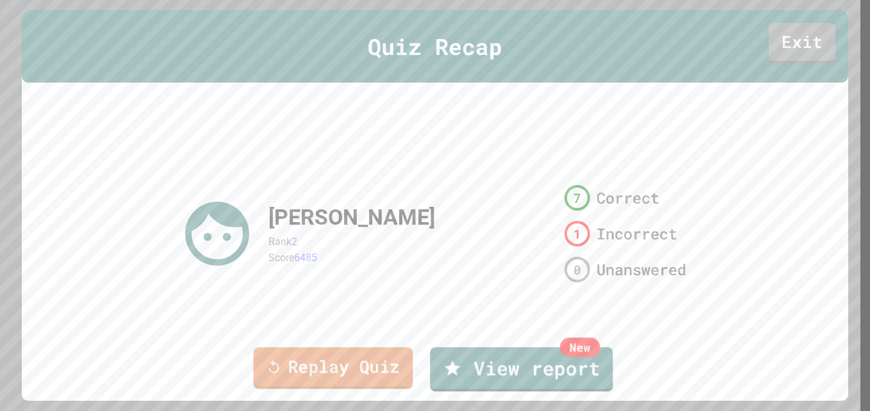
click at [354, 355] on link "Replay Quiz" at bounding box center [333, 368] width 159 height 42
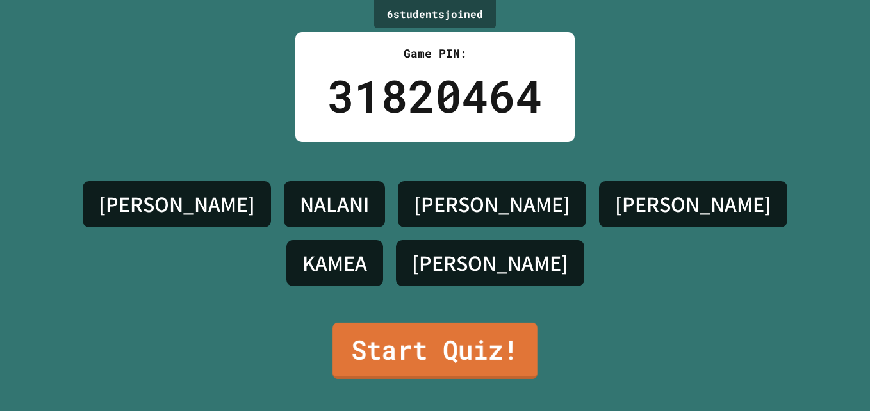
click at [364, 342] on link "Start Quiz!" at bounding box center [434, 351] width 205 height 56
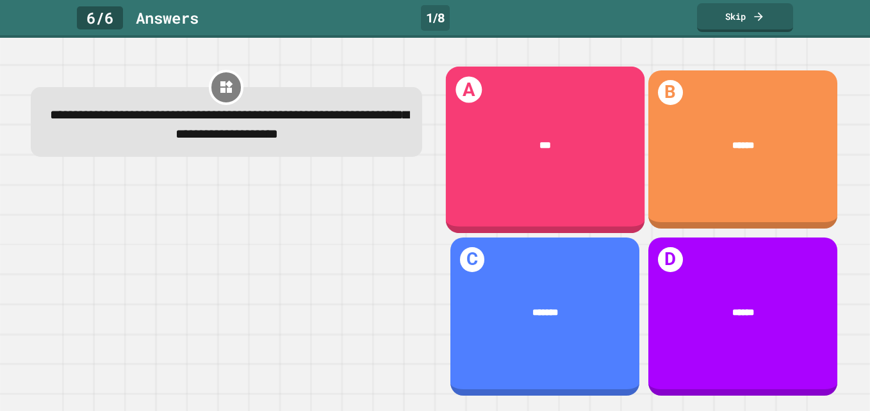
click at [538, 156] on div "***" at bounding box center [544, 145] width 199 height 55
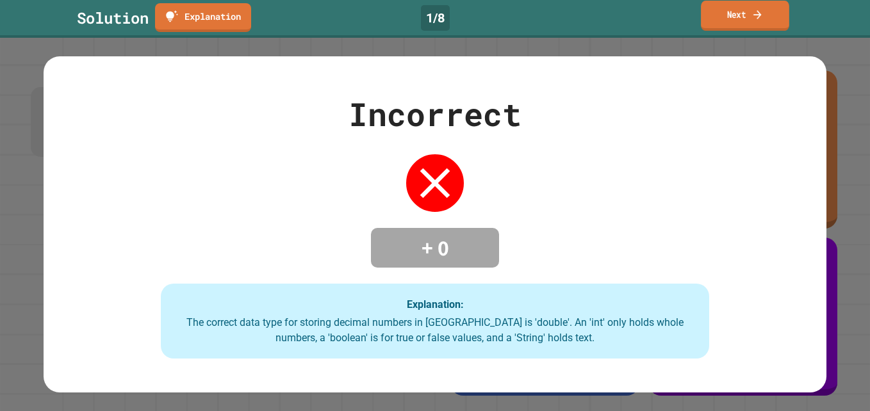
click at [737, 16] on link "Next" at bounding box center [745, 16] width 88 height 30
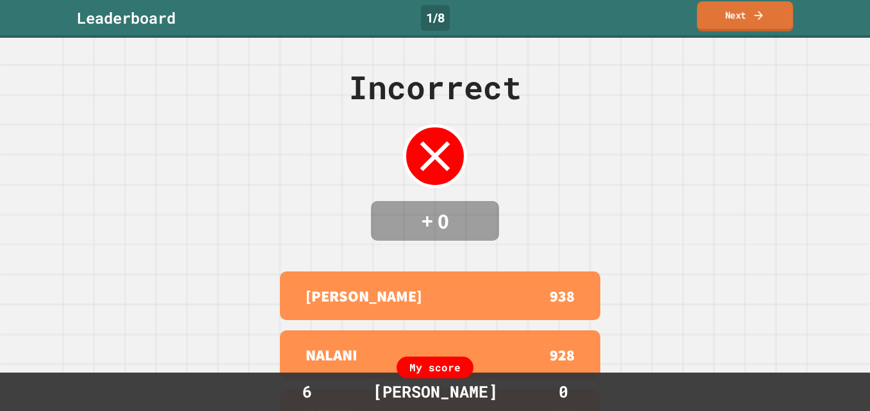
click at [737, 20] on link "Next" at bounding box center [745, 16] width 96 height 30
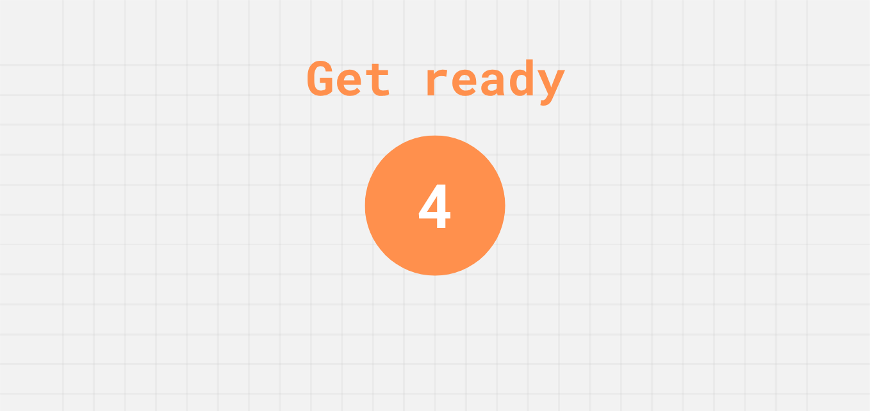
click at [737, 20] on div "Get ready 4" at bounding box center [435, 205] width 870 height 411
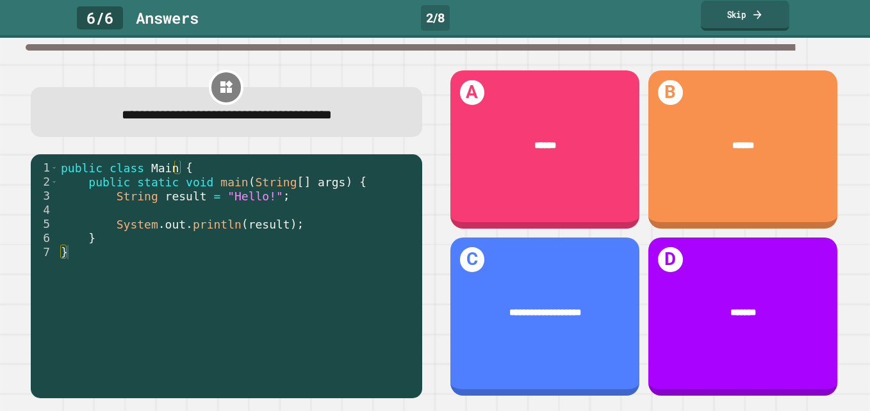
click at [767, 19] on link "Skip" at bounding box center [745, 16] width 88 height 30
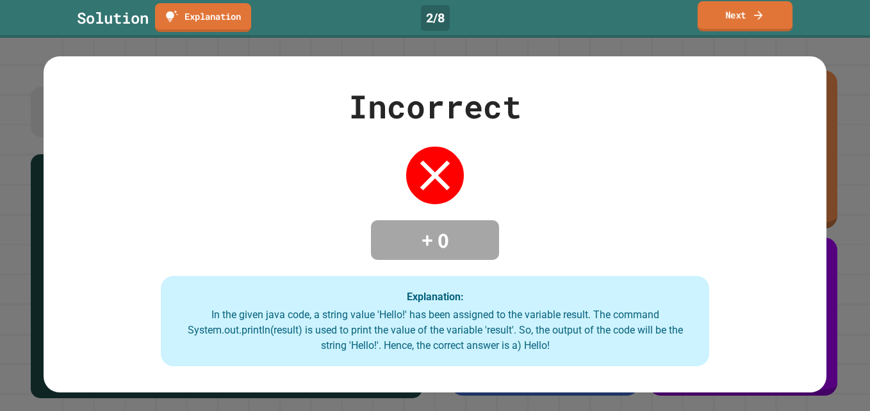
click at [767, 19] on link "Next" at bounding box center [744, 16] width 95 height 30
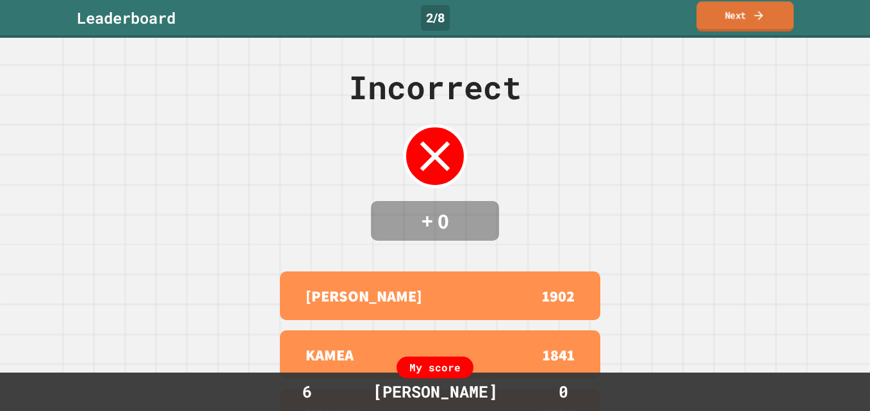
click at [767, 19] on link "Next" at bounding box center [744, 16] width 97 height 30
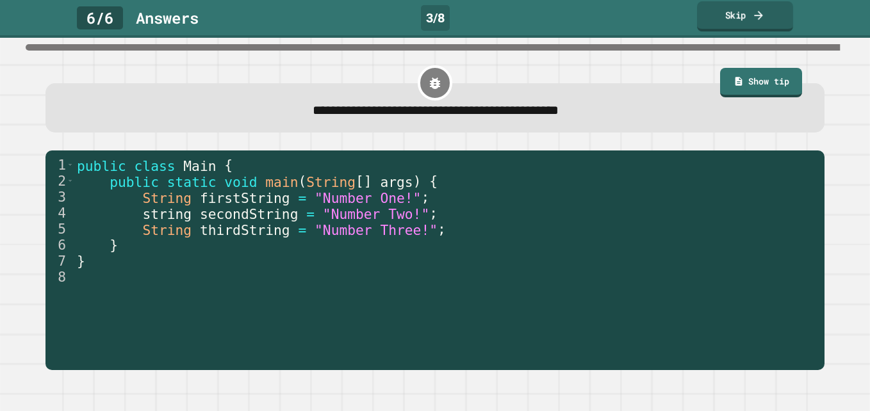
click at [740, 20] on link "Skip" at bounding box center [745, 16] width 96 height 30
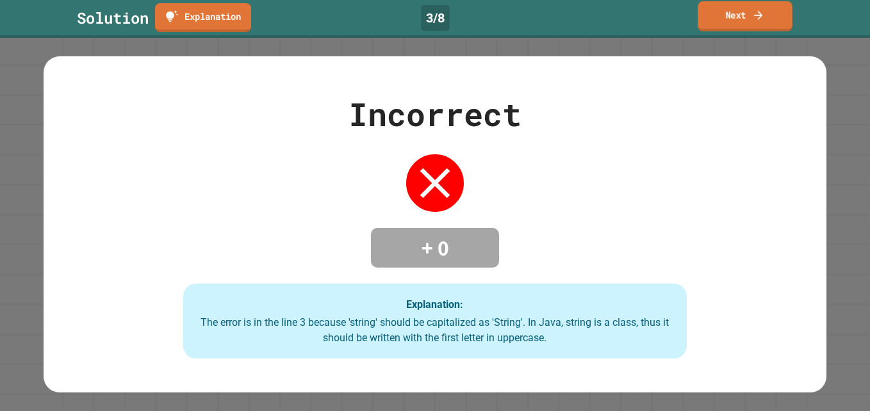
click at [740, 20] on link "Next" at bounding box center [744, 16] width 95 height 30
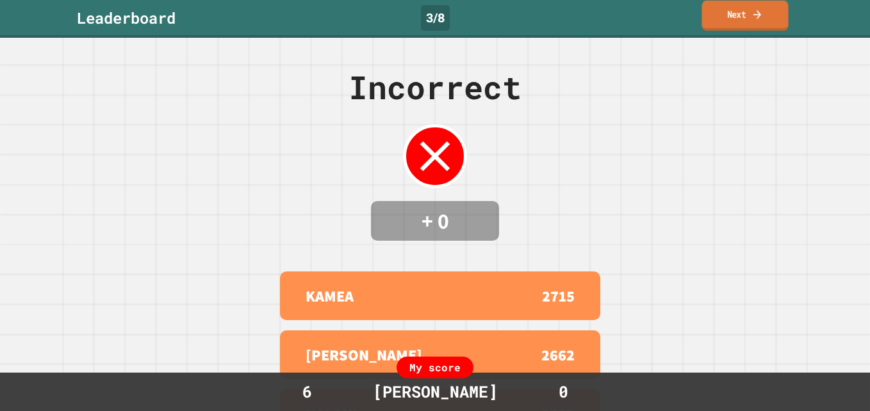
click at [740, 20] on link "Next" at bounding box center [744, 16] width 86 height 30
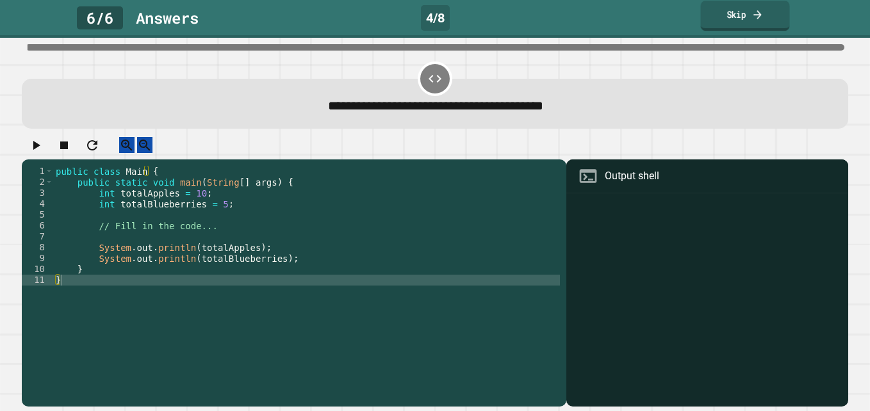
click at [754, 15] on icon at bounding box center [757, 14] width 12 height 13
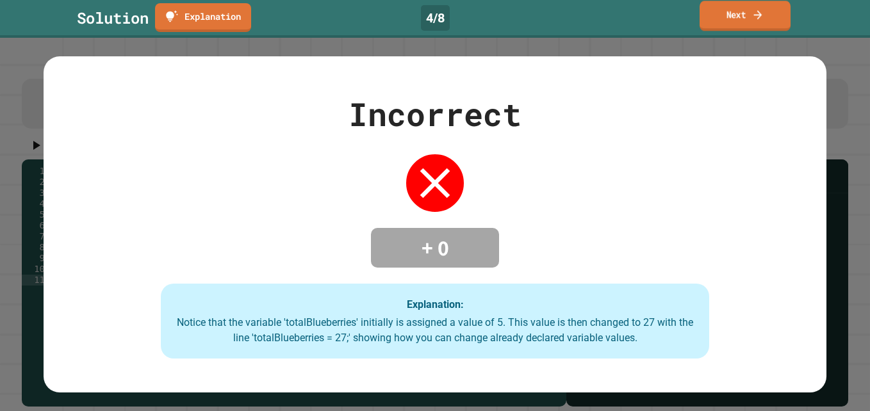
click at [754, 15] on icon at bounding box center [757, 14] width 12 height 13
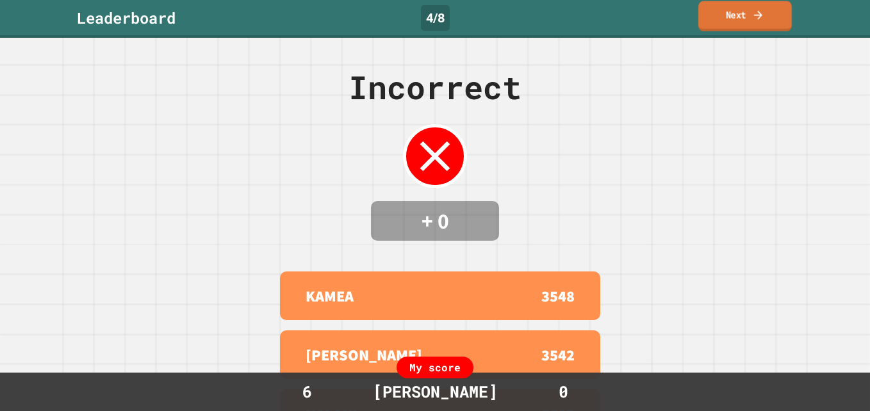
click at [754, 15] on icon at bounding box center [758, 14] width 12 height 13
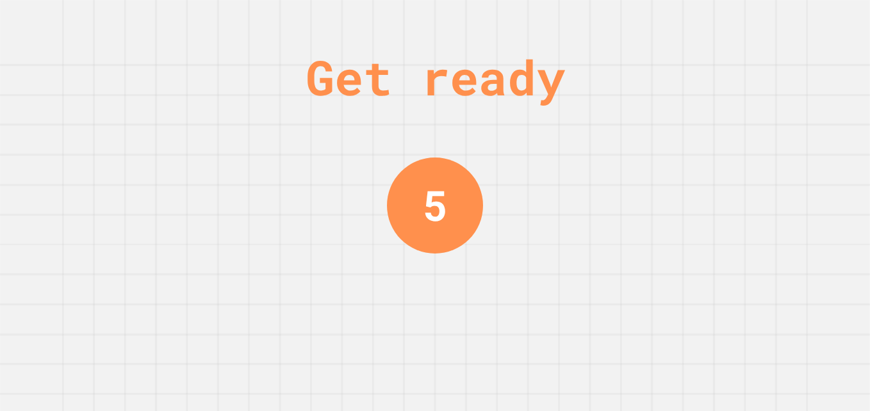
click at [754, 15] on div "Get ready 5" at bounding box center [435, 205] width 870 height 411
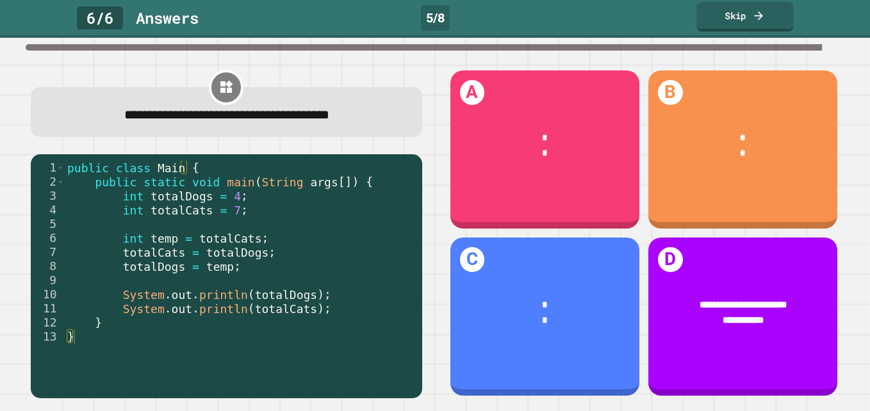
click at [761, 10] on icon at bounding box center [758, 15] width 13 height 13
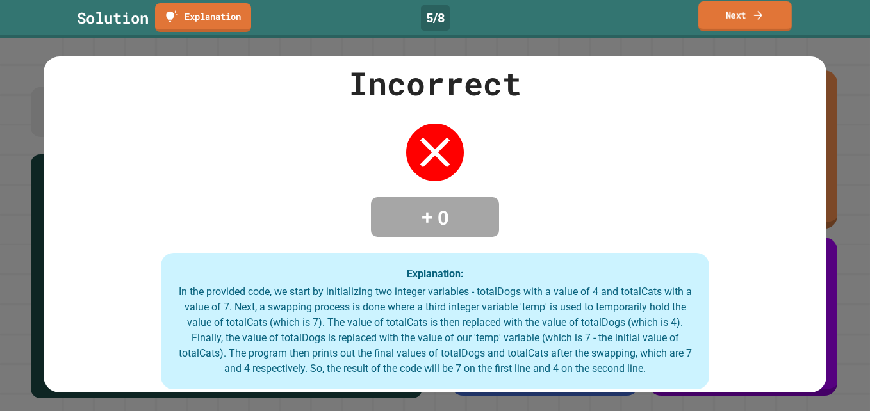
click at [761, 10] on icon at bounding box center [758, 14] width 12 height 13
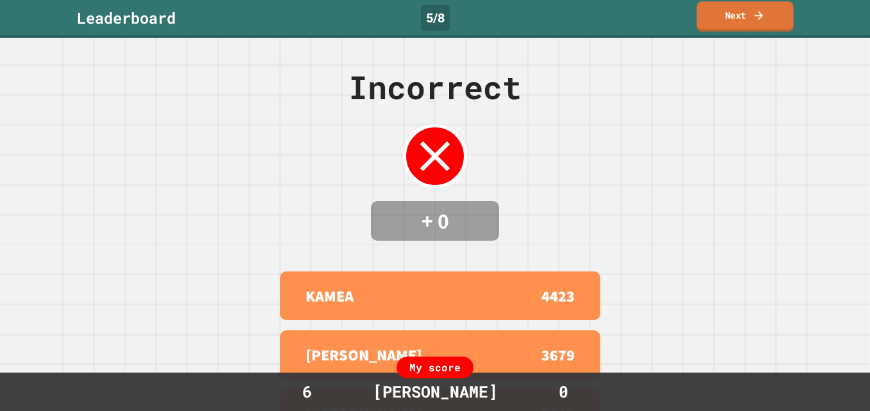
click at [760, 13] on icon at bounding box center [758, 15] width 8 height 9
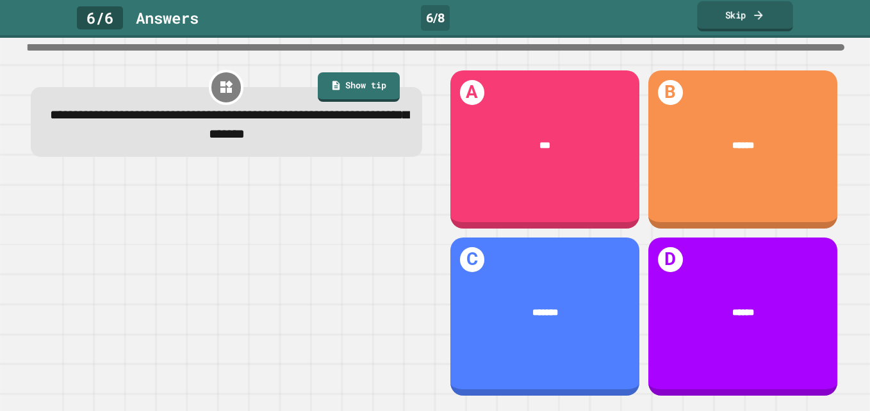
click at [749, 12] on link "Skip" at bounding box center [744, 16] width 95 height 30
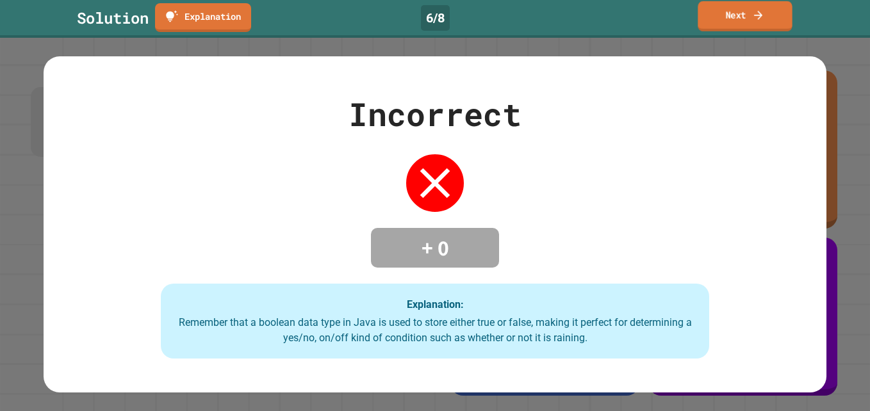
click at [749, 12] on link "Next" at bounding box center [744, 16] width 94 height 30
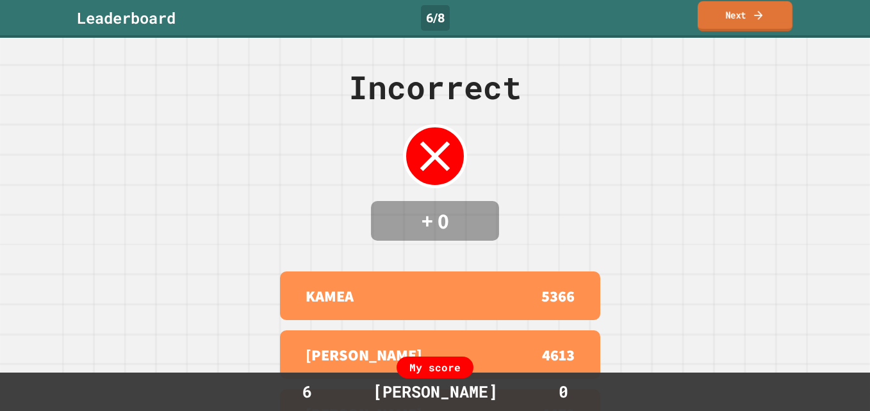
click at [749, 12] on link "Next" at bounding box center [744, 16] width 95 height 30
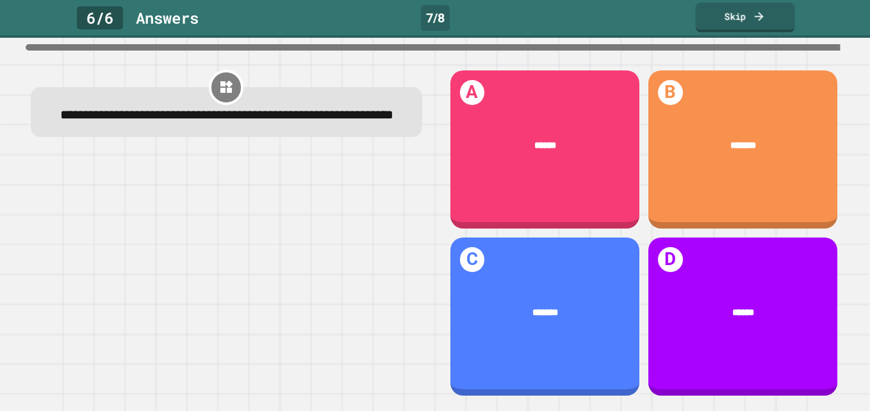
click at [776, 10] on link "Skip" at bounding box center [745, 17] width 99 height 29
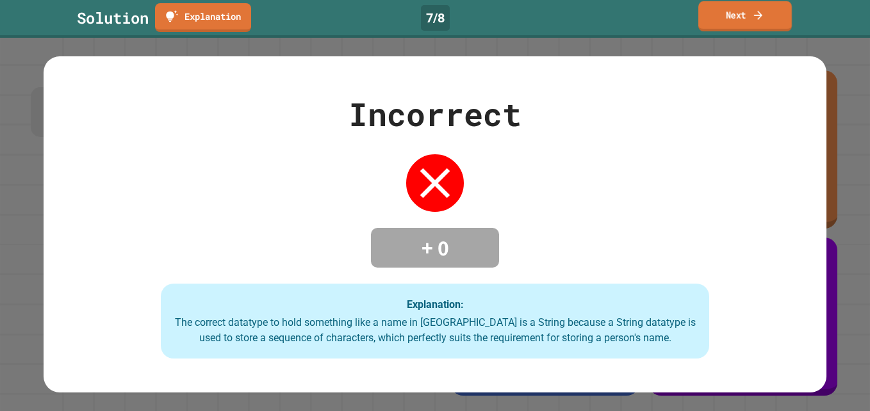
click at [743, 1] on link "Next" at bounding box center [745, 16] width 94 height 30
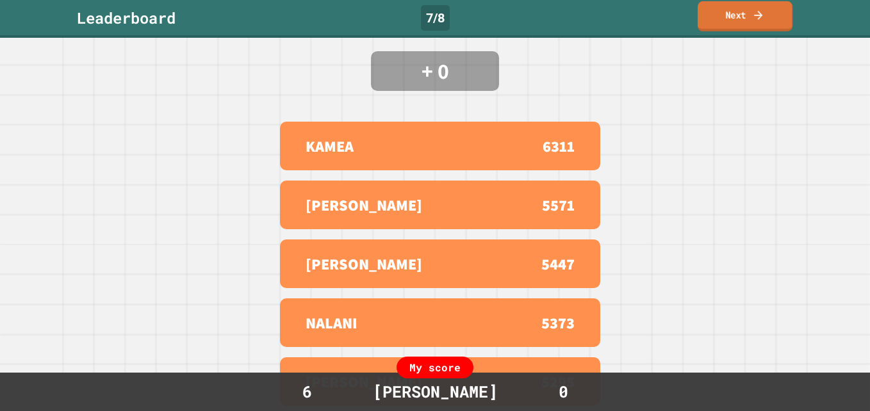
click at [731, 22] on link "Next" at bounding box center [744, 16] width 95 height 30
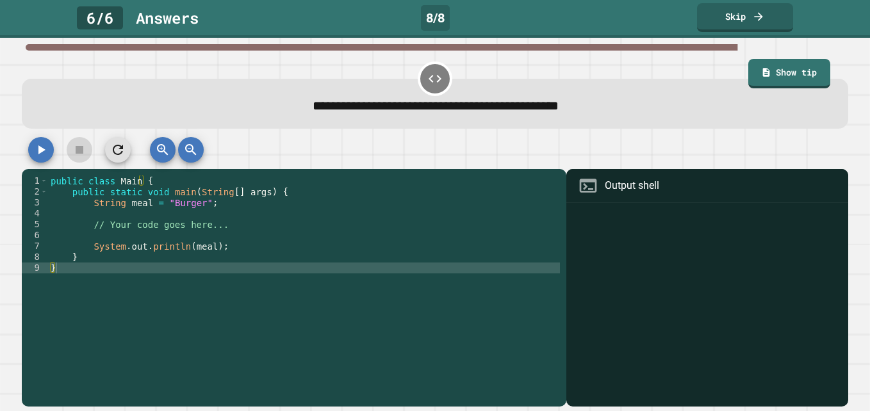
type textarea "**********"
click at [190, 203] on div "public class Main { public static void main ( String [ ] args ) { String meal =…" at bounding box center [304, 284] width 512 height 218
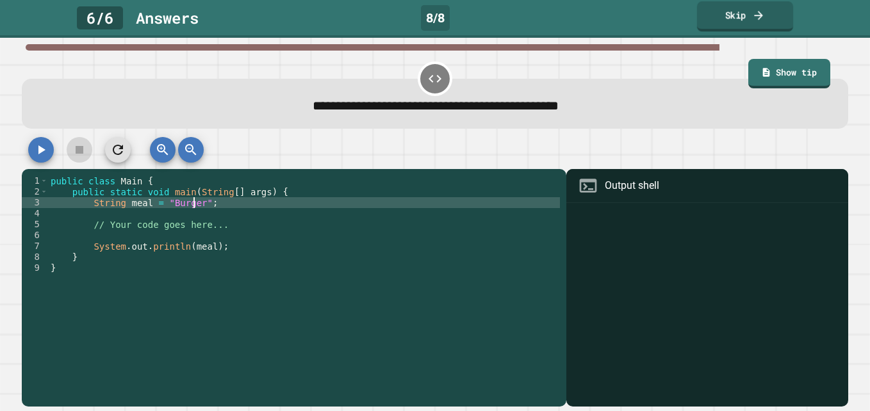
click at [752, 15] on icon at bounding box center [758, 14] width 13 height 13
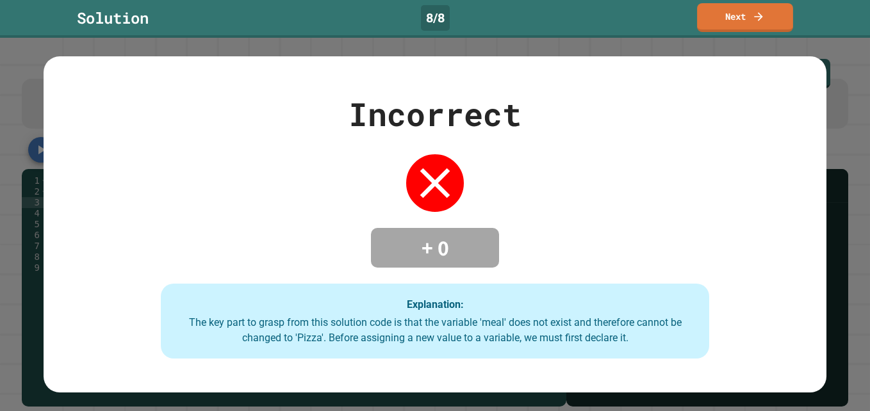
click at [718, 25] on link "Next" at bounding box center [745, 17] width 96 height 29
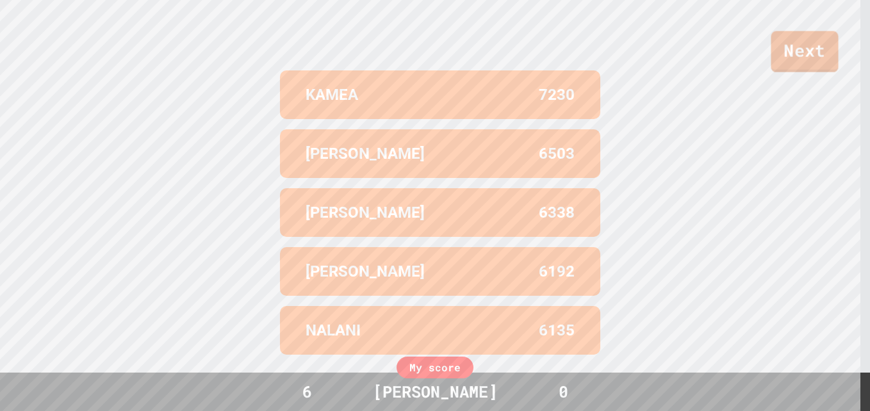
scroll to position [534, 0]
click at [828, 29] on div "Next" at bounding box center [435, 36] width 870 height 72
click at [814, 60] on link "Next" at bounding box center [804, 50] width 63 height 42
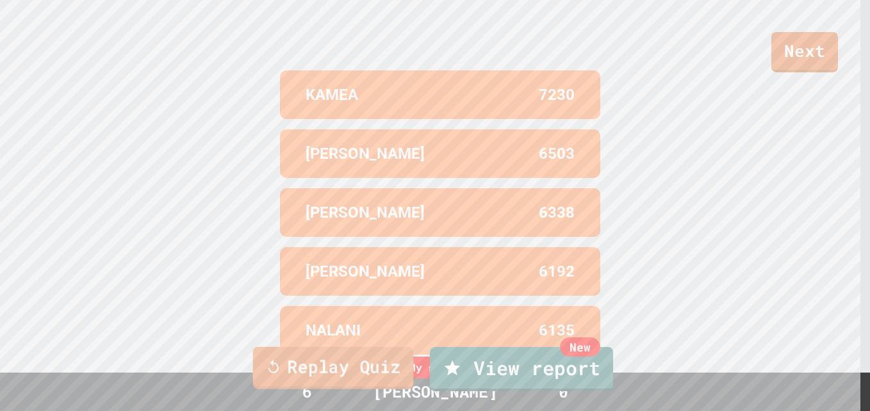
click at [303, 364] on link "Replay Quiz" at bounding box center [333, 368] width 161 height 42
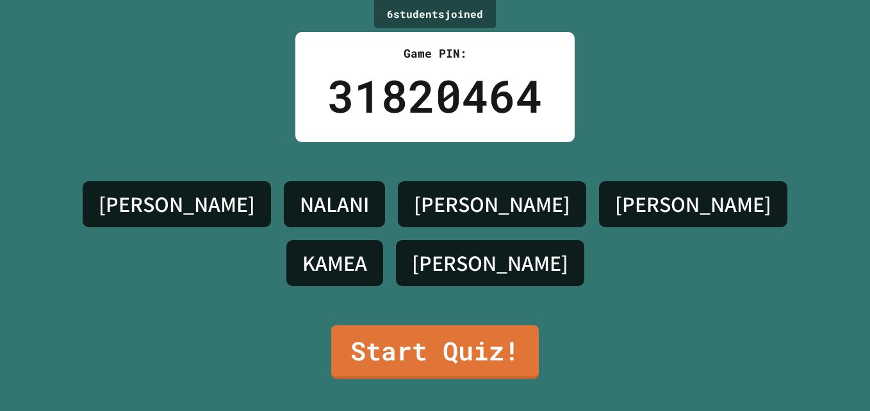
scroll to position [0, 0]
click at [374, 336] on link "Start Quiz!" at bounding box center [435, 351] width 204 height 56
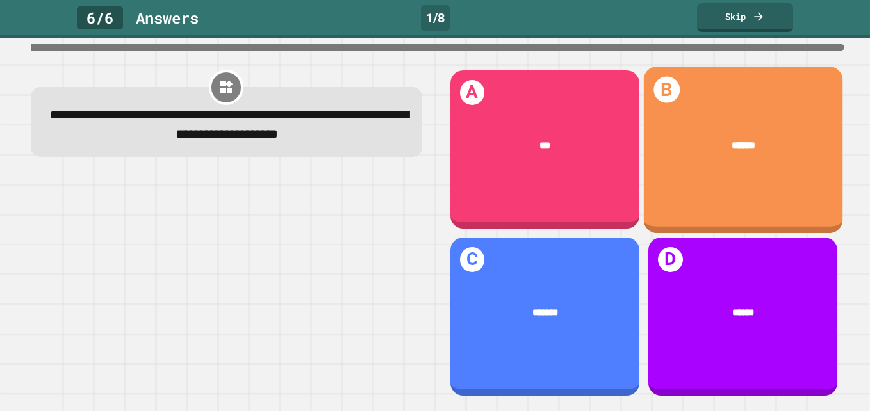
click at [763, 109] on div "B ******" at bounding box center [742, 150] width 199 height 167
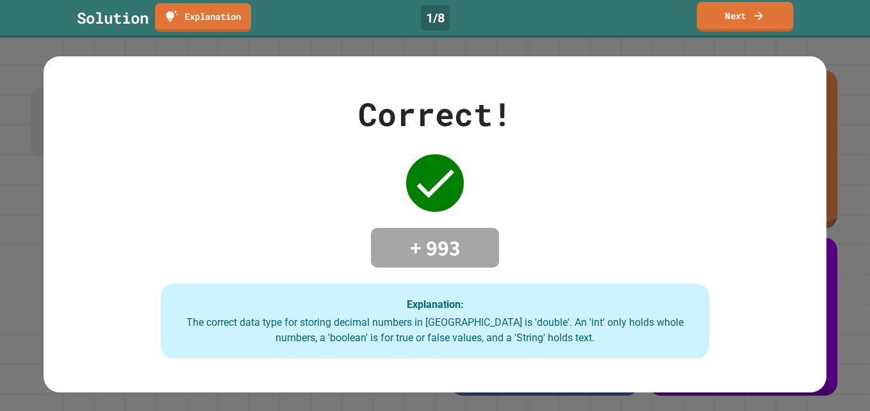
click at [737, 11] on link "Next" at bounding box center [745, 16] width 97 height 29
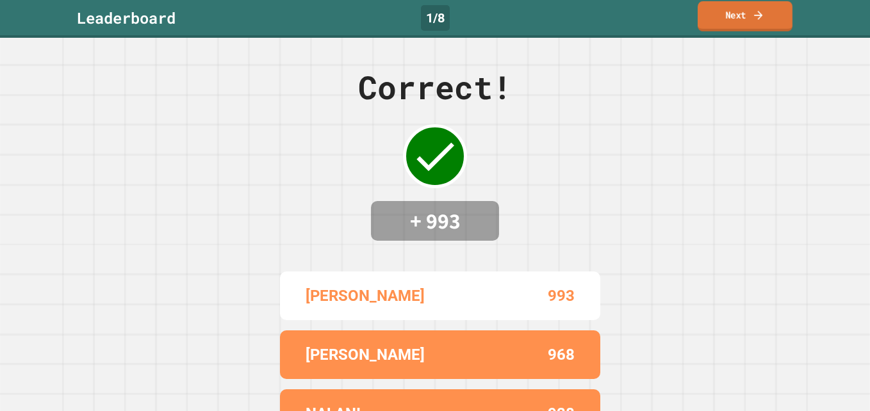
click at [747, 22] on link "Next" at bounding box center [744, 16] width 95 height 30
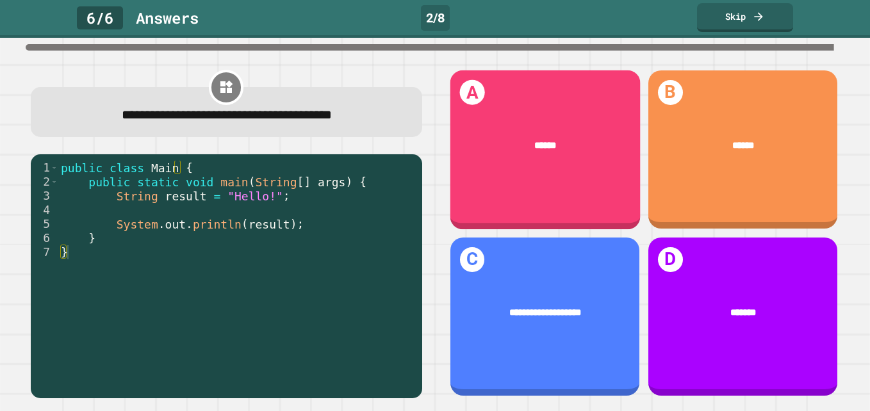
click at [469, 139] on div "******" at bounding box center [545, 146] width 152 height 15
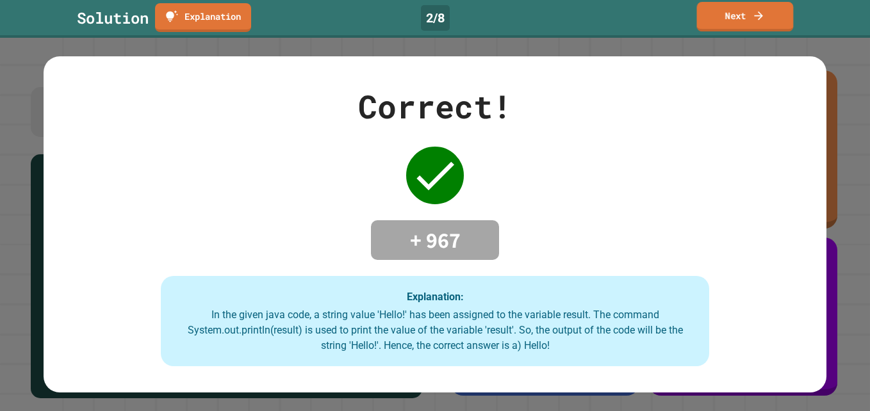
click at [775, 26] on link "Next" at bounding box center [745, 16] width 97 height 29
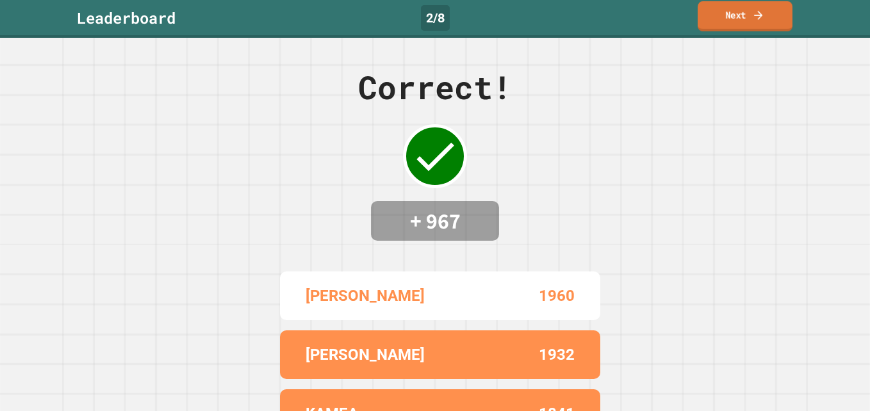
click at [722, 11] on link "Next" at bounding box center [744, 16] width 95 height 30
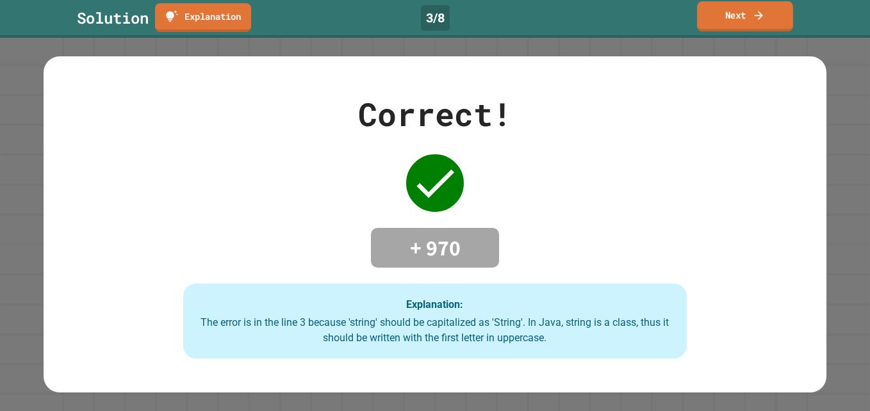
click at [734, 16] on link "Next" at bounding box center [745, 16] width 96 height 30
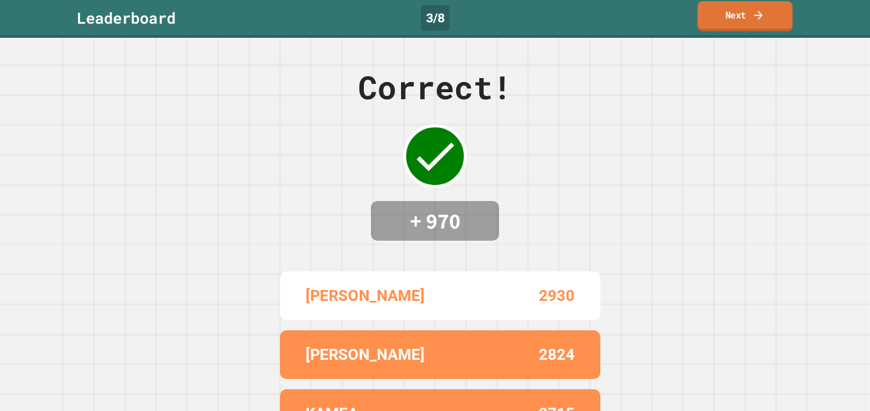
click at [750, 17] on link "Next" at bounding box center [744, 16] width 95 height 30
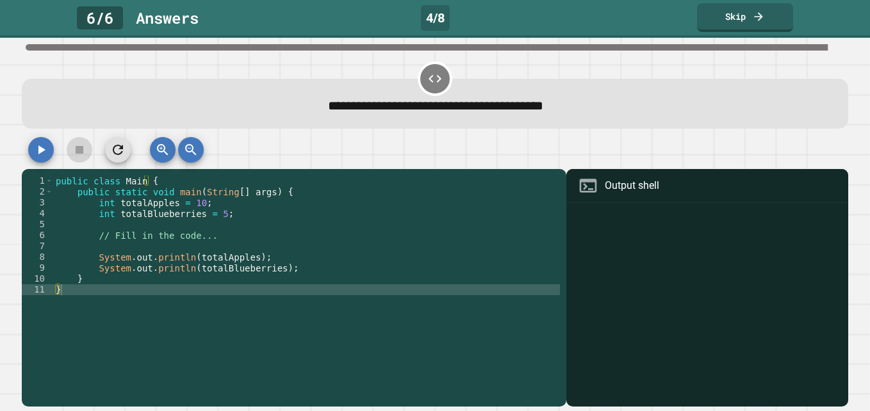
click at [192, 204] on div "public class Main { public static void main ( String [ ] args ) { int totalAppl…" at bounding box center [306, 284] width 507 height 218
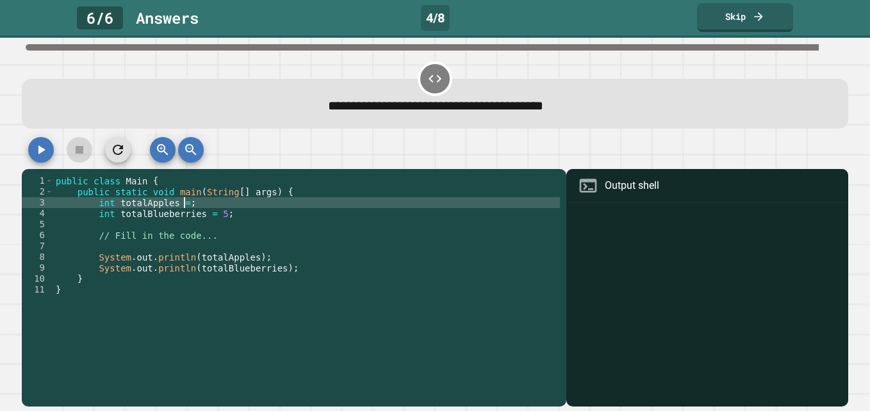
scroll to position [0, 9]
click at [30, 150] on button "button" at bounding box center [41, 150] width 26 height 26
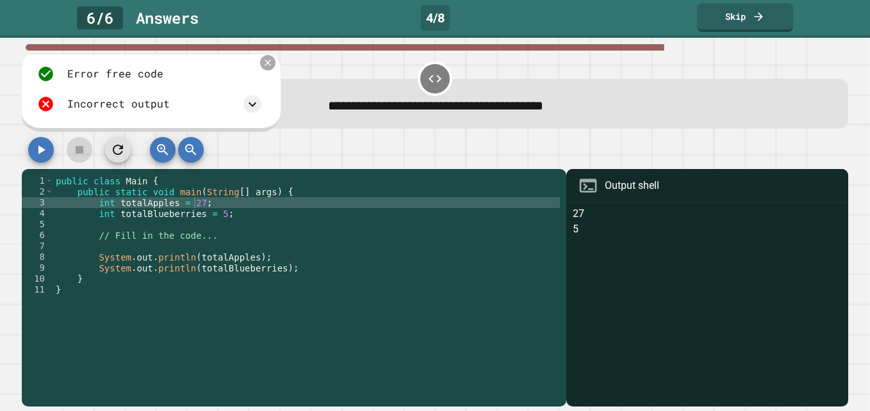
click at [270, 64] on icon at bounding box center [267, 63] width 10 height 10
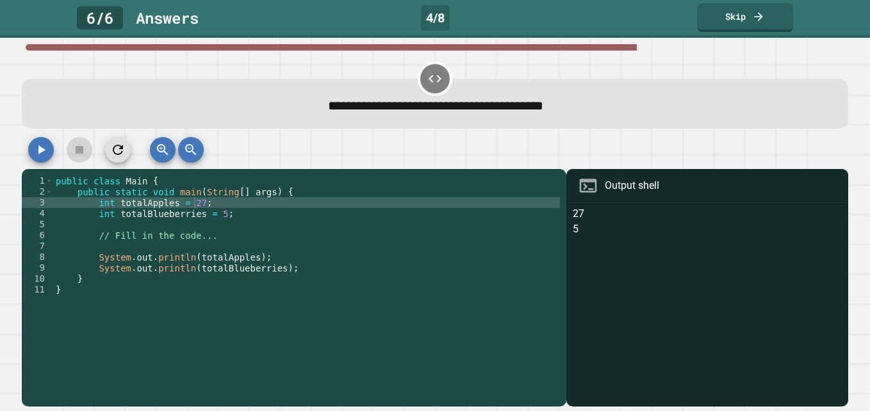
click at [191, 208] on div "public class Main { public static void main ( String [ ] args ) { int totalAppl…" at bounding box center [306, 284] width 507 height 218
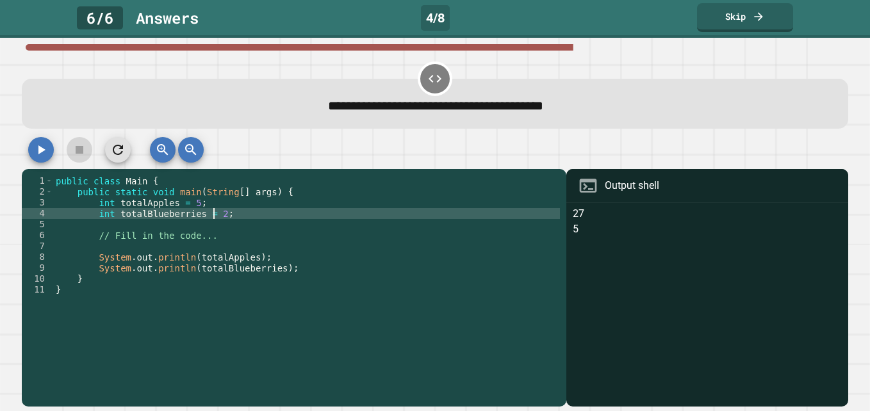
scroll to position [0, 11]
click at [38, 146] on icon "button" at bounding box center [40, 149] width 15 height 15
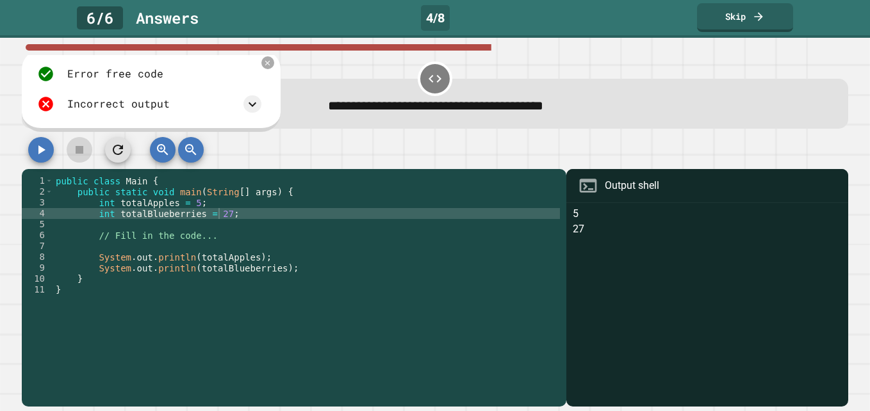
drag, startPoint x: 102, startPoint y: 108, endPoint x: 140, endPoint y: 110, distance: 38.5
click at [102, 108] on div "Incorrect output" at bounding box center [118, 103] width 102 height 15
click at [254, 106] on icon at bounding box center [253, 104] width 8 height 4
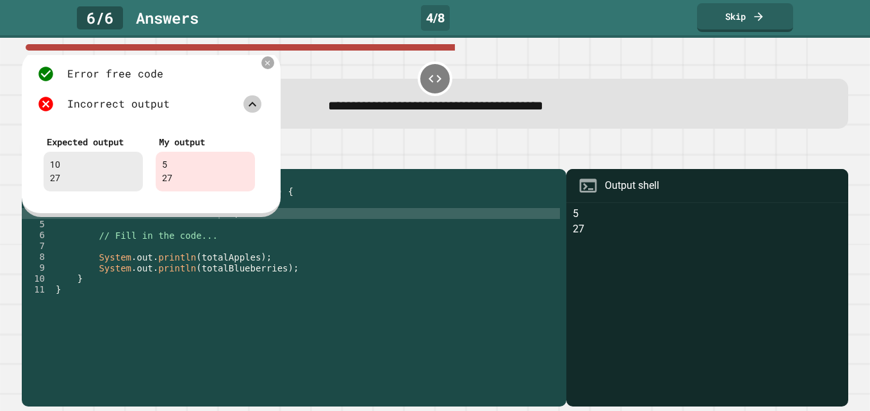
click at [400, 159] on div at bounding box center [435, 153] width 826 height 32
click at [272, 63] on icon at bounding box center [267, 63] width 10 height 10
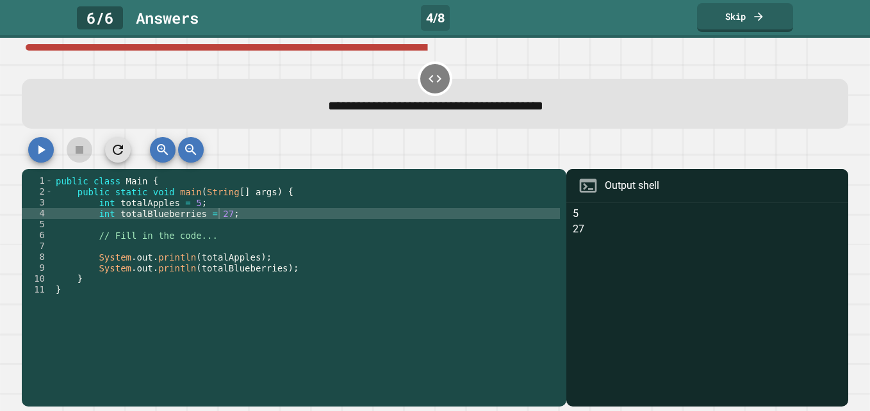
click at [42, 152] on icon "button" at bounding box center [41, 149] width 7 height 9
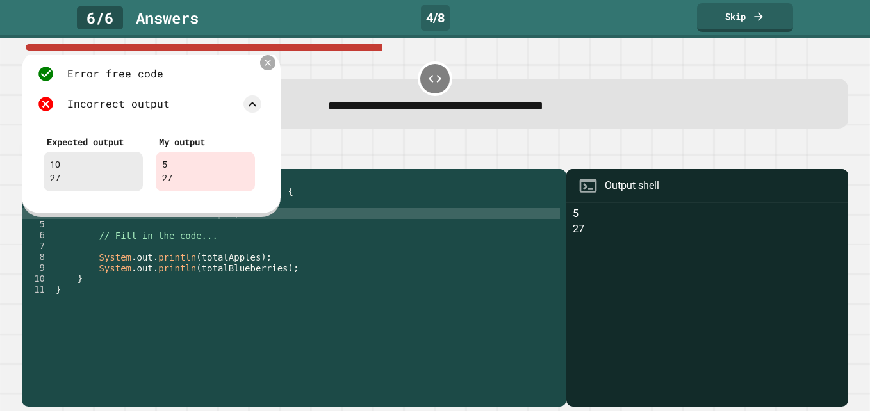
click at [268, 61] on icon at bounding box center [267, 63] width 10 height 10
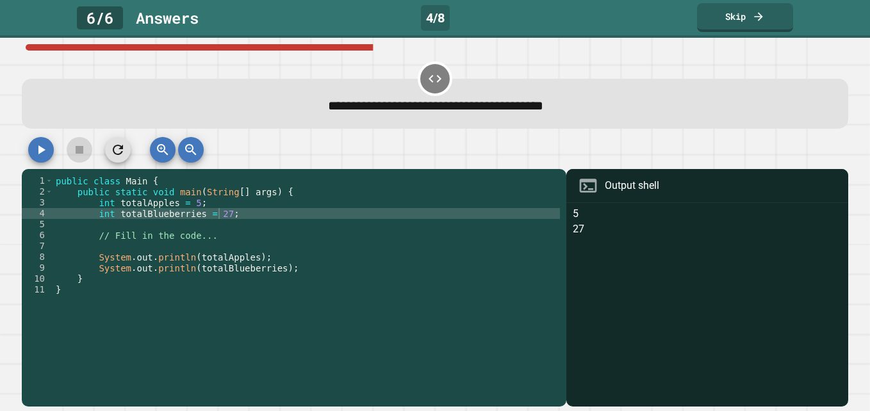
click at [188, 203] on div "public class Main { public static void main ( String [ ] args ) { int totalAppl…" at bounding box center [306, 284] width 507 height 218
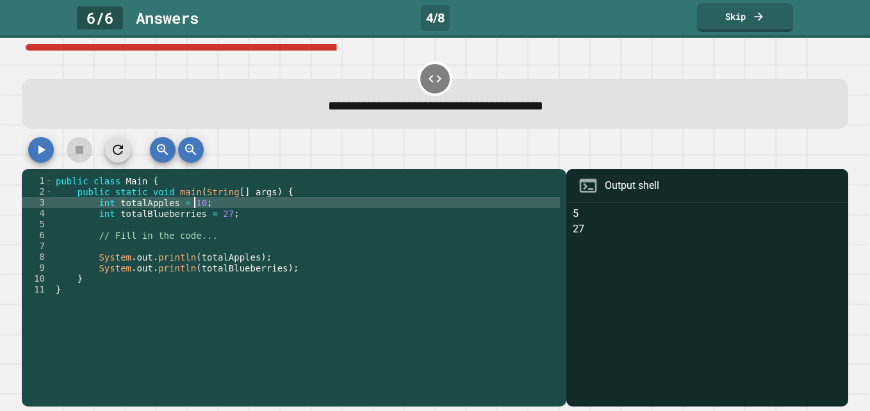
type textarea "**********"
click at [48, 158] on icon "button" at bounding box center [40, 149] width 15 height 15
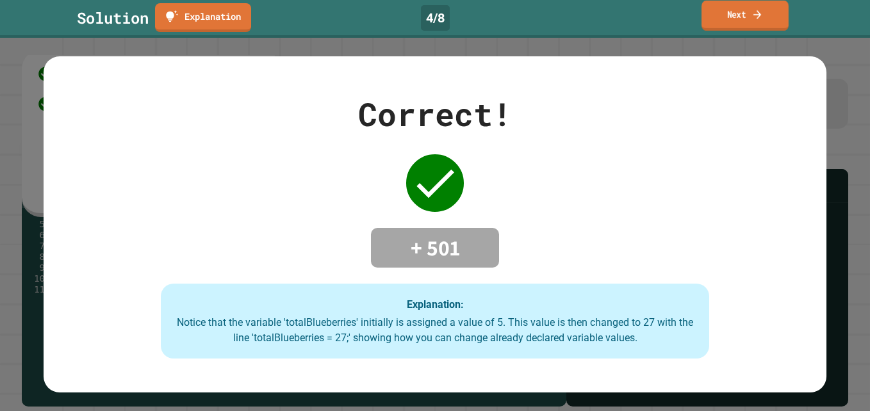
click at [735, 18] on link "Next" at bounding box center [744, 16] width 87 height 30
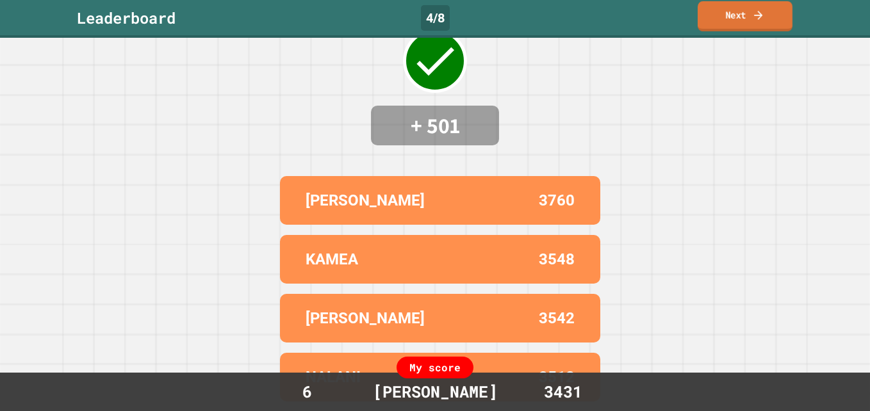
scroll to position [159, 0]
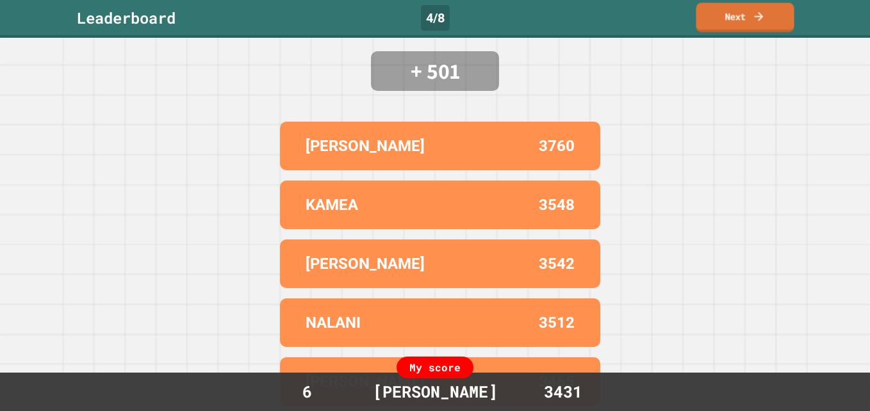
click at [748, 17] on link "Next" at bounding box center [745, 17] width 98 height 29
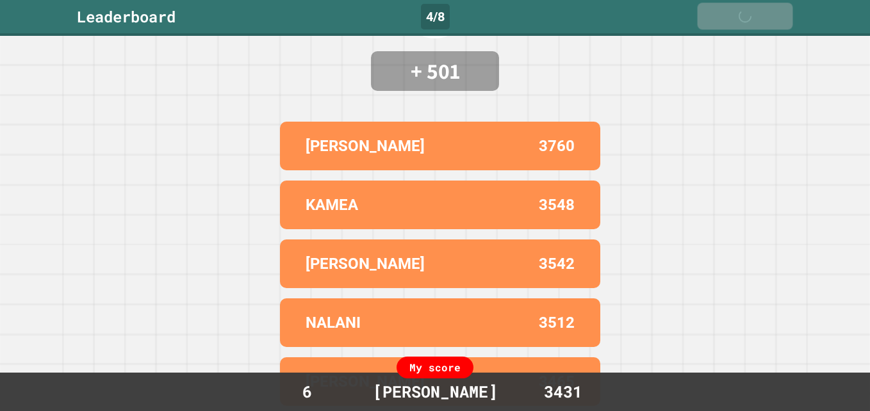
scroll to position [0, 0]
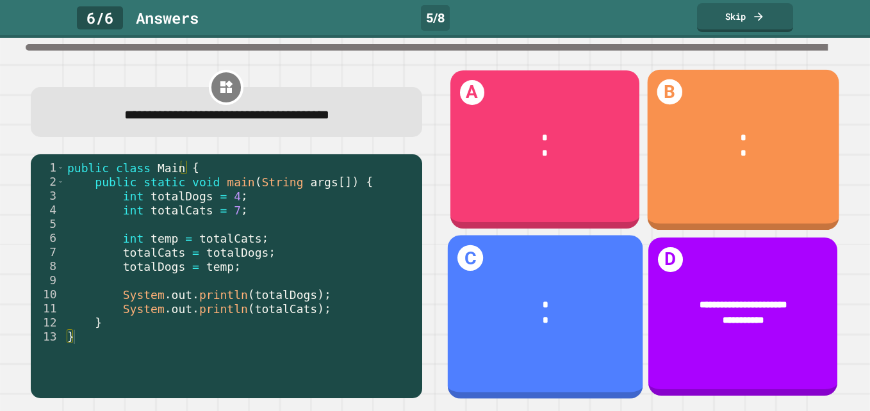
click at [691, 149] on div "*" at bounding box center [743, 153] width 153 height 15
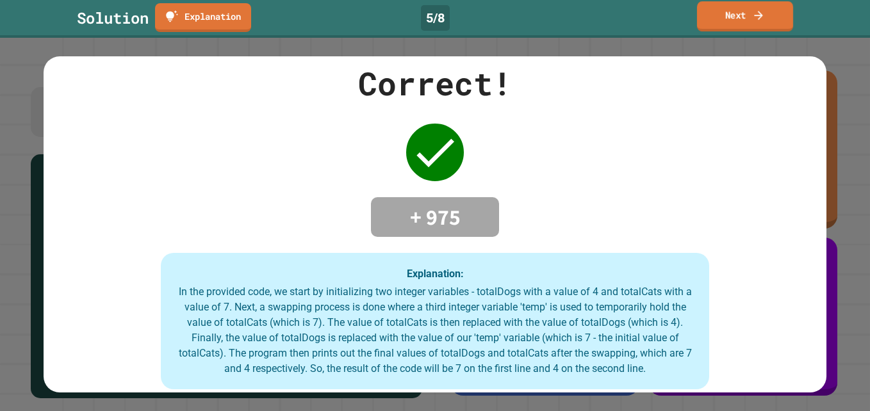
click at [758, 25] on link "Next" at bounding box center [745, 16] width 96 height 30
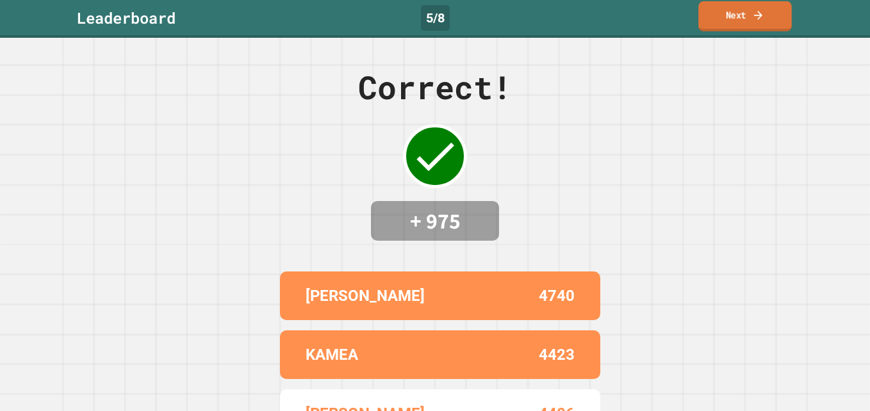
click at [753, 18] on icon at bounding box center [758, 14] width 12 height 13
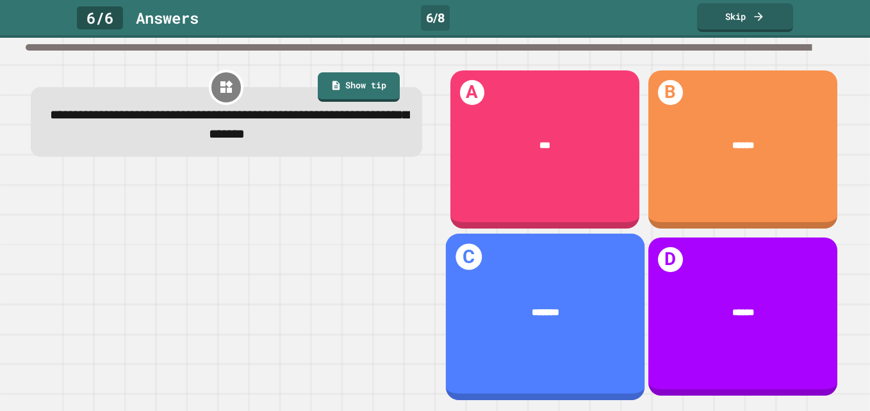
click at [537, 286] on div "*******" at bounding box center [544, 313] width 199 height 55
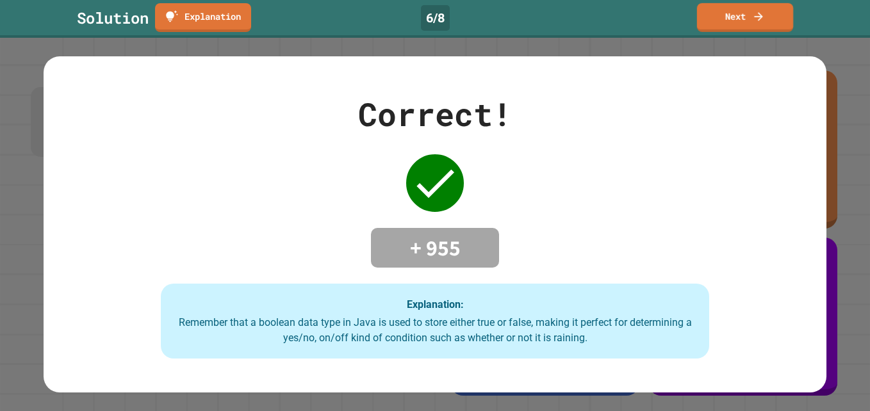
click at [742, 22] on link "Next" at bounding box center [745, 17] width 96 height 29
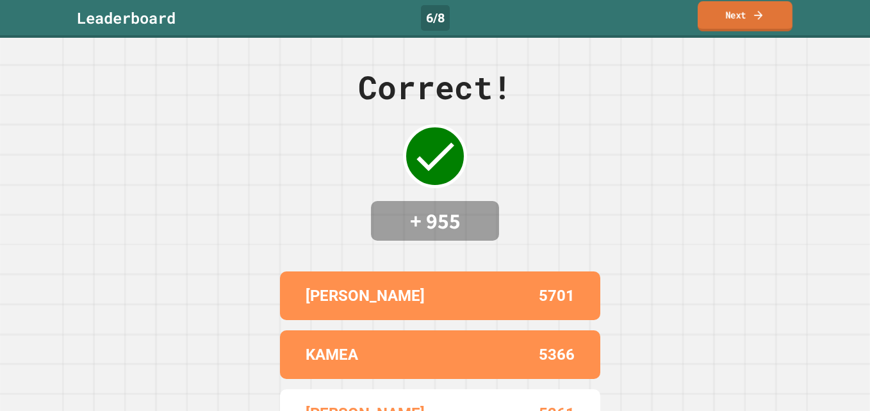
click at [710, 9] on link "Next" at bounding box center [744, 16] width 95 height 30
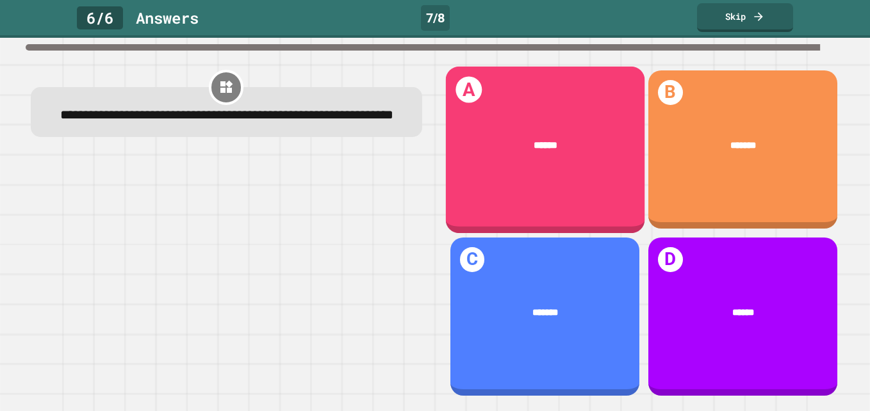
click at [574, 118] on div "******" at bounding box center [544, 145] width 199 height 55
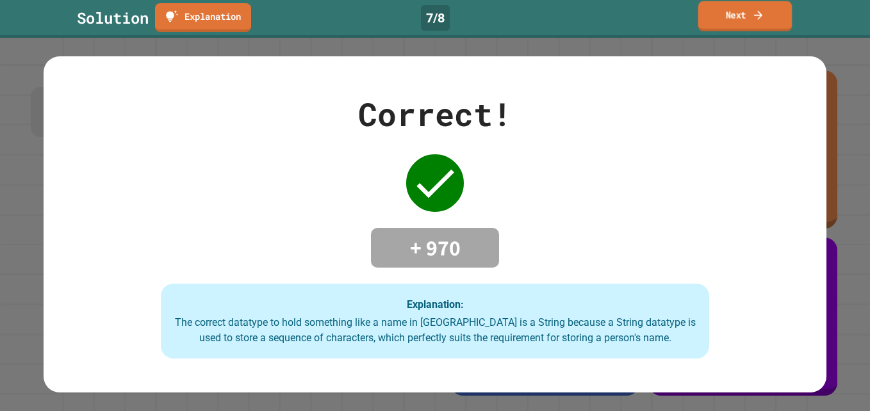
click at [762, 22] on link "Next" at bounding box center [745, 16] width 94 height 30
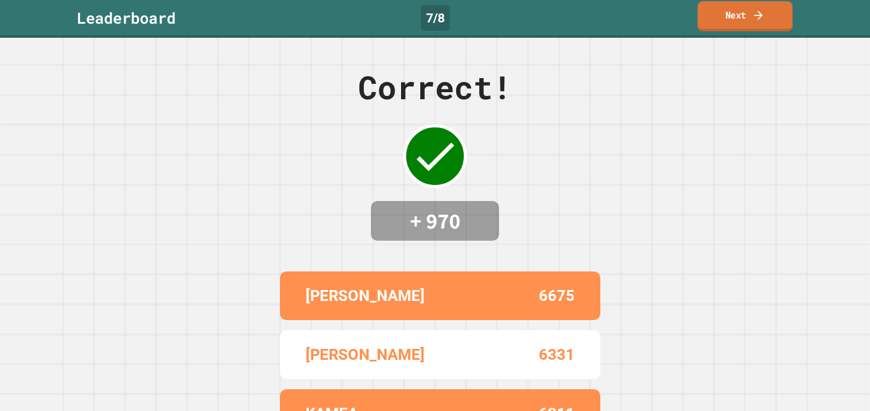
click at [763, 24] on link "Next" at bounding box center [744, 16] width 95 height 30
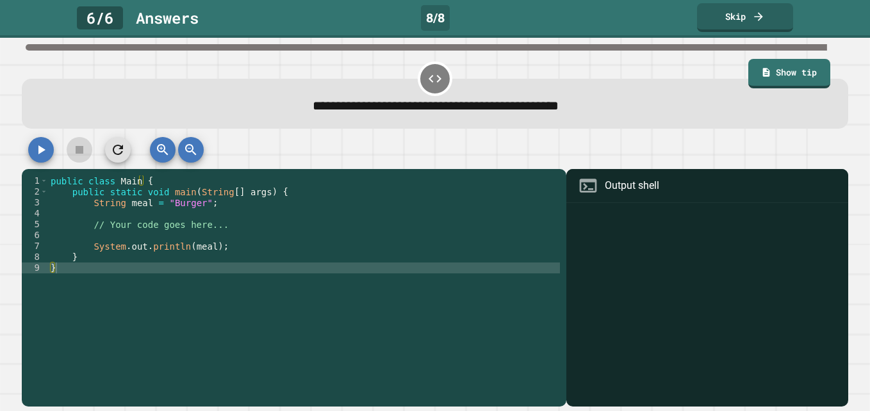
click at [192, 197] on div "public class Main { public static void main ( String [ ] args ) { String meal =…" at bounding box center [304, 284] width 512 height 218
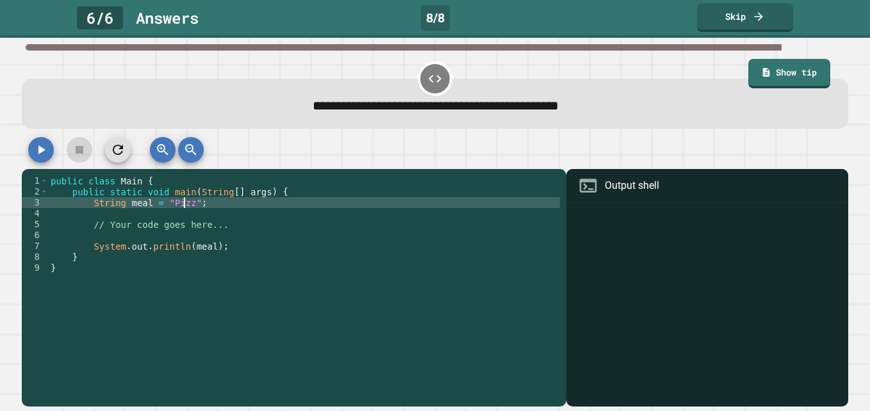
scroll to position [0, 10]
type textarea "**********"
click at [53, 149] on button "button" at bounding box center [41, 150] width 26 height 26
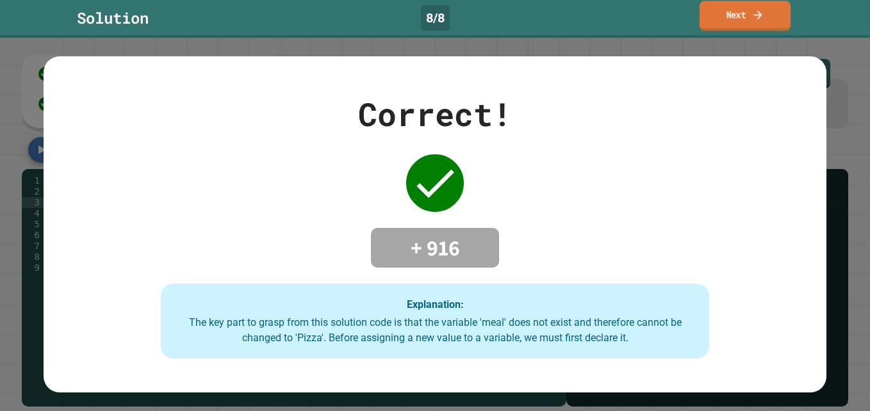
click at [756, 10] on icon at bounding box center [757, 14] width 12 height 13
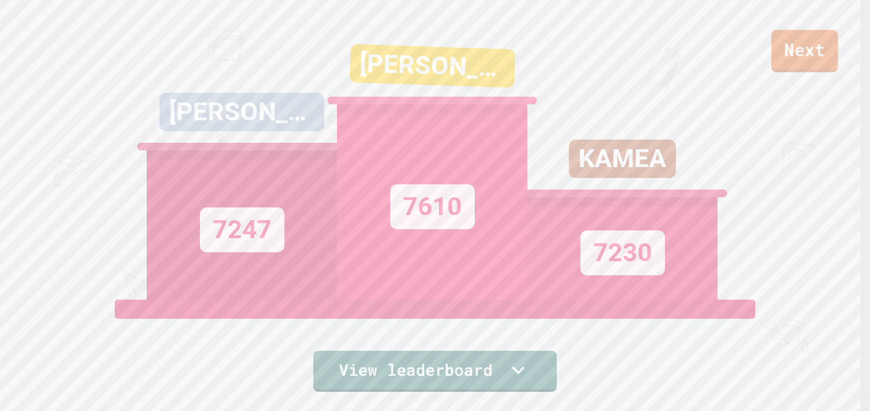
click at [816, 44] on link "Next" at bounding box center [804, 51] width 67 height 42
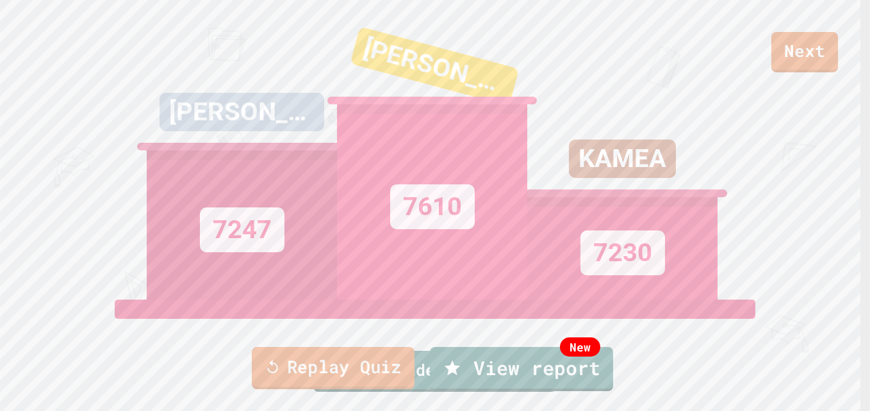
click at [308, 361] on link "Replay Quiz" at bounding box center [333, 368] width 163 height 42
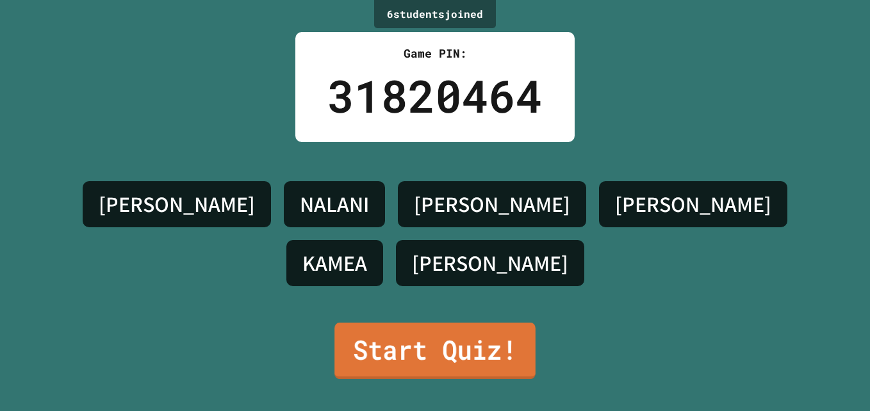
click at [373, 332] on link "Start Quiz!" at bounding box center [434, 351] width 201 height 56
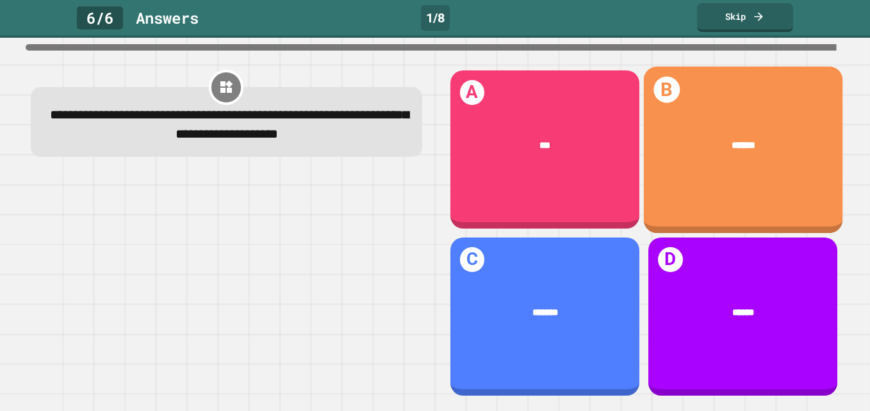
click at [685, 155] on div "******" at bounding box center [742, 145] width 199 height 55
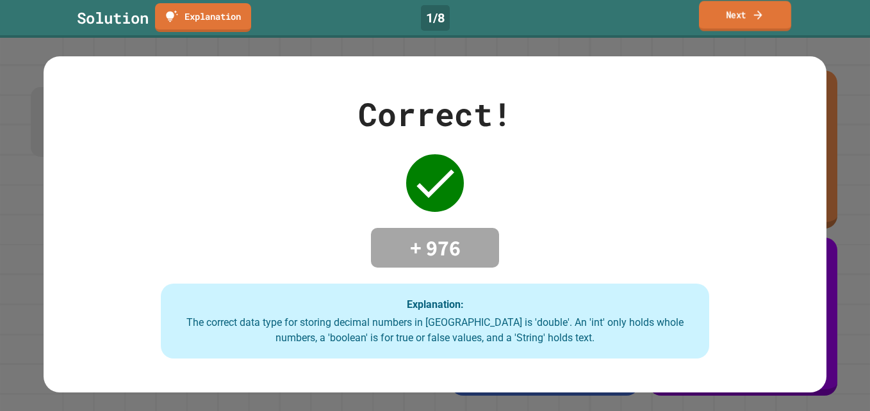
click at [754, 13] on icon at bounding box center [758, 14] width 12 height 13
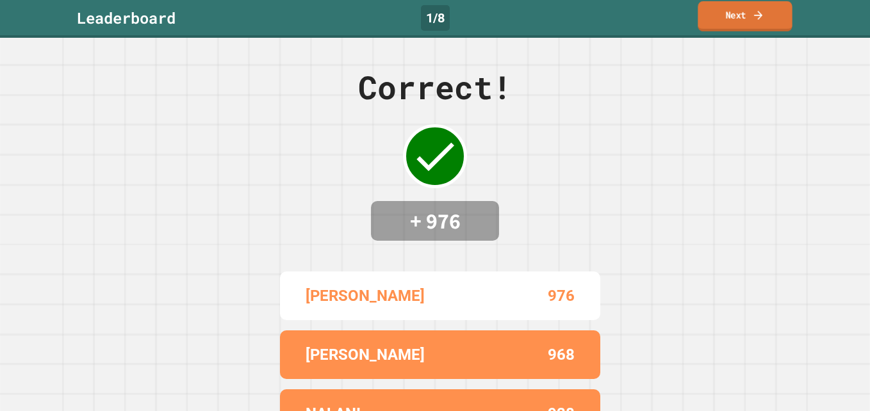
click at [753, 15] on icon at bounding box center [758, 14] width 13 height 13
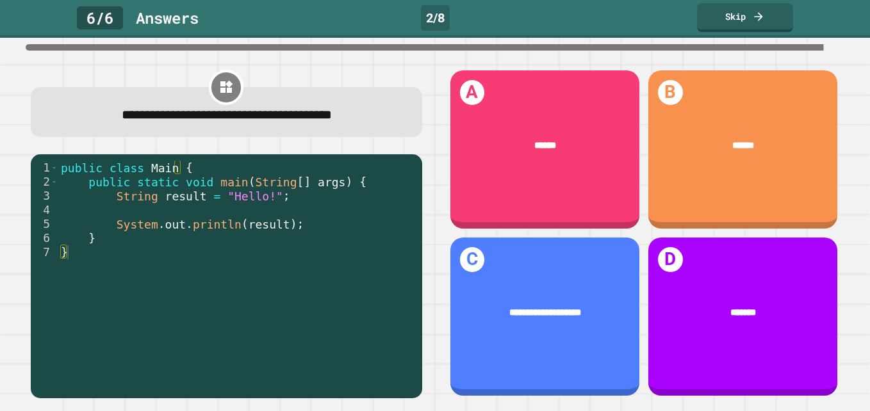
click at [501, 128] on div "******" at bounding box center [545, 146] width 190 height 53
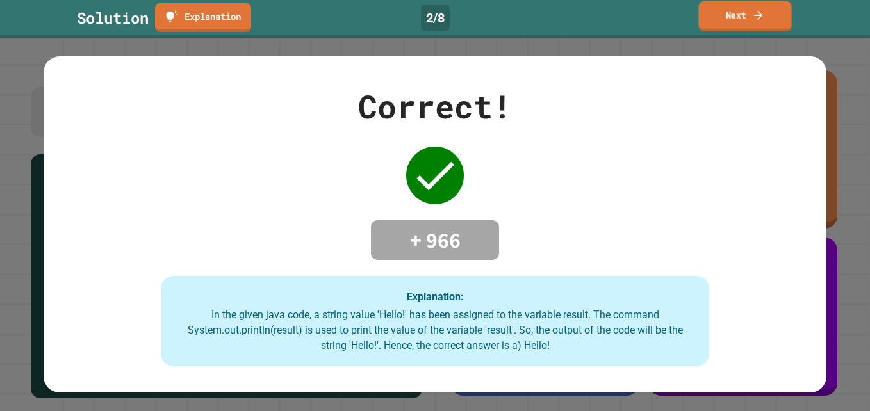
click at [730, 19] on link "Next" at bounding box center [744, 16] width 93 height 30
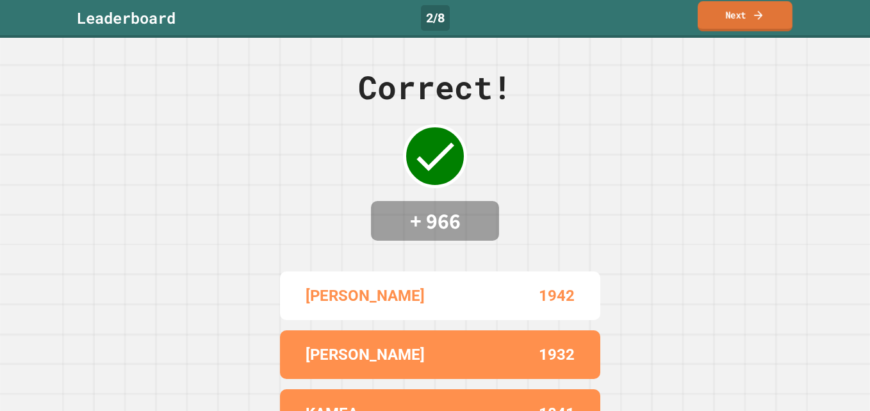
click at [730, 19] on link "Next" at bounding box center [744, 16] width 95 height 30
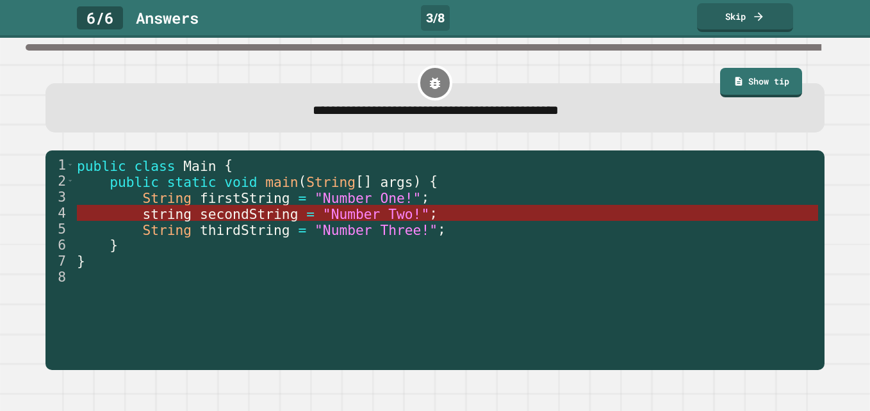
click at [323, 218] on span ""Number Two!"" at bounding box center [376, 214] width 106 height 16
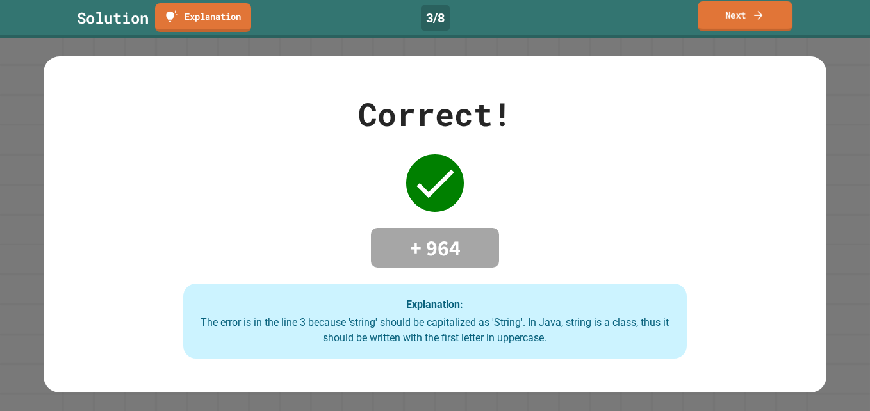
click at [785, 12] on link "Next" at bounding box center [744, 16] width 95 height 30
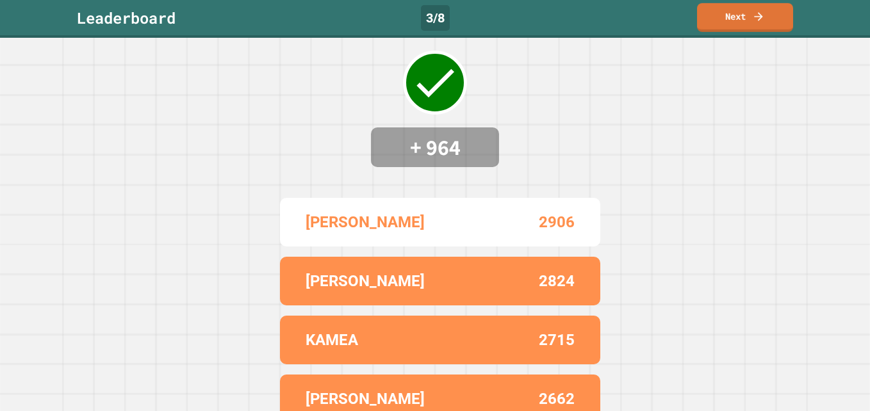
scroll to position [159, 0]
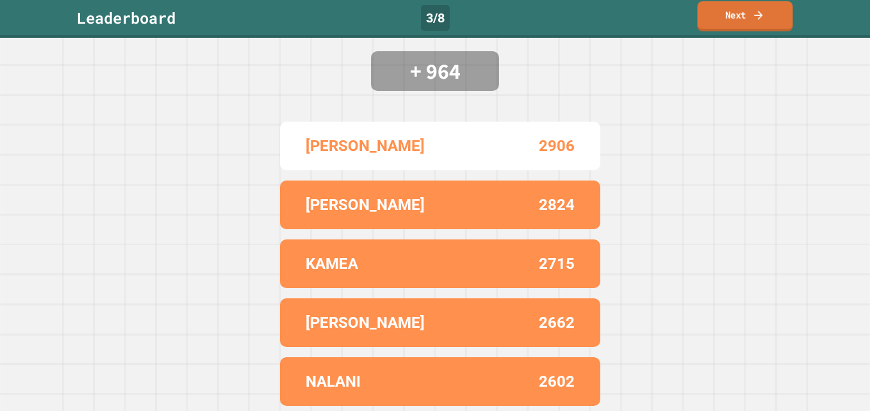
click at [740, 22] on link "Next" at bounding box center [744, 16] width 95 height 30
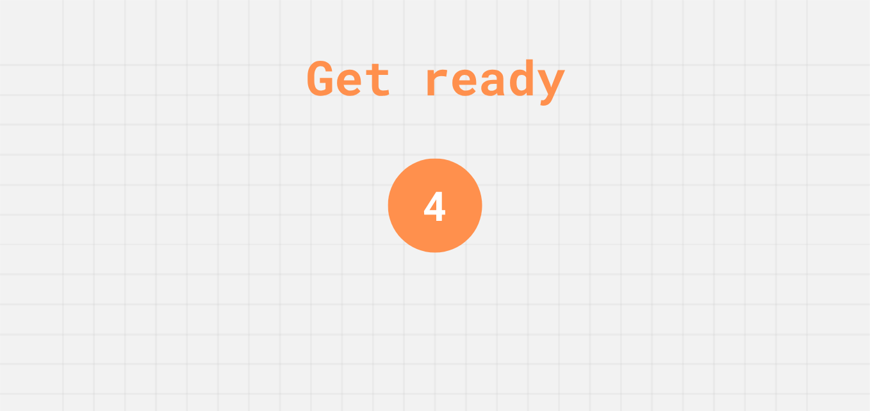
scroll to position [0, 0]
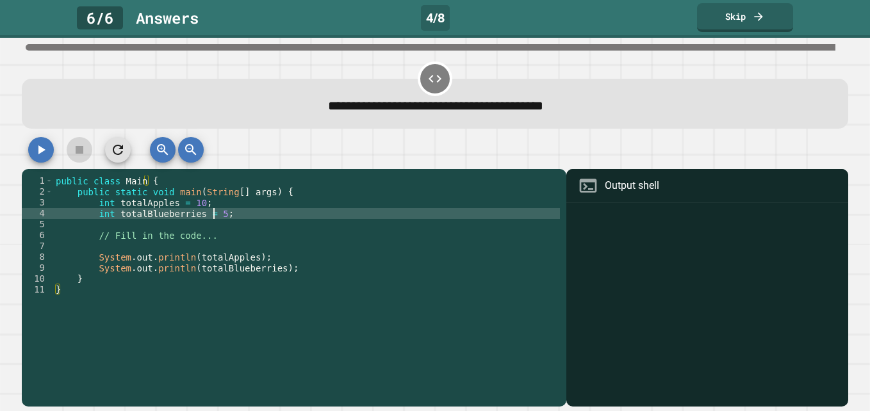
click at [214, 219] on div "public class Main { public static void main ( String [ ] args ) { int totalAppl…" at bounding box center [306, 284] width 507 height 218
type textarea "**********"
click at [40, 161] on button "button" at bounding box center [41, 150] width 26 height 26
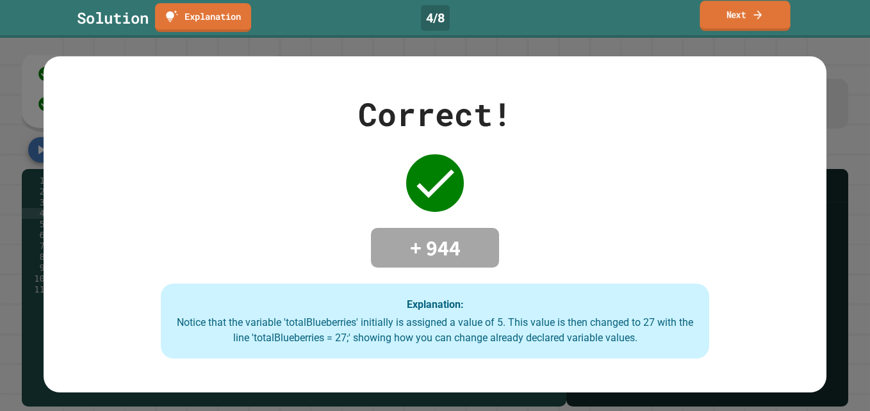
click at [760, 11] on icon at bounding box center [757, 14] width 12 height 13
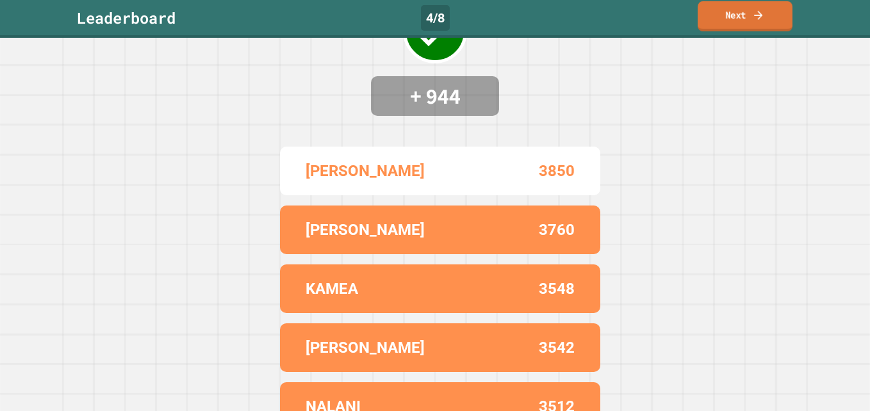
scroll to position [128, 0]
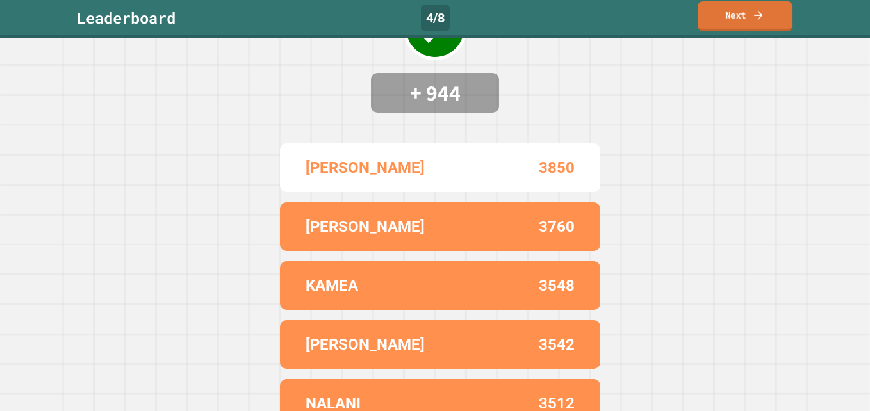
click at [740, 22] on link "Next" at bounding box center [744, 16] width 95 height 30
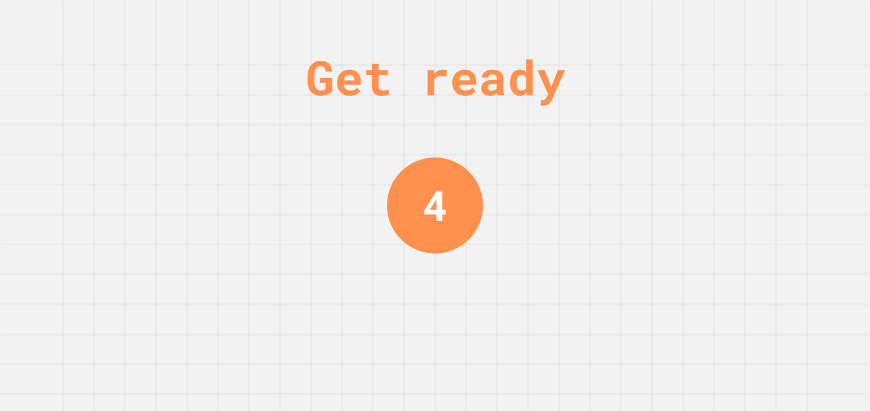
scroll to position [0, 0]
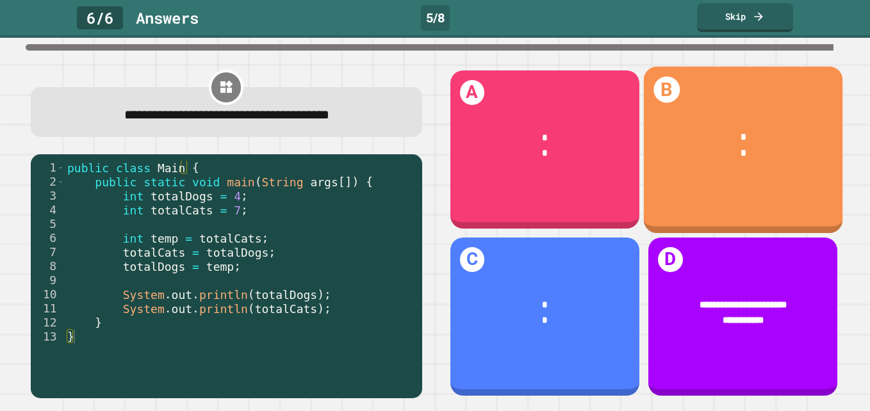
click at [685, 167] on div "* *" at bounding box center [742, 146] width 199 height 70
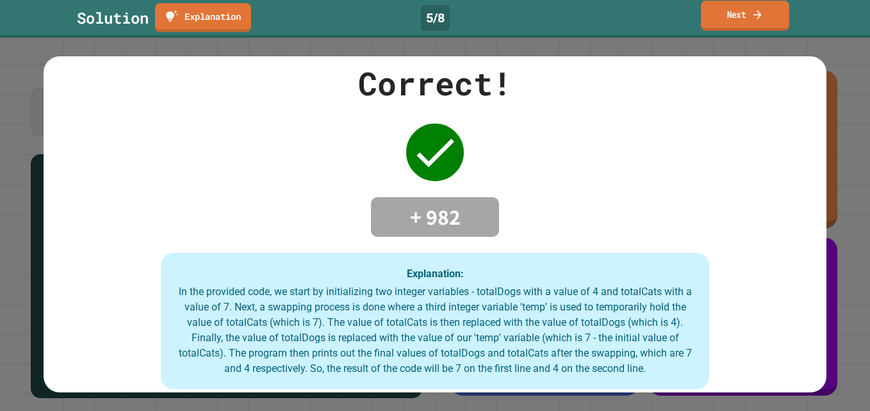
click at [737, 27] on link "Next" at bounding box center [745, 16] width 88 height 30
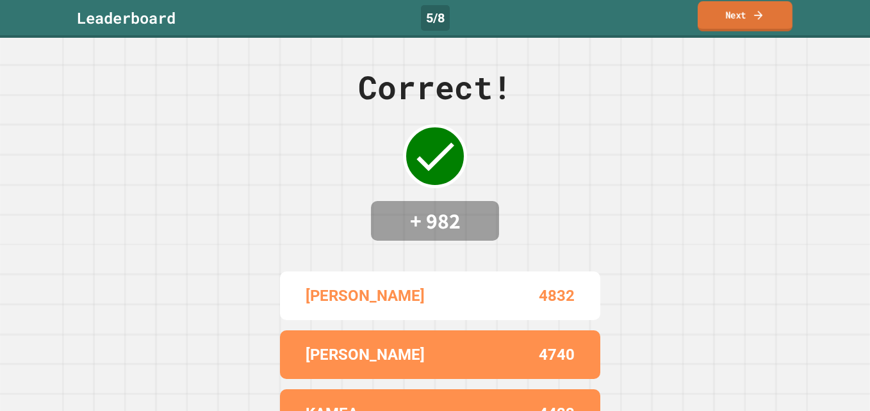
click at [737, 27] on link "Next" at bounding box center [744, 16] width 95 height 30
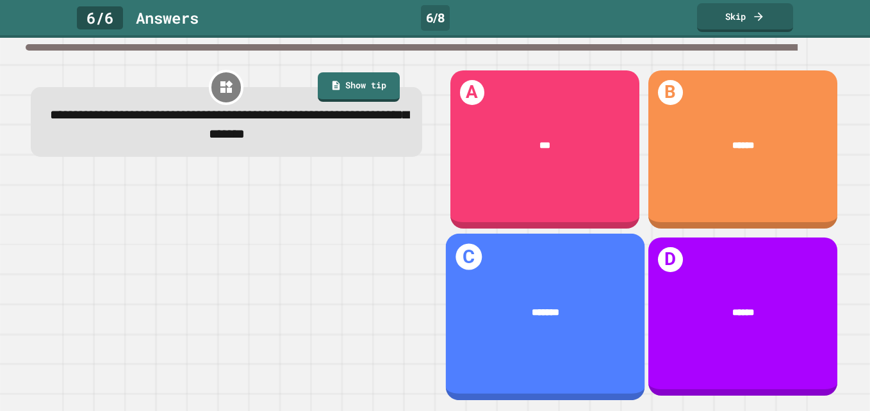
click at [573, 268] on div "C *******" at bounding box center [544, 317] width 199 height 167
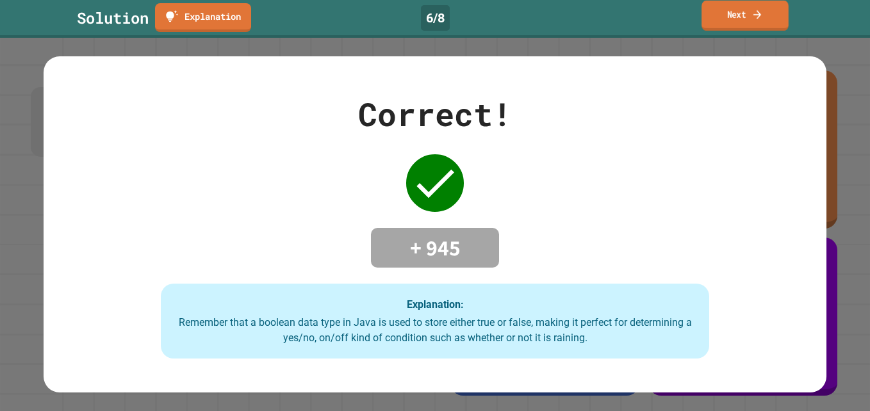
click at [744, 20] on link "Next" at bounding box center [744, 16] width 87 height 30
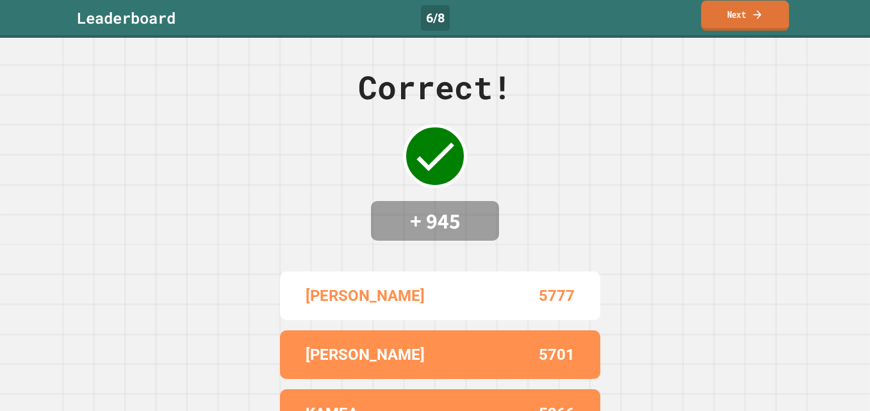
click at [762, 15] on icon at bounding box center [757, 14] width 12 height 13
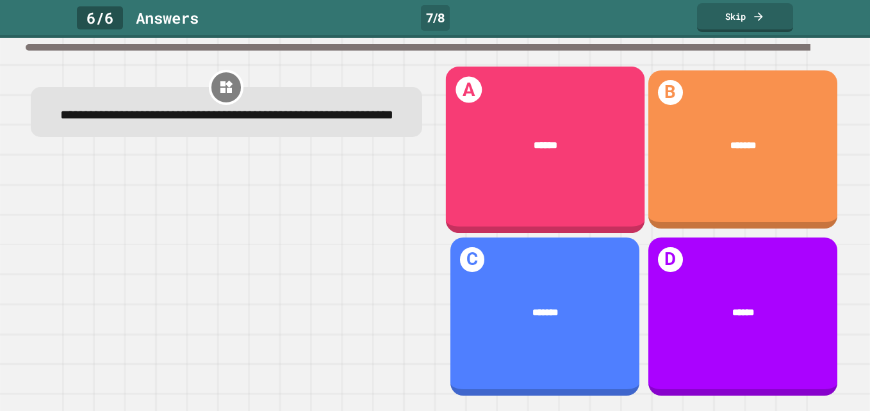
click at [531, 168] on div "******" at bounding box center [544, 145] width 199 height 55
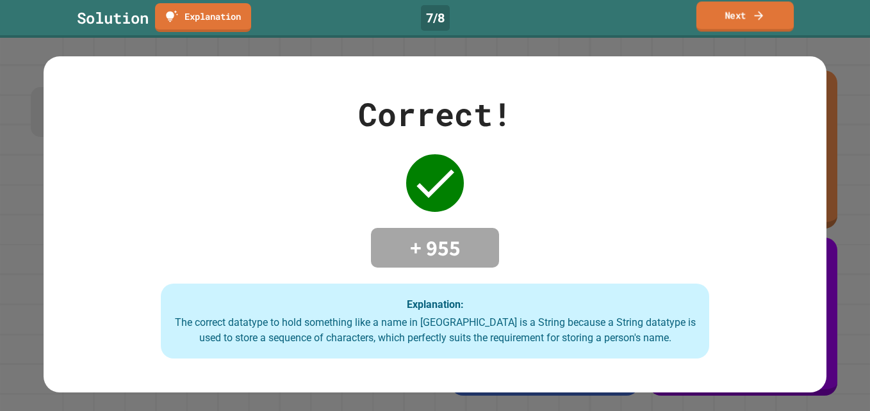
click at [768, 22] on link "Next" at bounding box center [744, 16] width 97 height 30
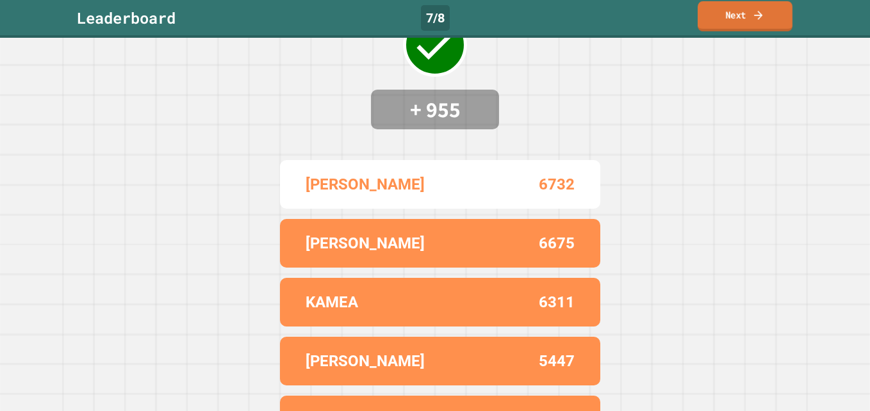
scroll to position [128, 0]
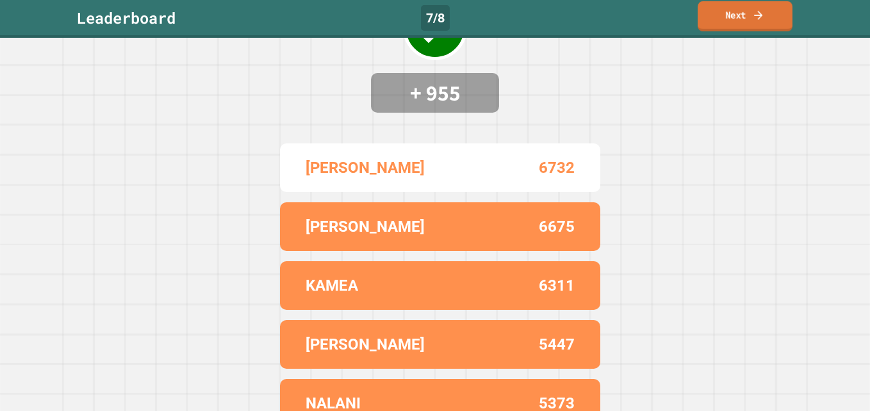
click at [728, 16] on link "Next" at bounding box center [744, 16] width 95 height 30
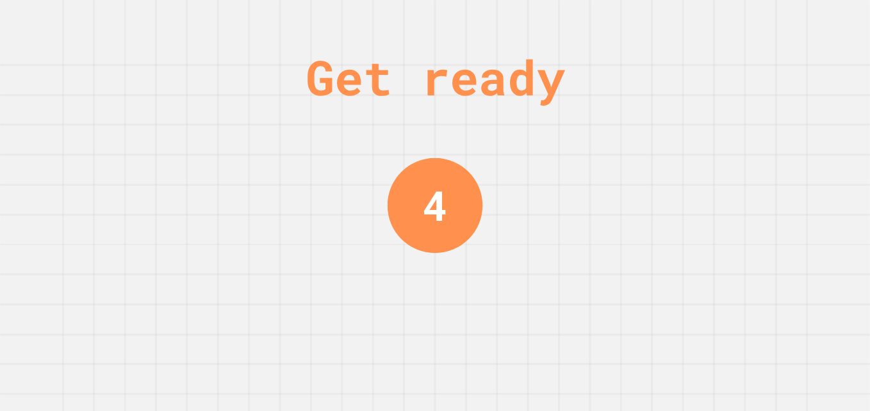
scroll to position [0, 0]
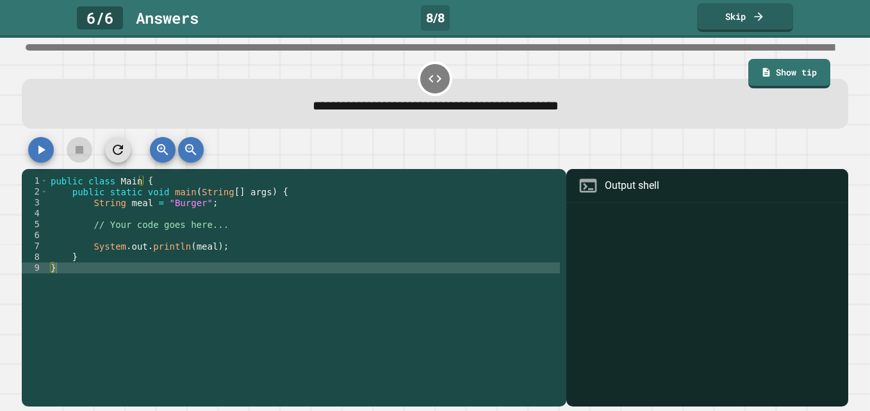
click at [193, 208] on div "public class Main { public static void main ( String [ ] args ) { String meal =…" at bounding box center [304, 284] width 512 height 218
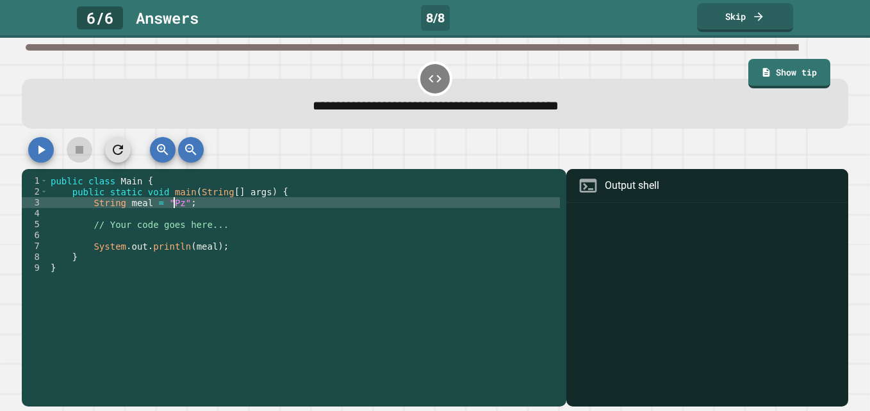
scroll to position [0, 9]
click at [39, 142] on button "button" at bounding box center [41, 150] width 26 height 26
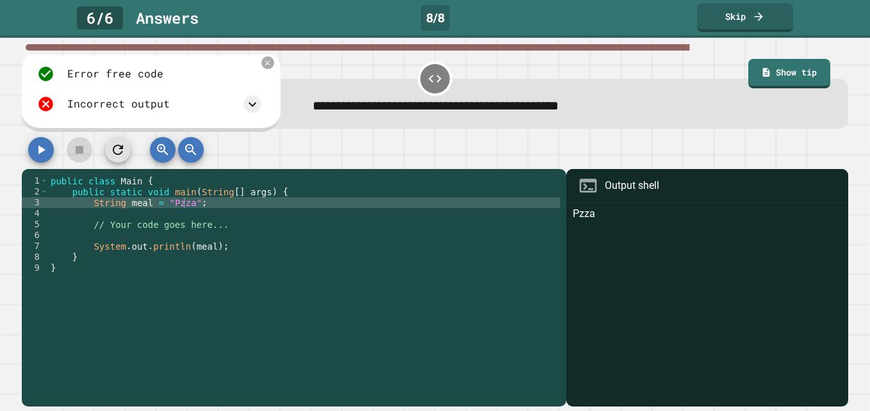
click at [181, 207] on div "public class Main { public static void main ( String [ ] args ) { String meal =…" at bounding box center [304, 284] width 512 height 218
type textarea "**********"
click at [35, 148] on icon "button" at bounding box center [40, 149] width 15 height 15
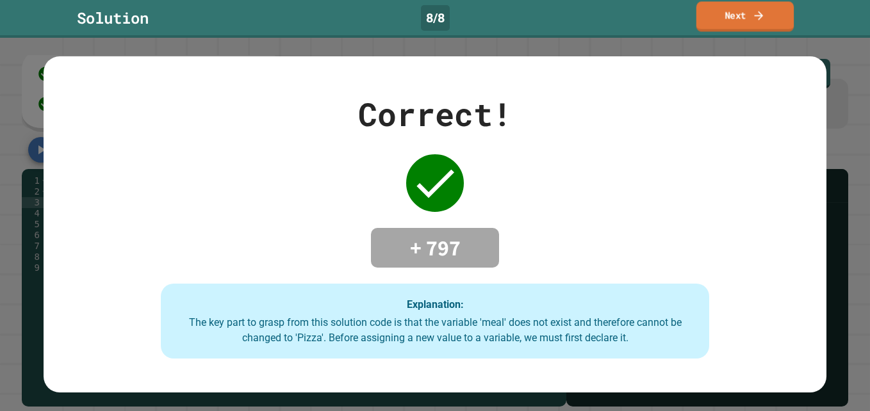
click at [735, 20] on link "Next" at bounding box center [744, 16] width 97 height 30
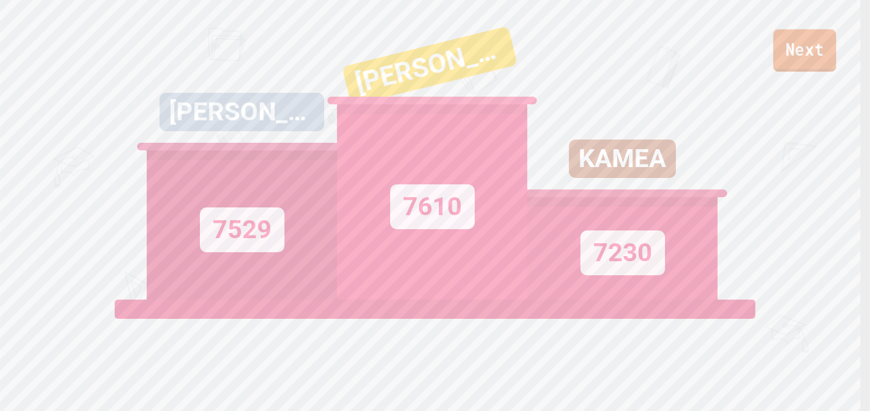
click at [792, 36] on link "Next" at bounding box center [804, 50] width 63 height 42
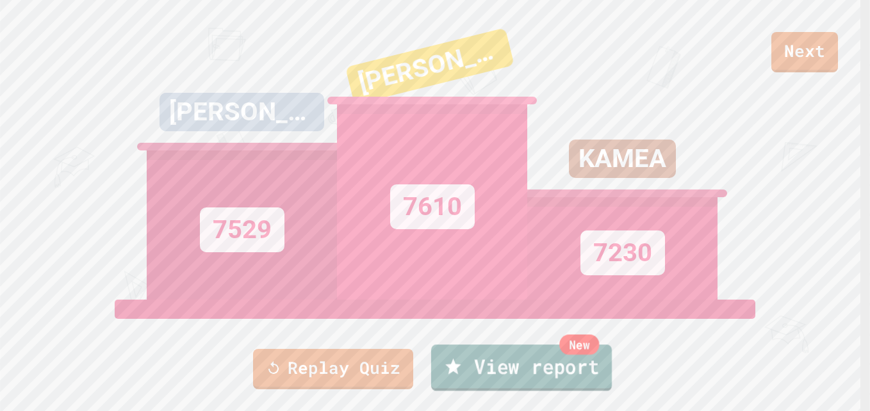
click at [511, 366] on link "New View report" at bounding box center [521, 368] width 181 height 46
